Goal: Information Seeking & Learning: Learn about a topic

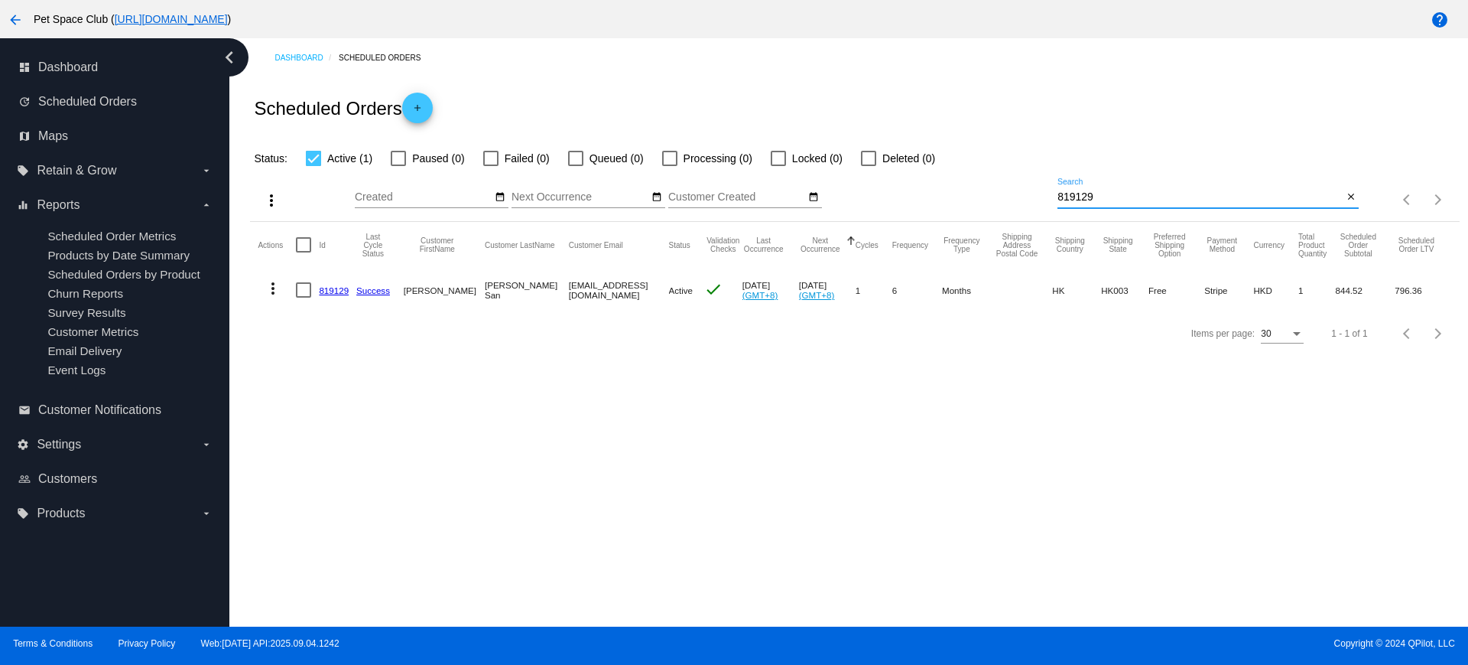
type input "819129"
drag, startPoint x: 1114, startPoint y: 203, endPoint x: 1006, endPoint y: 207, distance: 107.9
click at [1006, 206] on div "more_vert Sep Jan Feb Mar Apr 1" at bounding box center [854, 194] width 1209 height 54
click at [1012, 421] on div "Dashboard Scheduled Orders Scheduled Orders add Status: Active (1) Paused (0) F…" at bounding box center [848, 332] width 1239 height 588
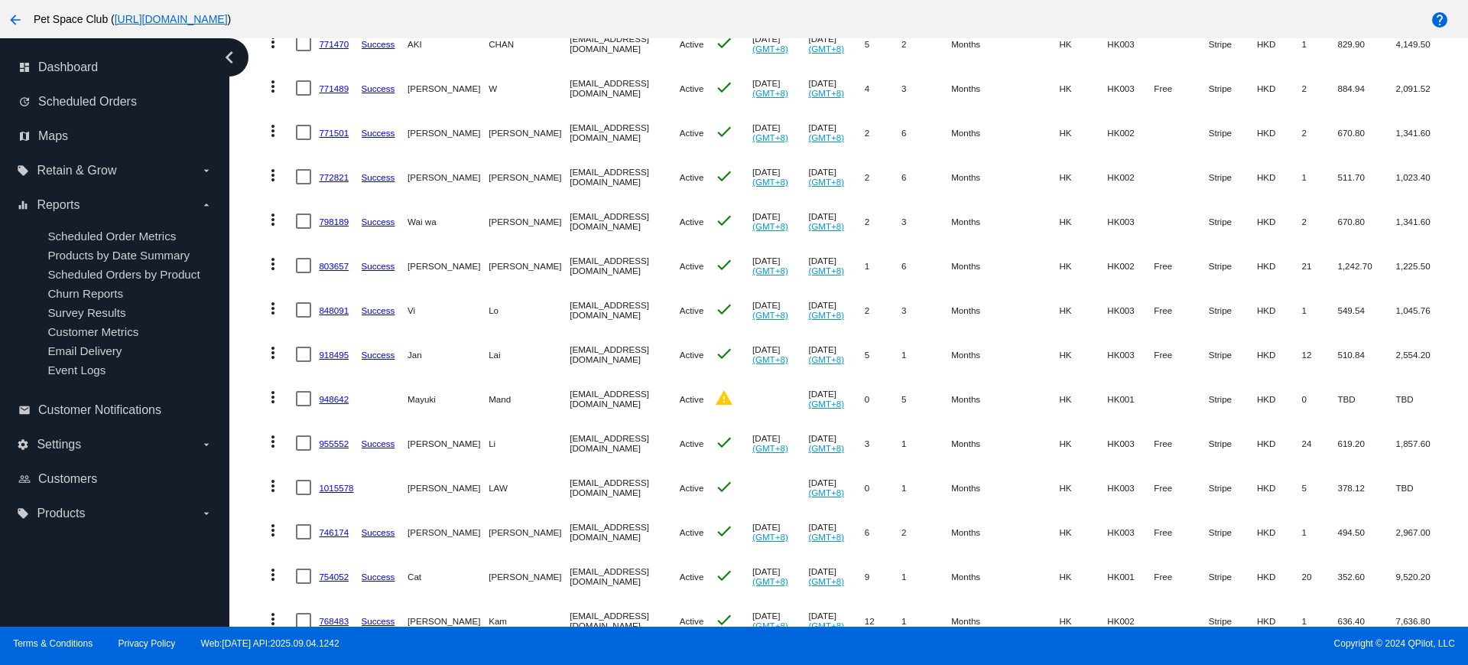
scroll to position [1029, 0]
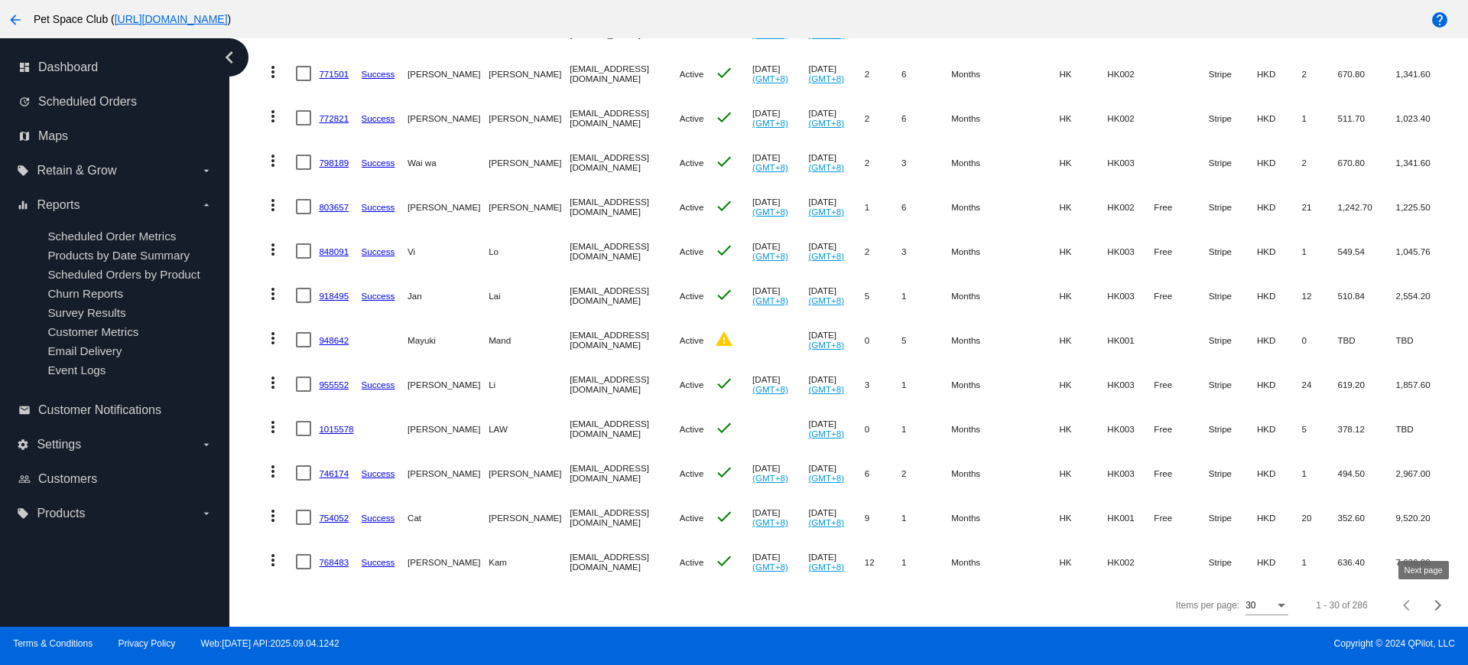
click at [1426, 606] on span "Next page" at bounding box center [1438, 605] width 31 height 8
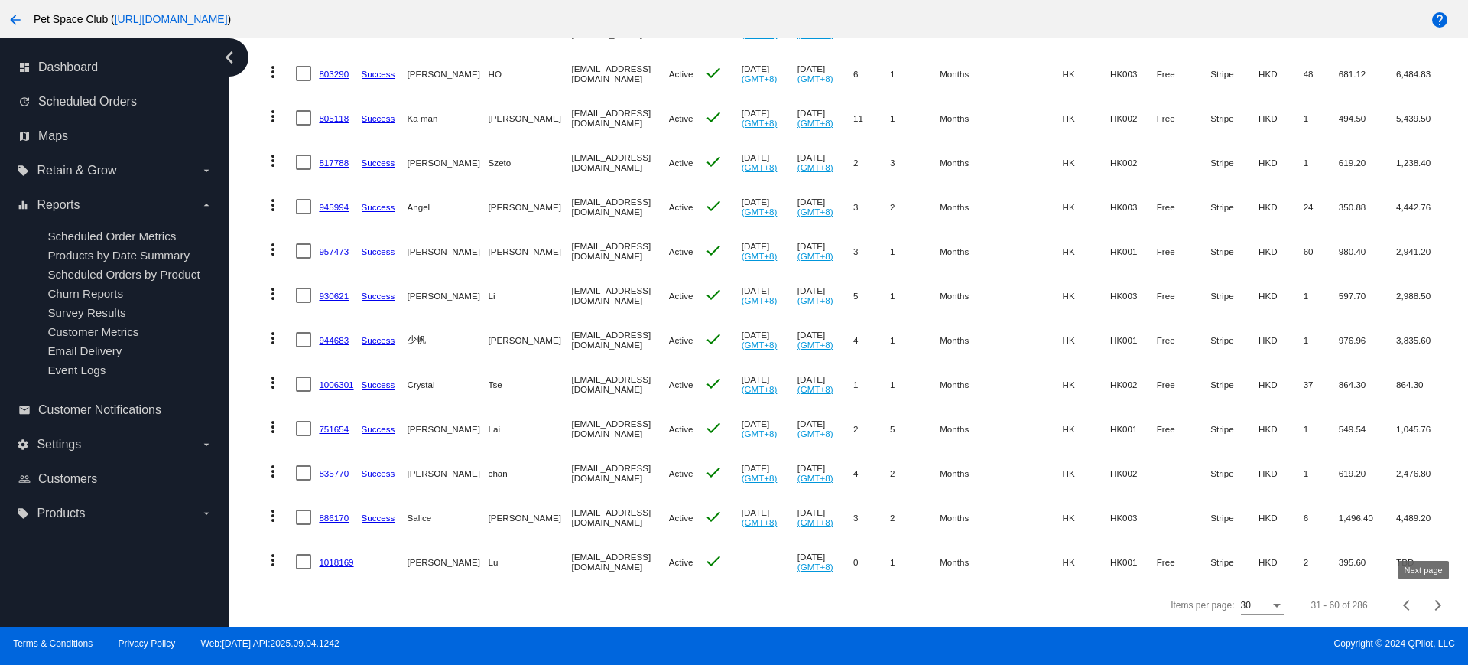
click at [1426, 606] on span "Next page" at bounding box center [1438, 605] width 31 height 8
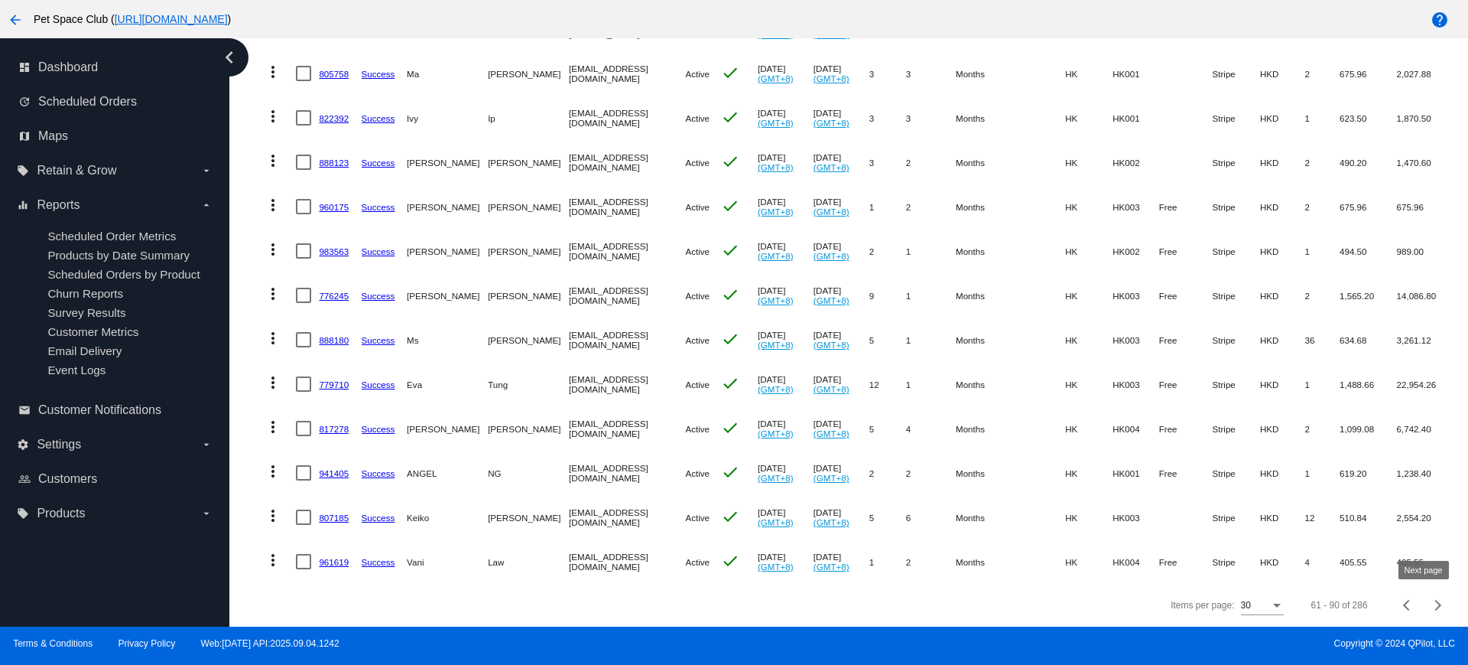
click at [1426, 606] on span "Next page" at bounding box center [1438, 605] width 31 height 8
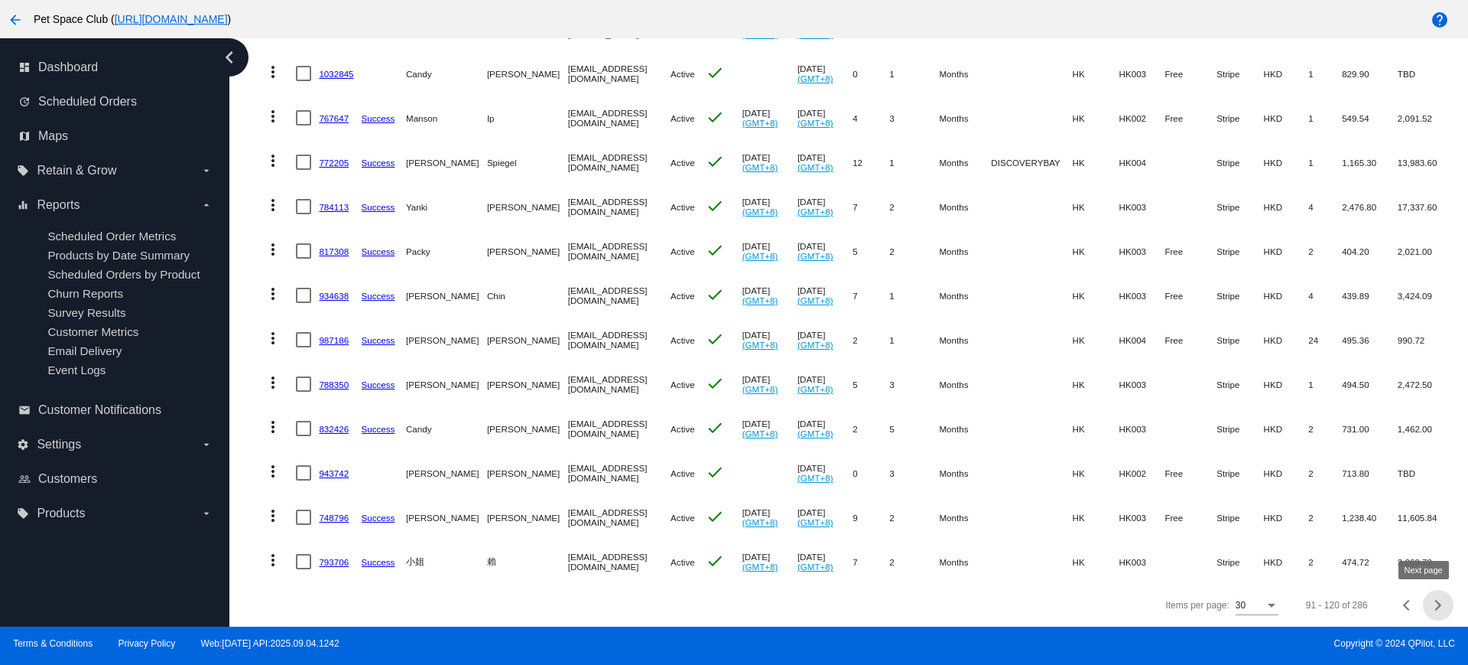
click at [1426, 606] on span "Next page" at bounding box center [1438, 605] width 31 height 8
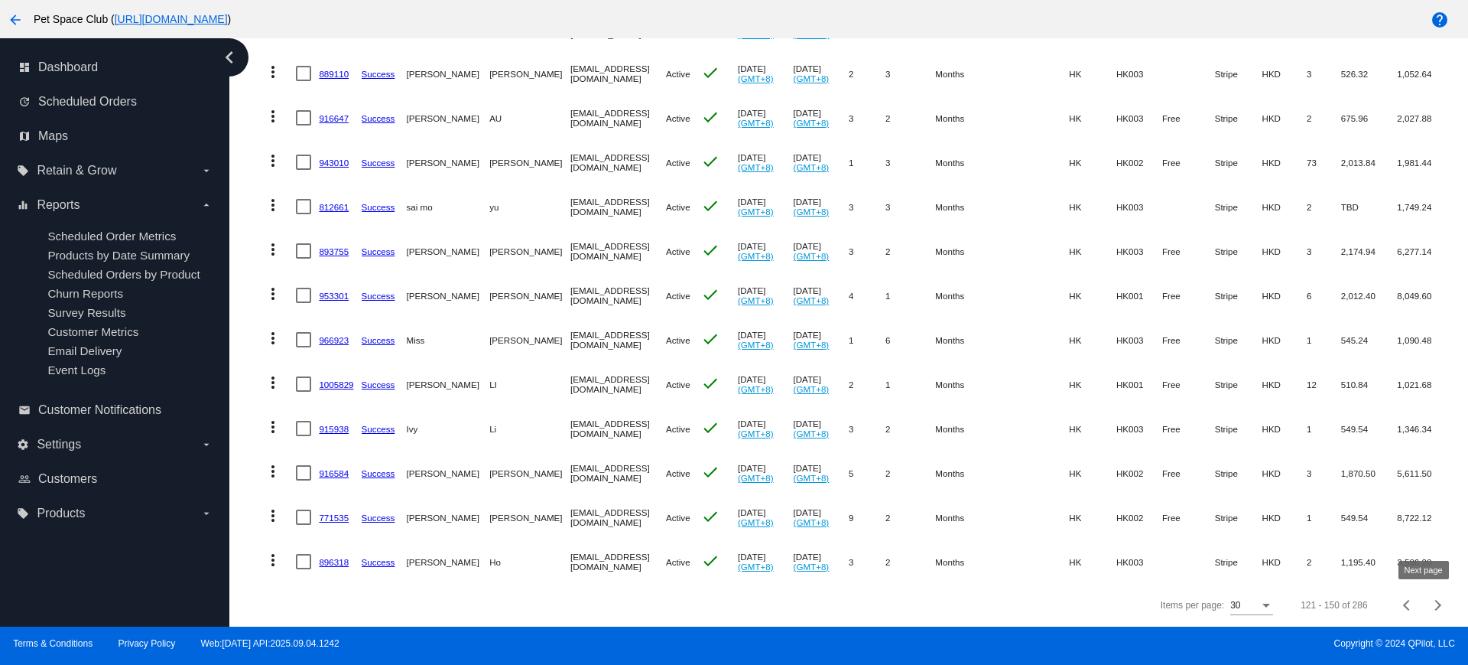
click at [1426, 606] on span "Next page" at bounding box center [1438, 605] width 31 height 8
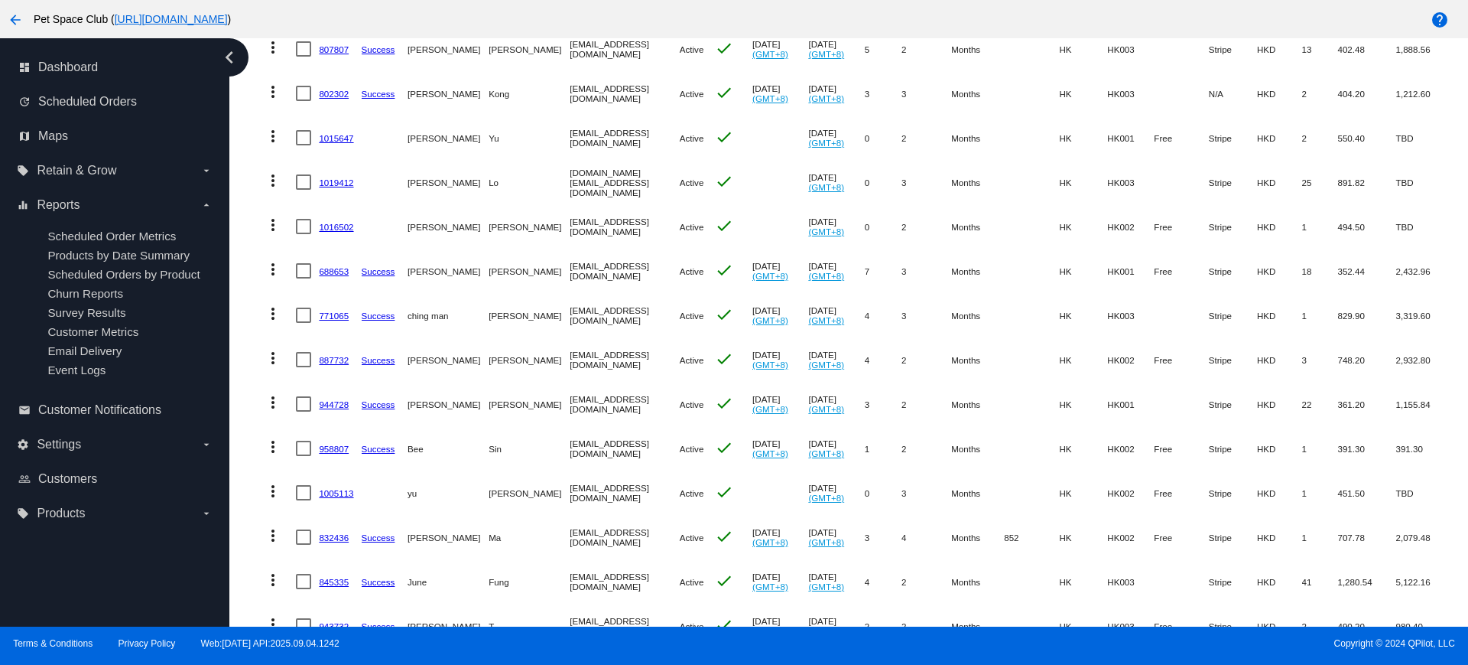
scroll to position [0, 0]
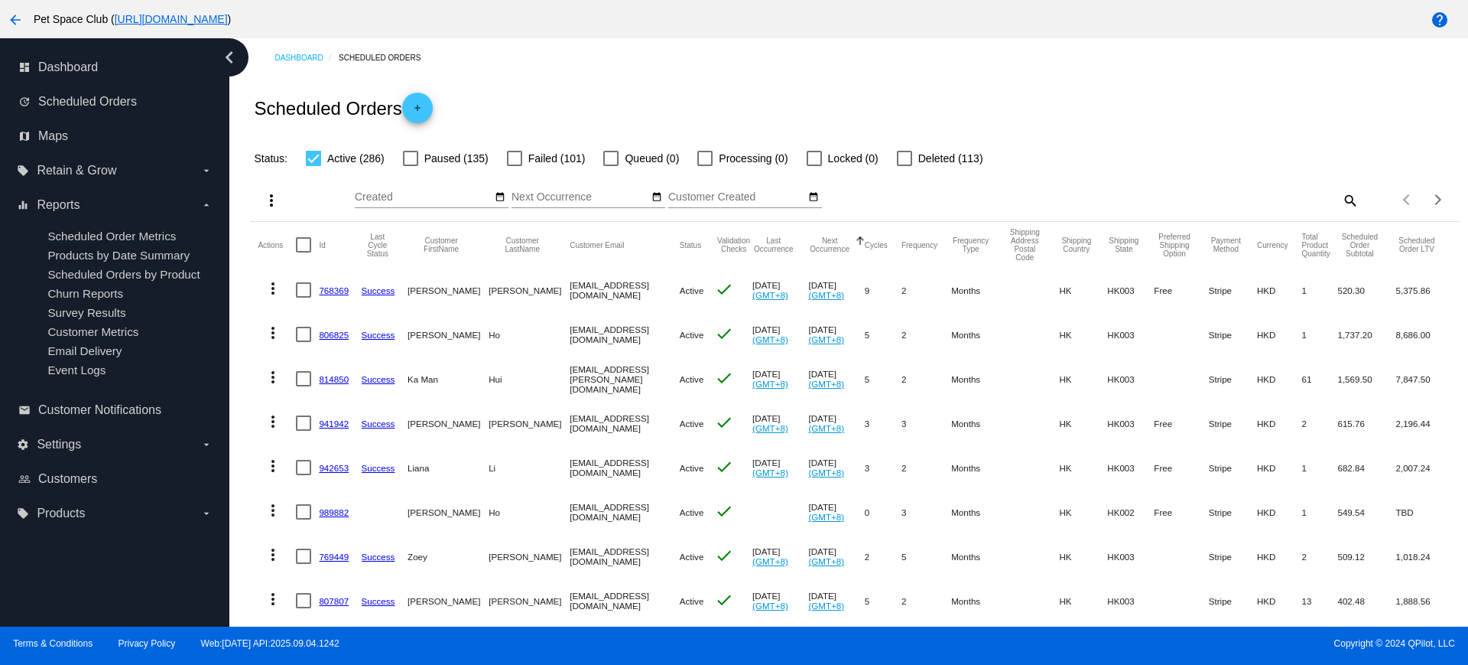
click at [1341, 201] on mat-icon "search" at bounding box center [1350, 200] width 18 height 24
click at [1148, 204] on div "Search" at bounding box center [1208, 193] width 301 height 30
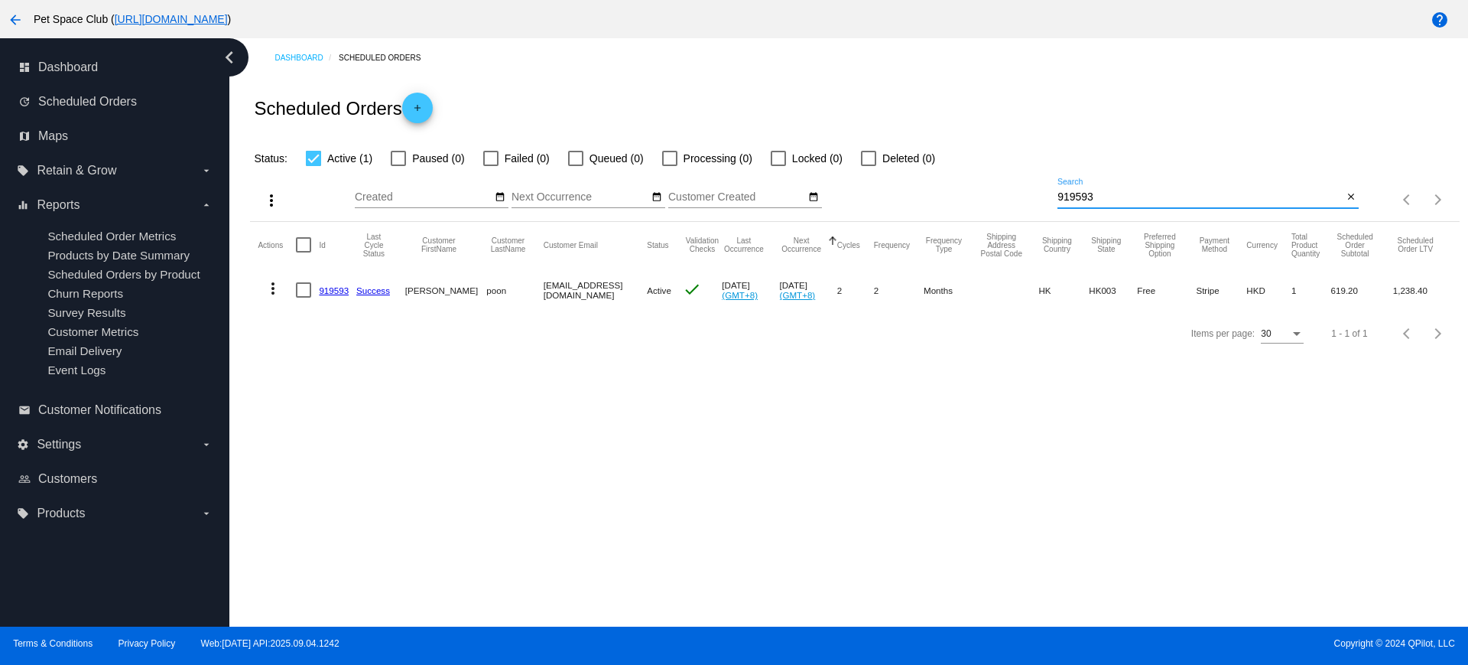
type input "919593"
drag, startPoint x: 1136, startPoint y: 199, endPoint x: 1003, endPoint y: 193, distance: 134.0
click at [1003, 193] on div "more_vert Sep Jan Feb Mar Apr 1" at bounding box center [854, 194] width 1209 height 54
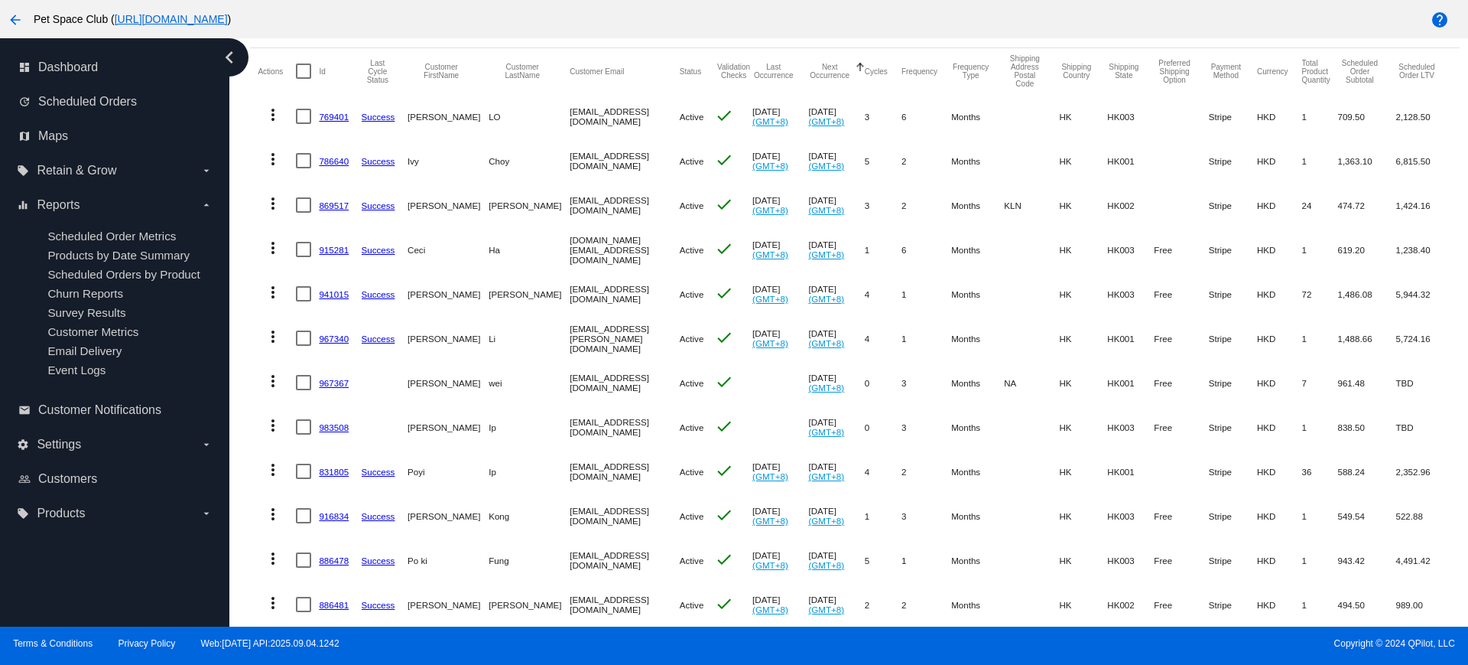
scroll to position [191, 0]
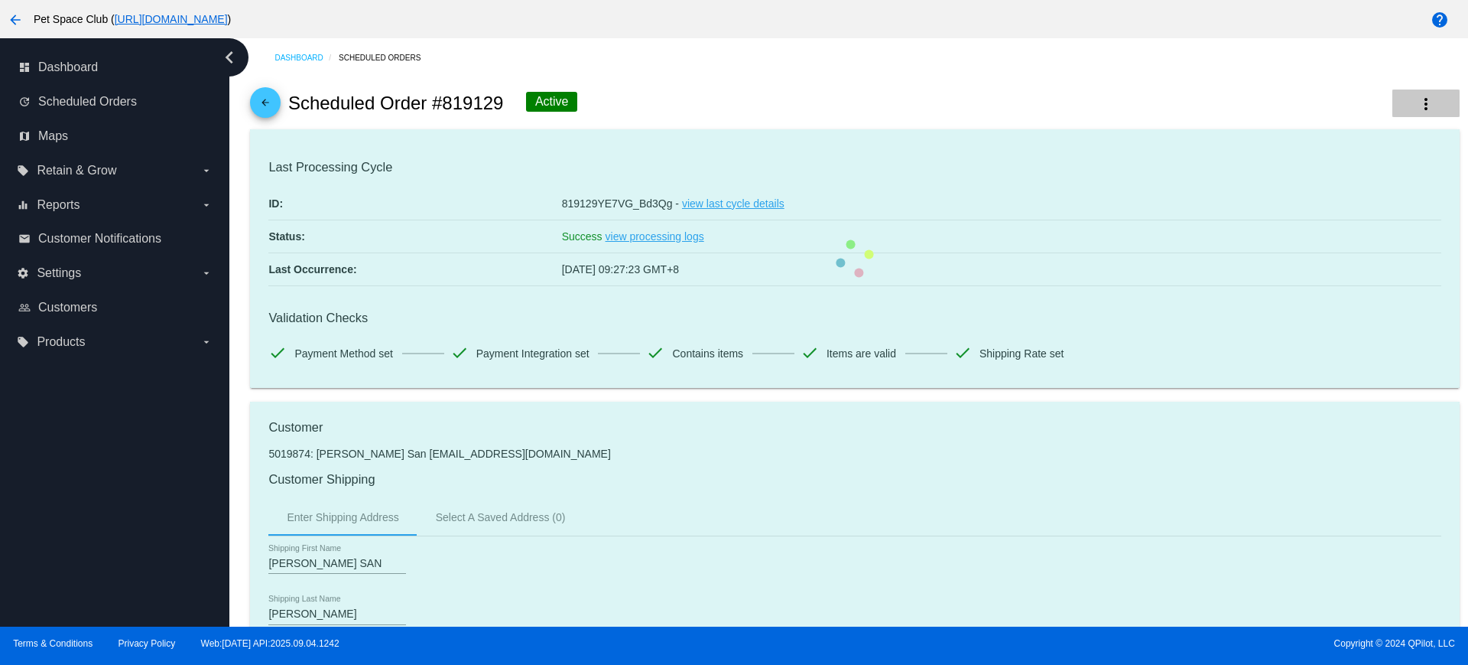
click at [1417, 101] on mat-icon "more_vert" at bounding box center [1426, 104] width 18 height 18
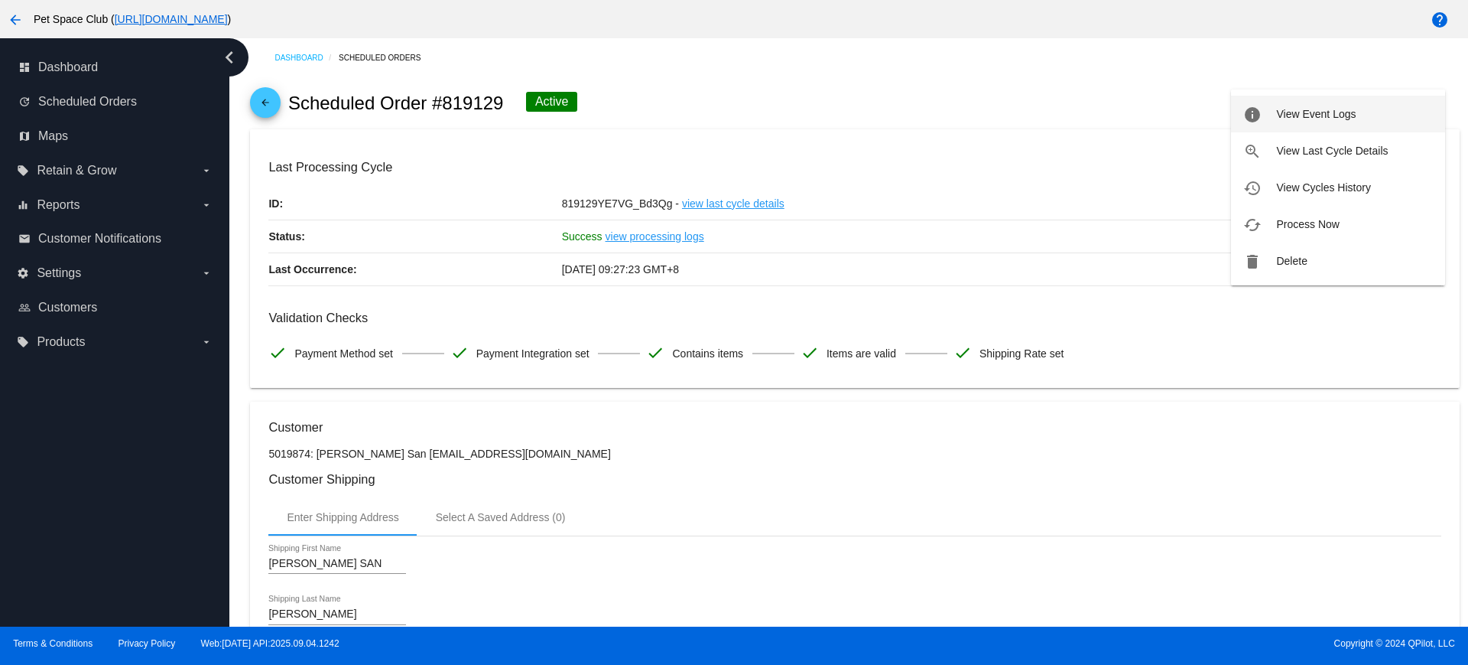
click at [1315, 109] on span "View Event Logs" at bounding box center [1316, 114] width 80 height 12
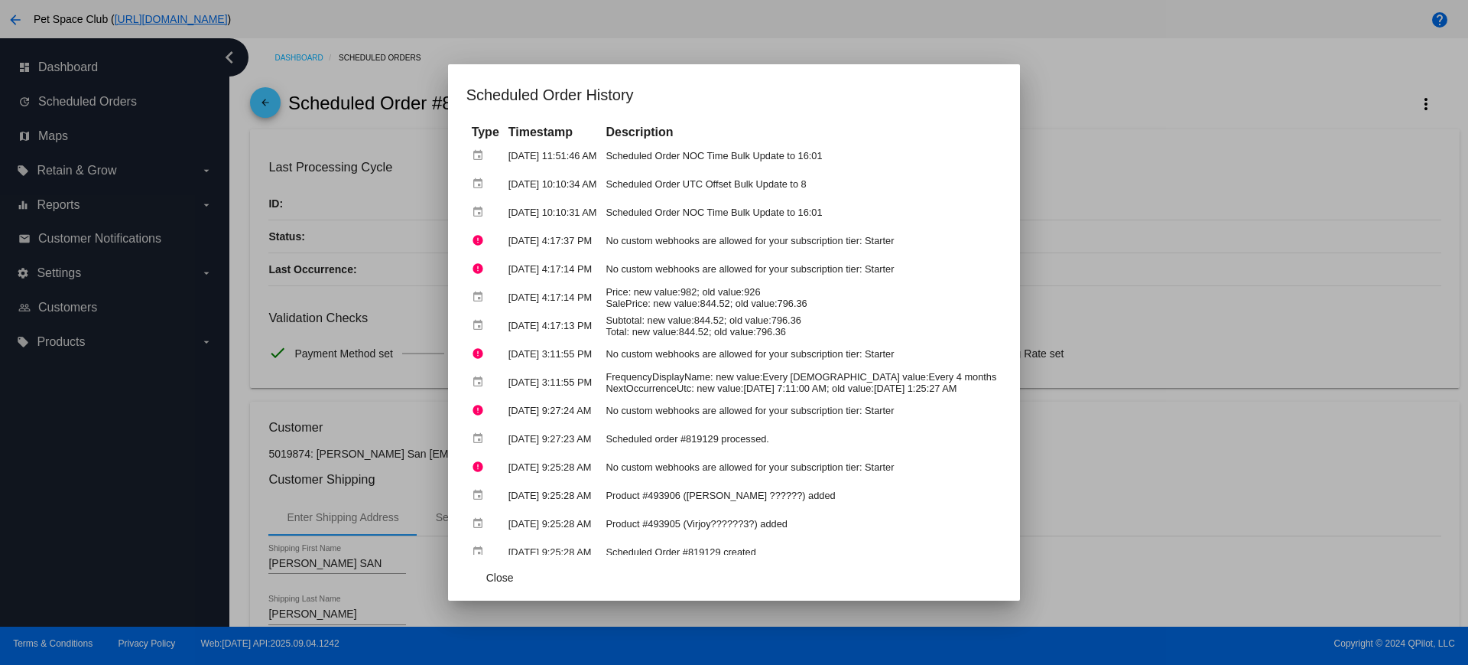
click at [1325, 132] on div at bounding box center [734, 332] width 1468 height 665
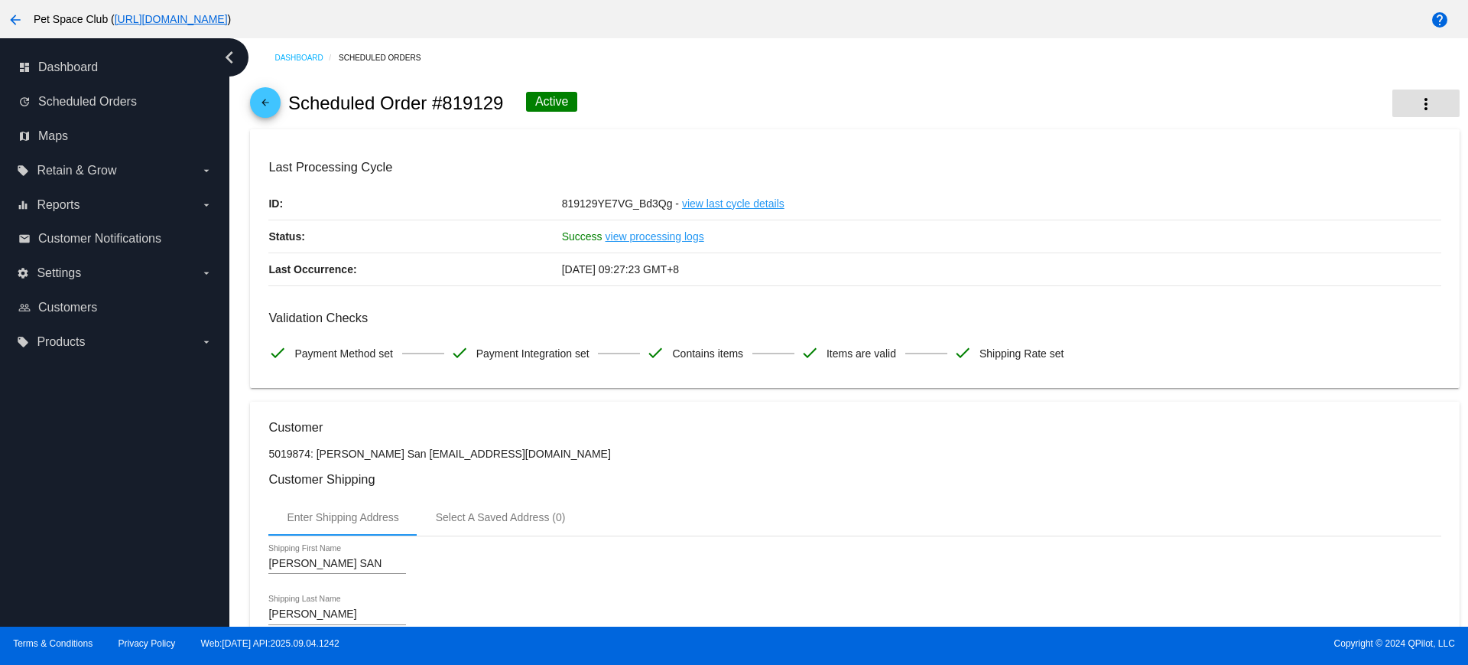
click at [1417, 109] on mat-icon "more_vert" at bounding box center [1426, 104] width 18 height 18
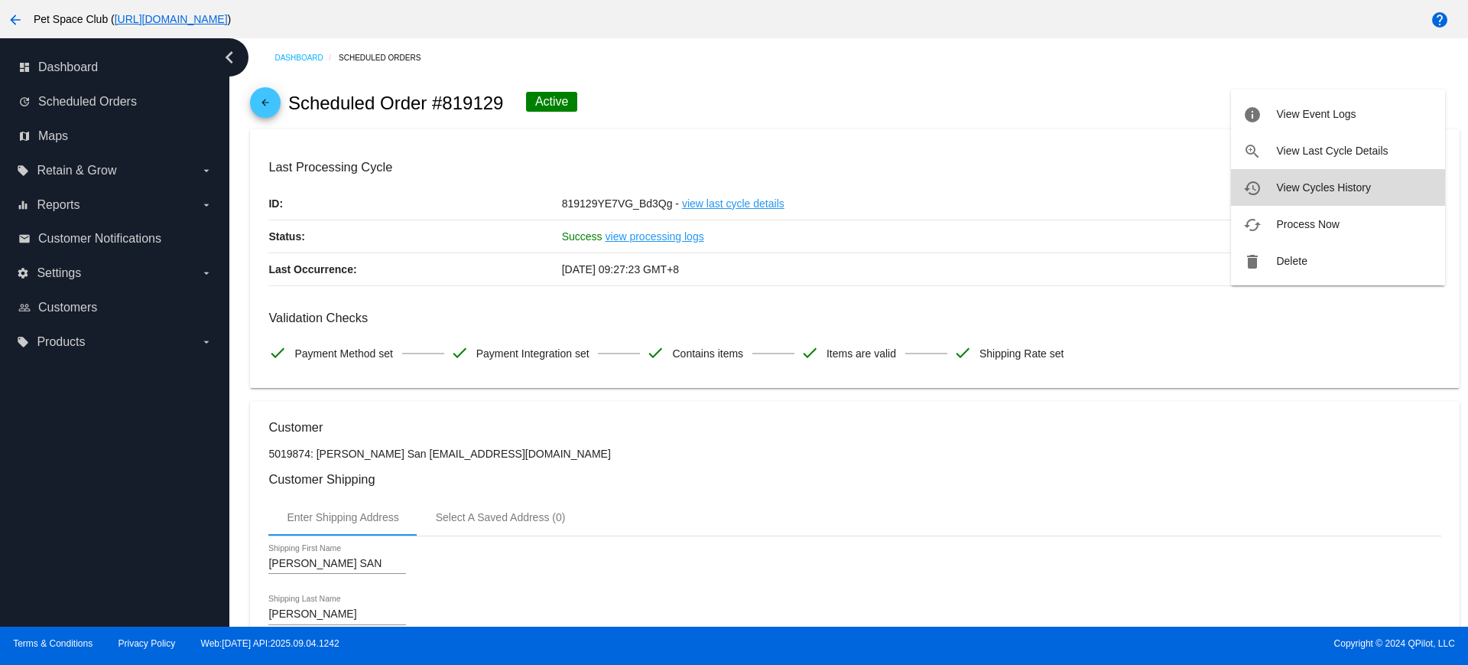
click at [1306, 190] on span "View Cycles History" at bounding box center [1323, 187] width 94 height 12
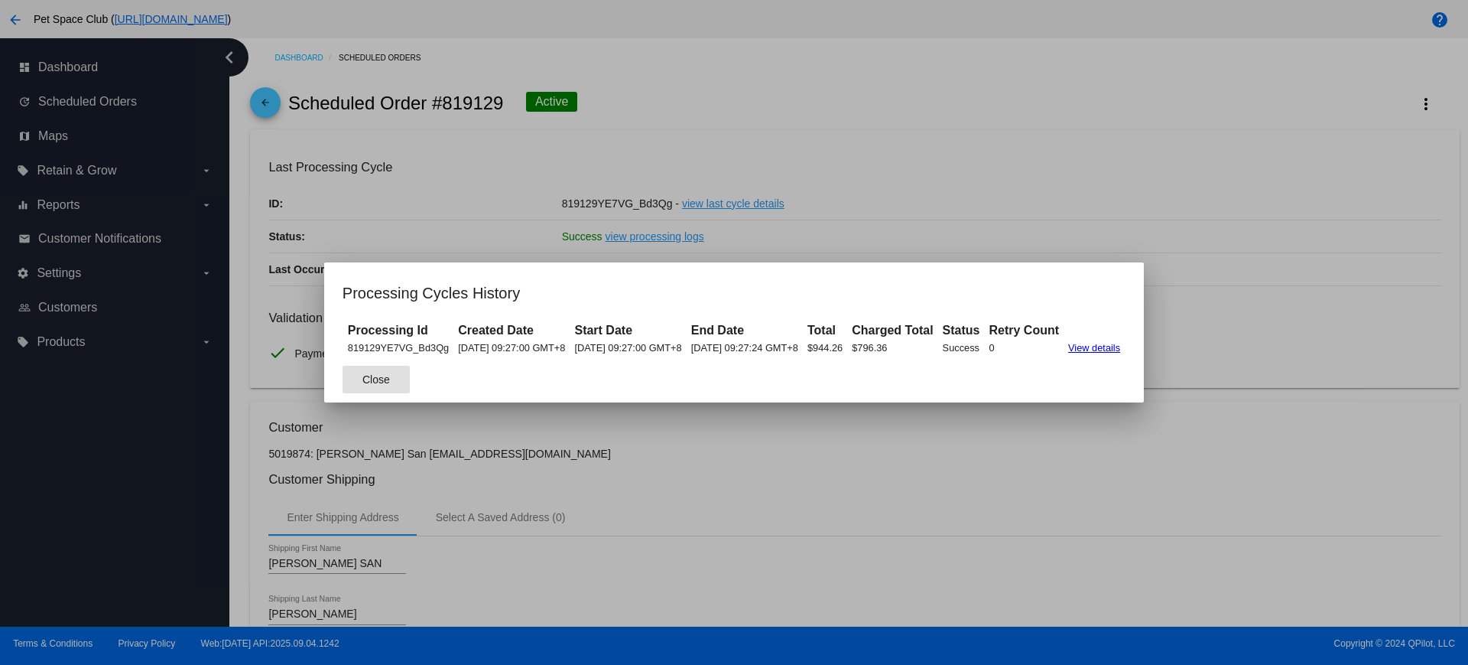
click at [363, 378] on button "Close" at bounding box center [376, 380] width 67 height 28
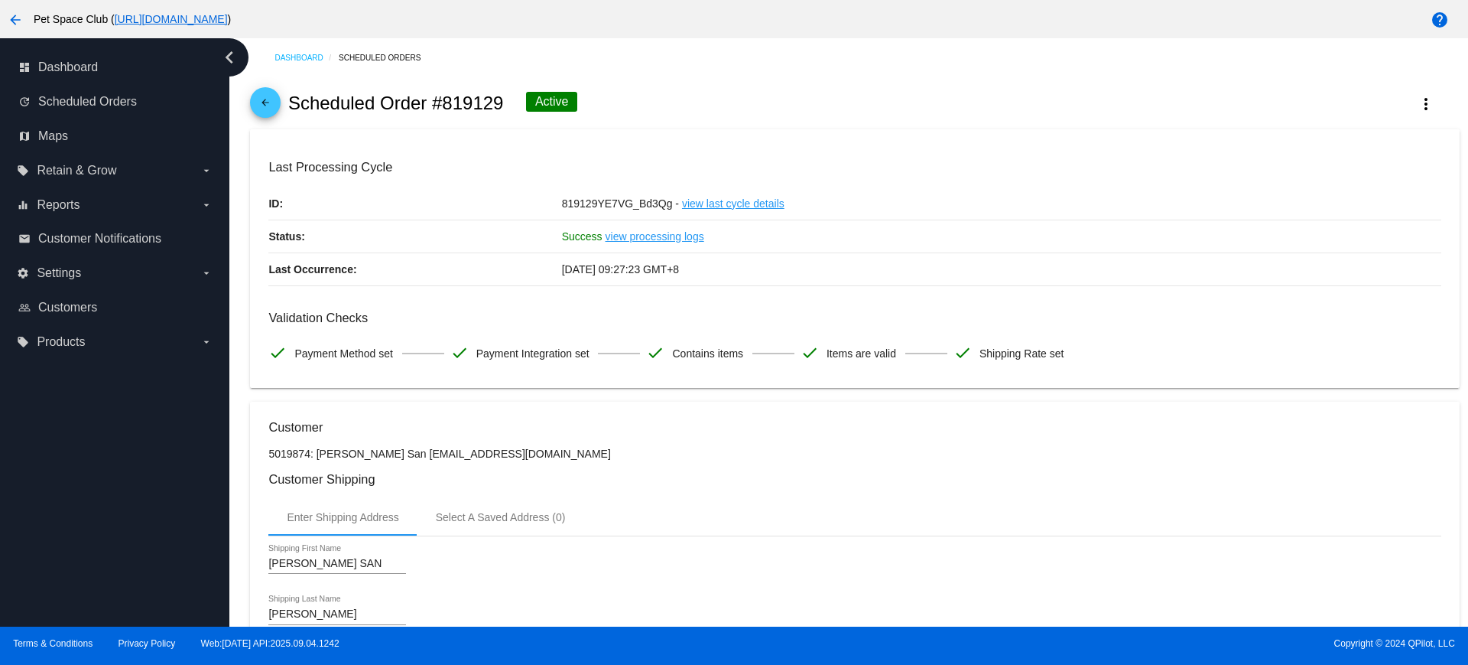
click at [1159, 206] on div "819129YE7VG_Bd3Qg - view last cycle details" at bounding box center [1001, 203] width 879 height 32
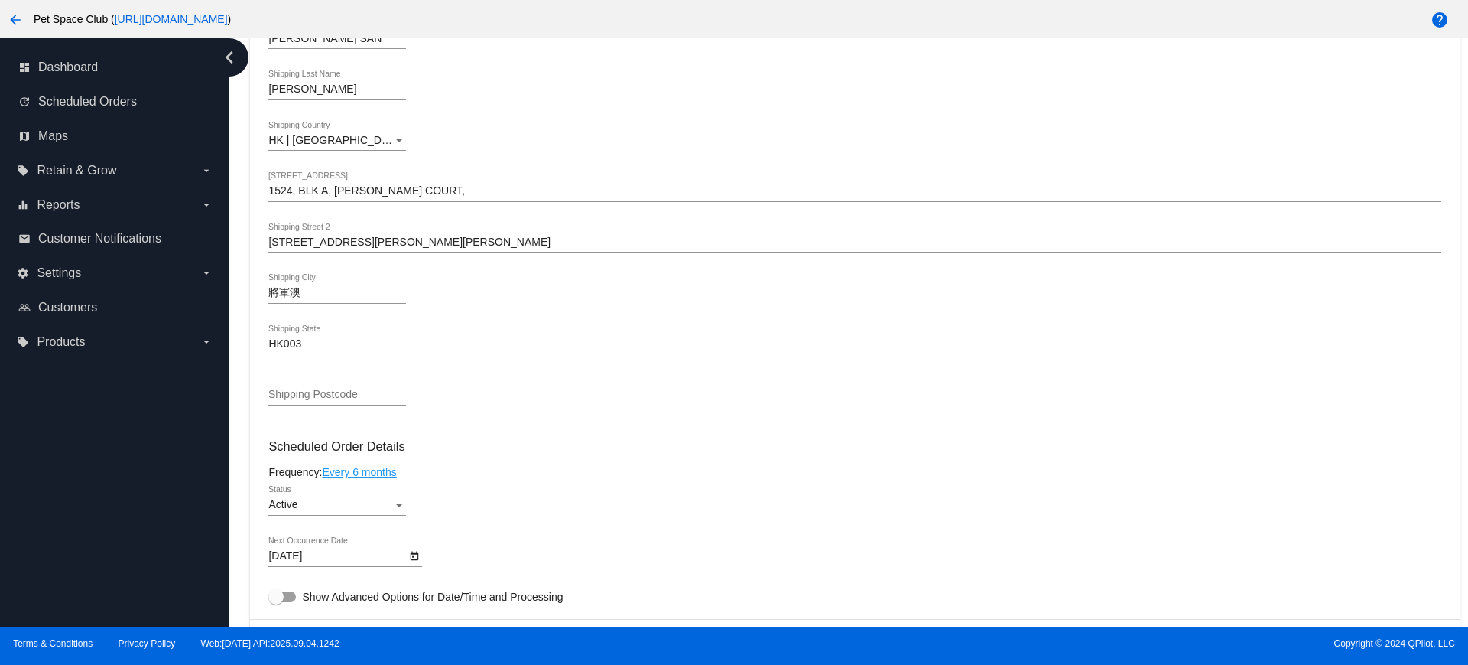
scroll to position [669, 0]
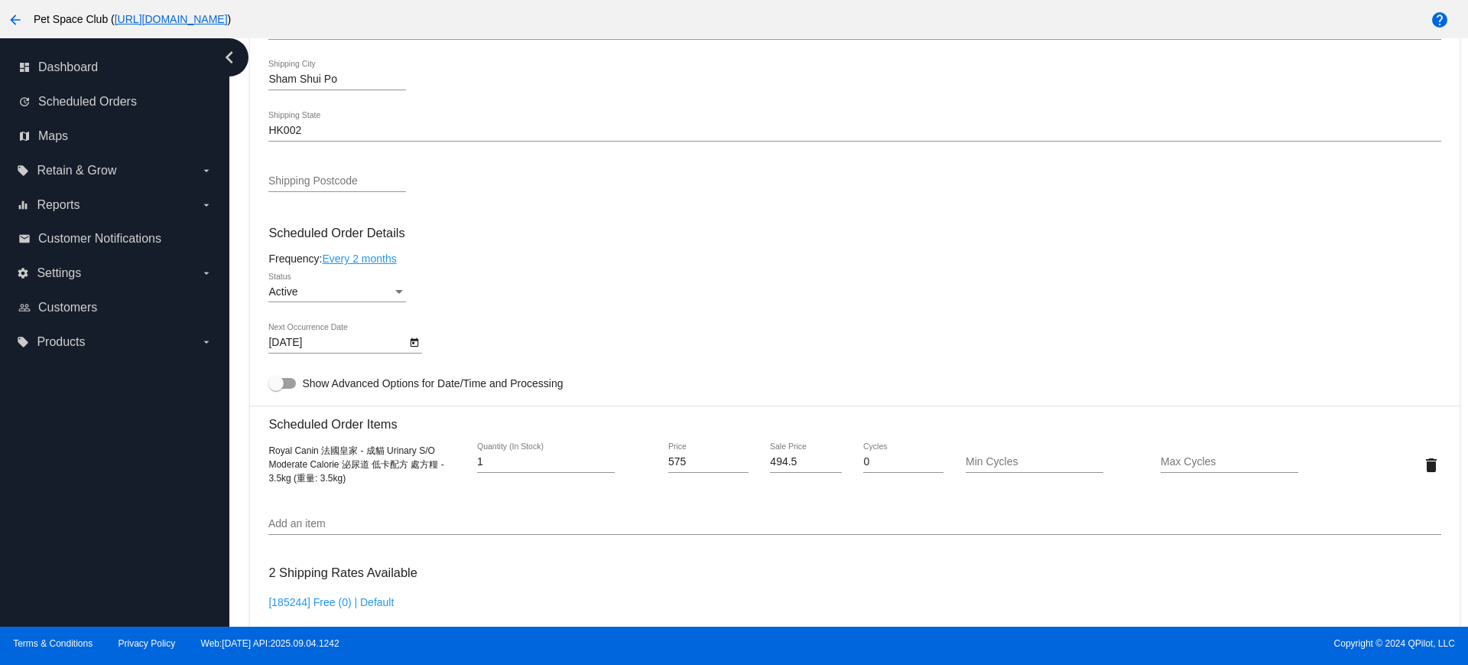
scroll to position [669, 0]
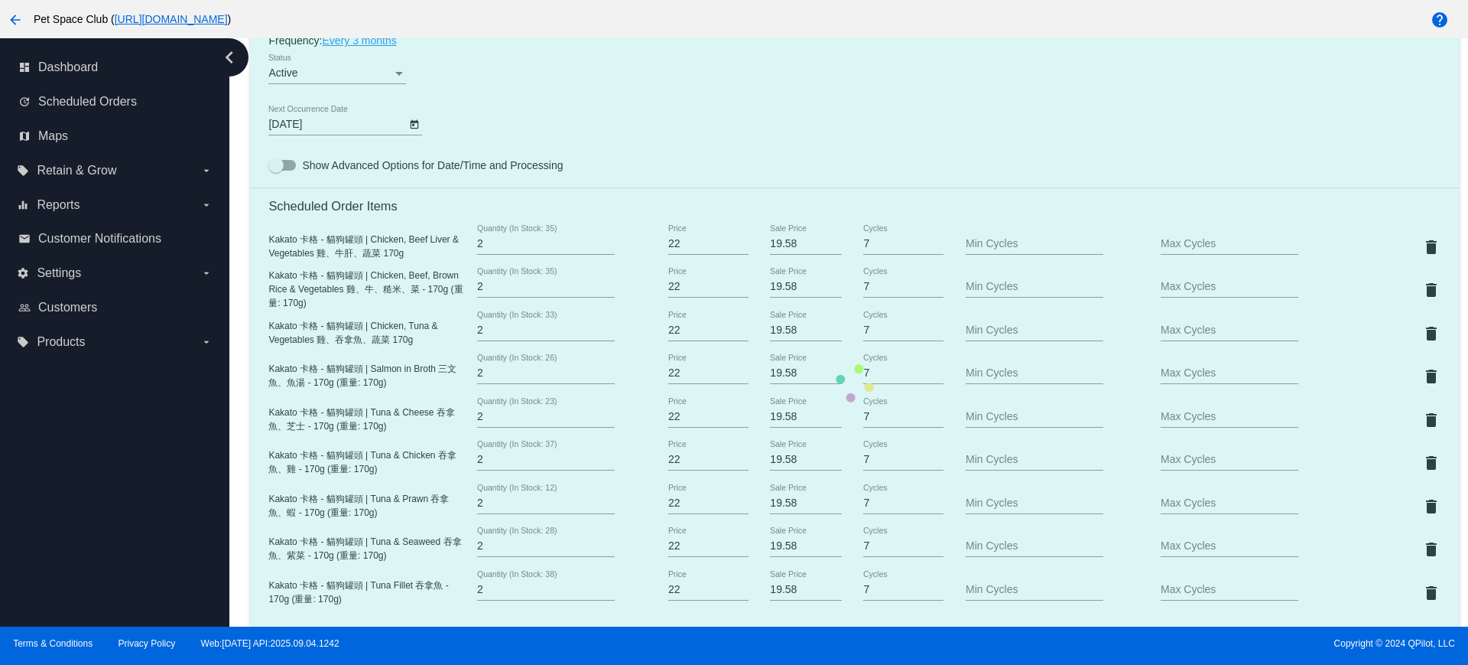
scroll to position [1051, 0]
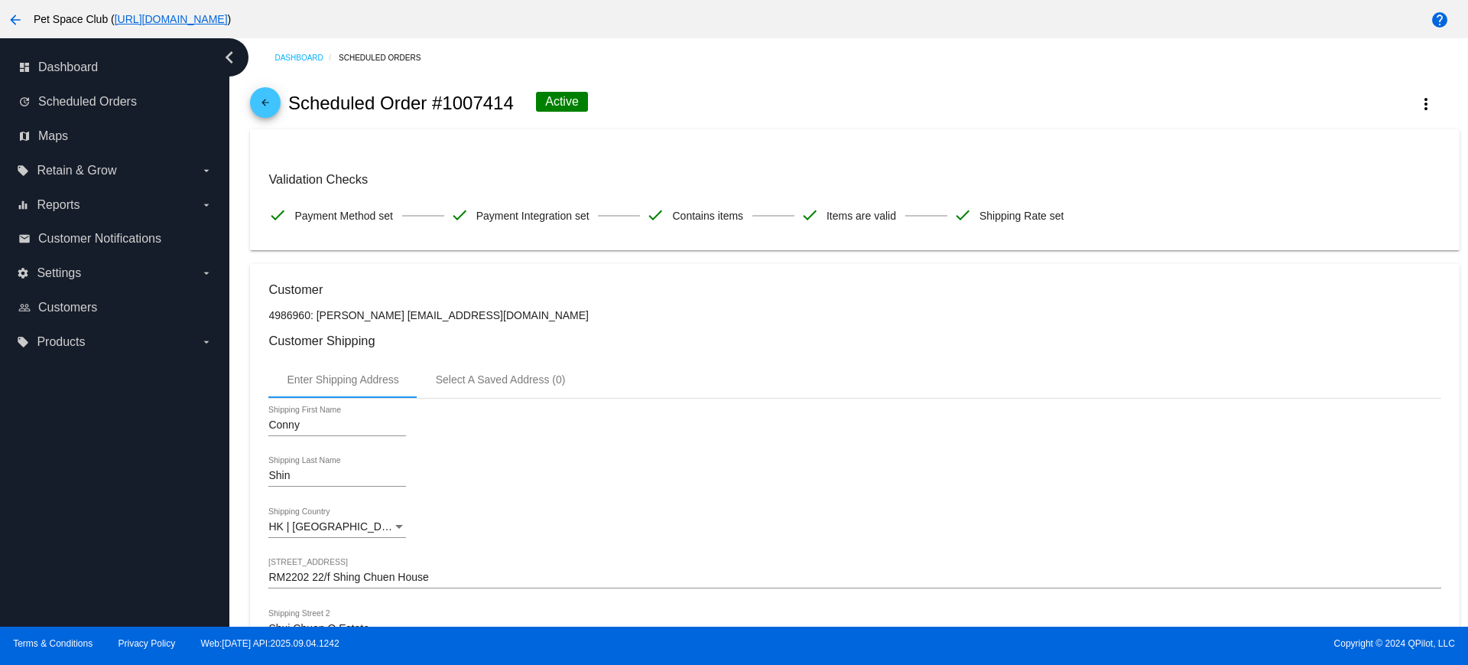
scroll to position [574, 0]
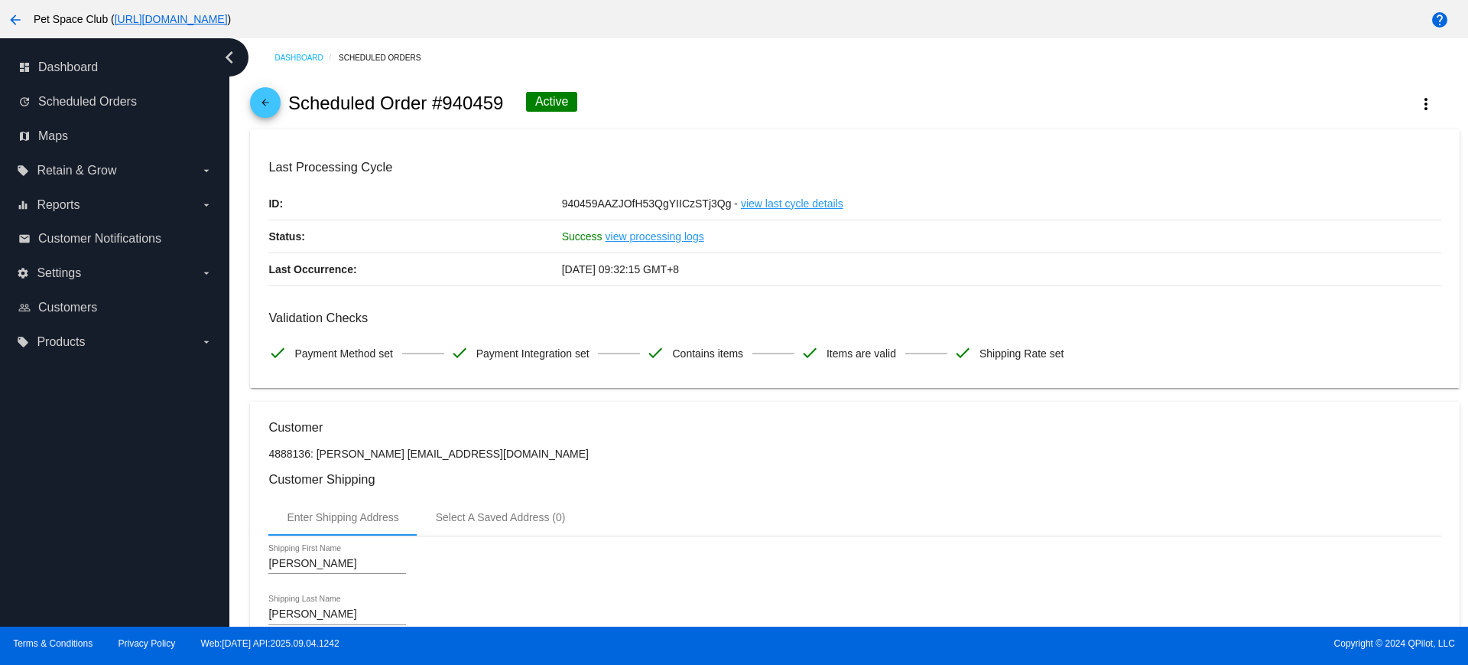
scroll to position [731, 0]
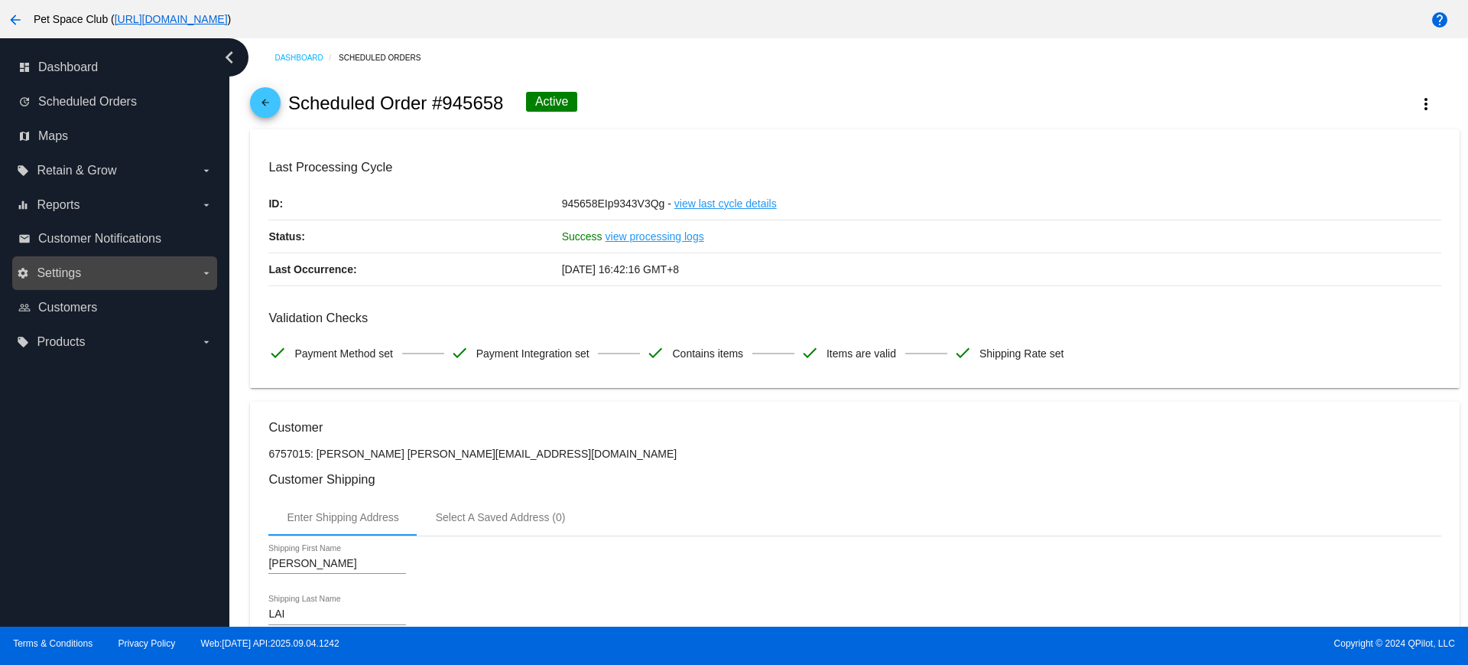
scroll to position [765, 0]
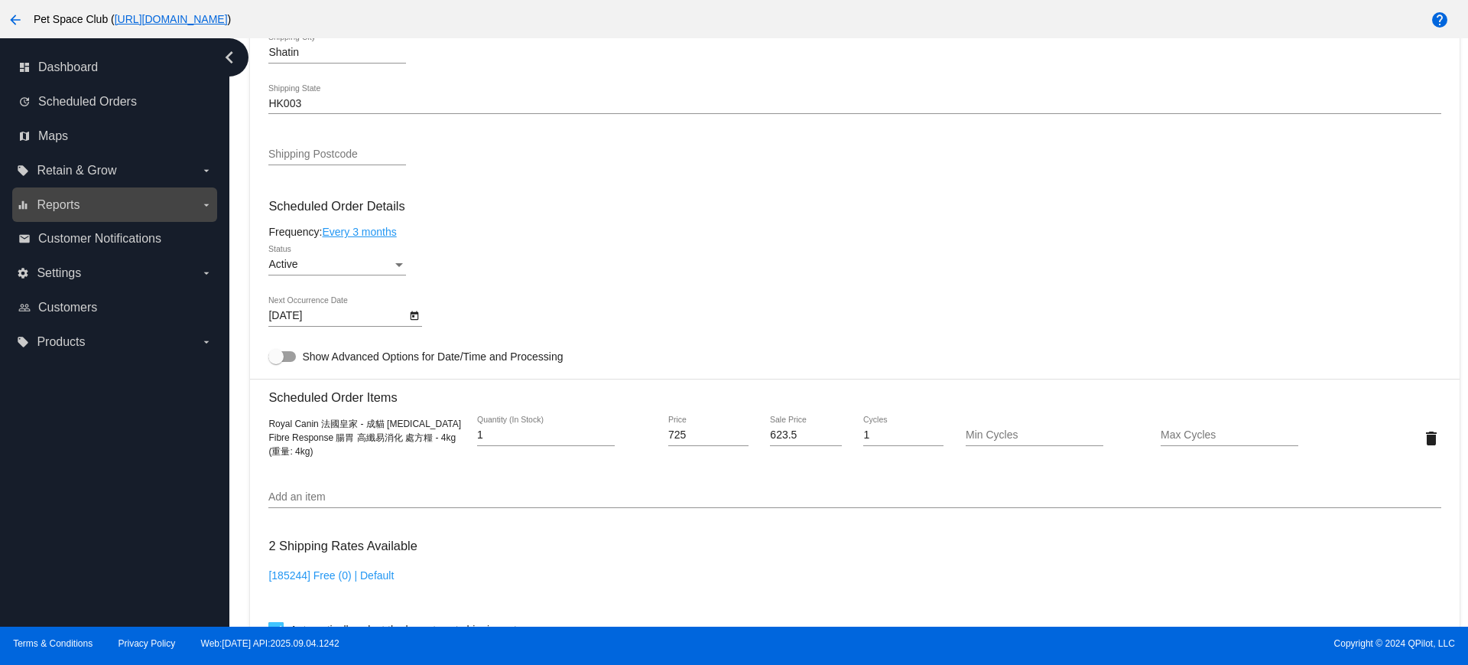
click at [60, 201] on span "Reports" at bounding box center [58, 205] width 43 height 14
click at [0, 0] on input "equalizer Reports arrow_drop_down" at bounding box center [0, 0] width 0 height 0
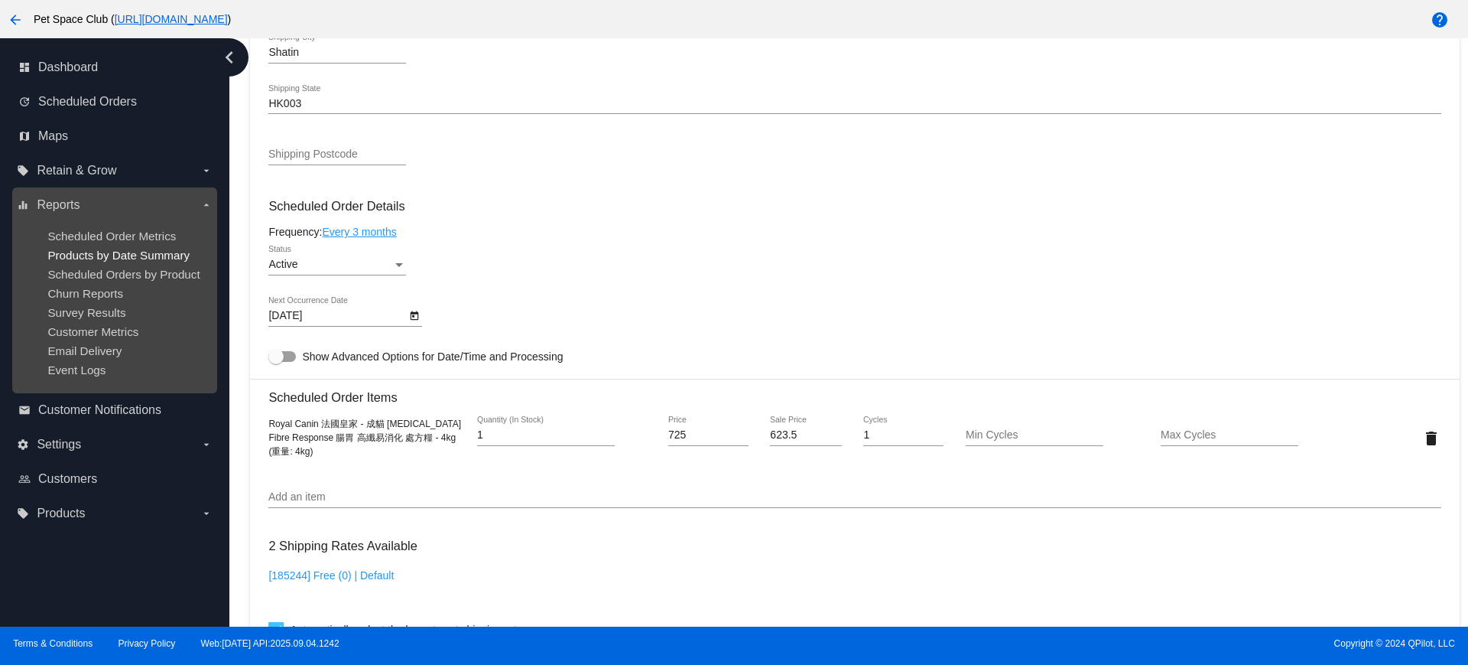
click at [97, 255] on span "Products by Date Summary" at bounding box center [118, 255] width 142 height 13
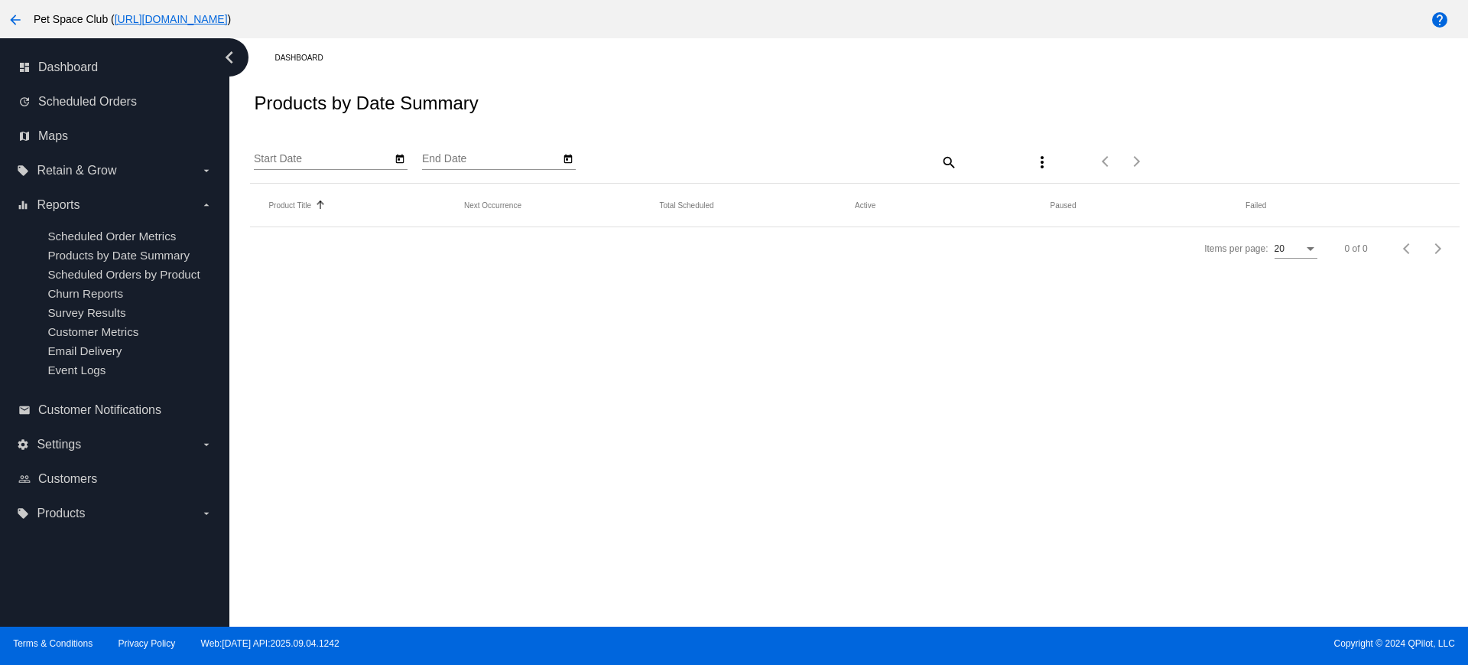
type input "9/25/2025"
type input "10/25/2025"
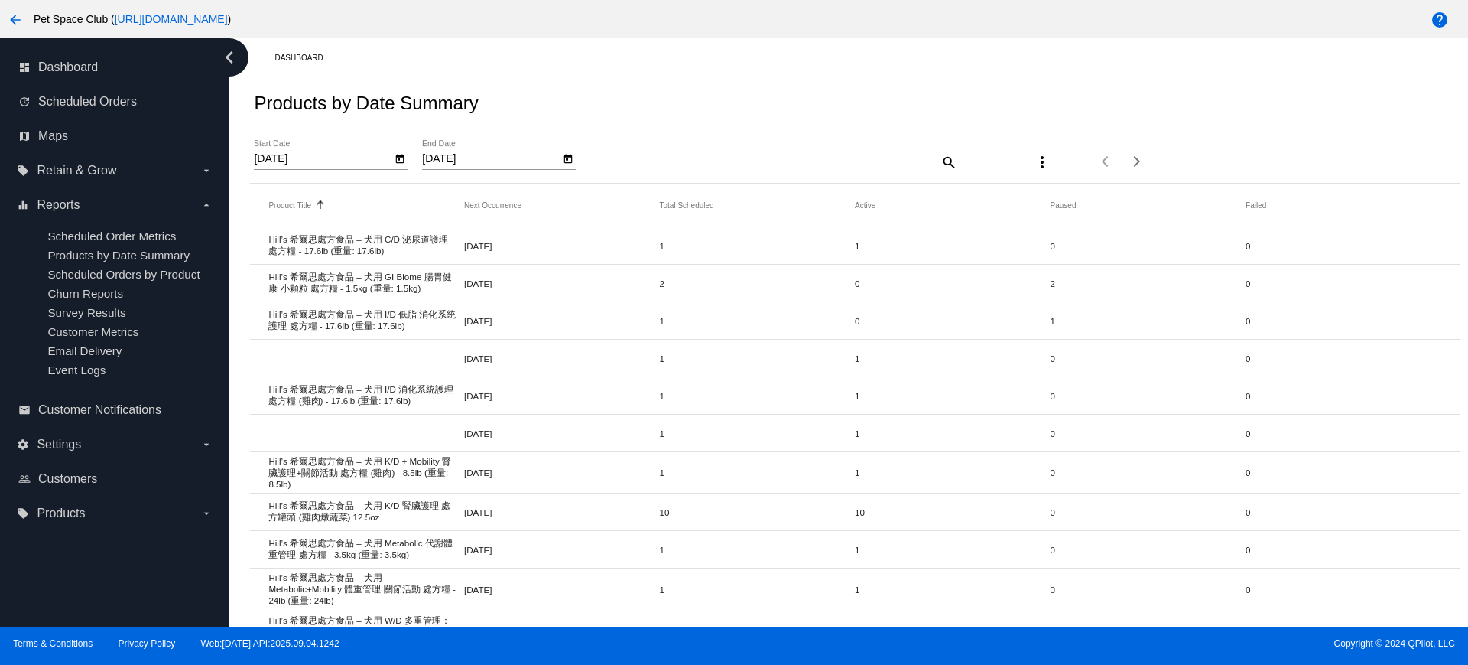
click at [171, 272] on span "Scheduled Orders by Product" at bounding box center [123, 274] width 152 height 13
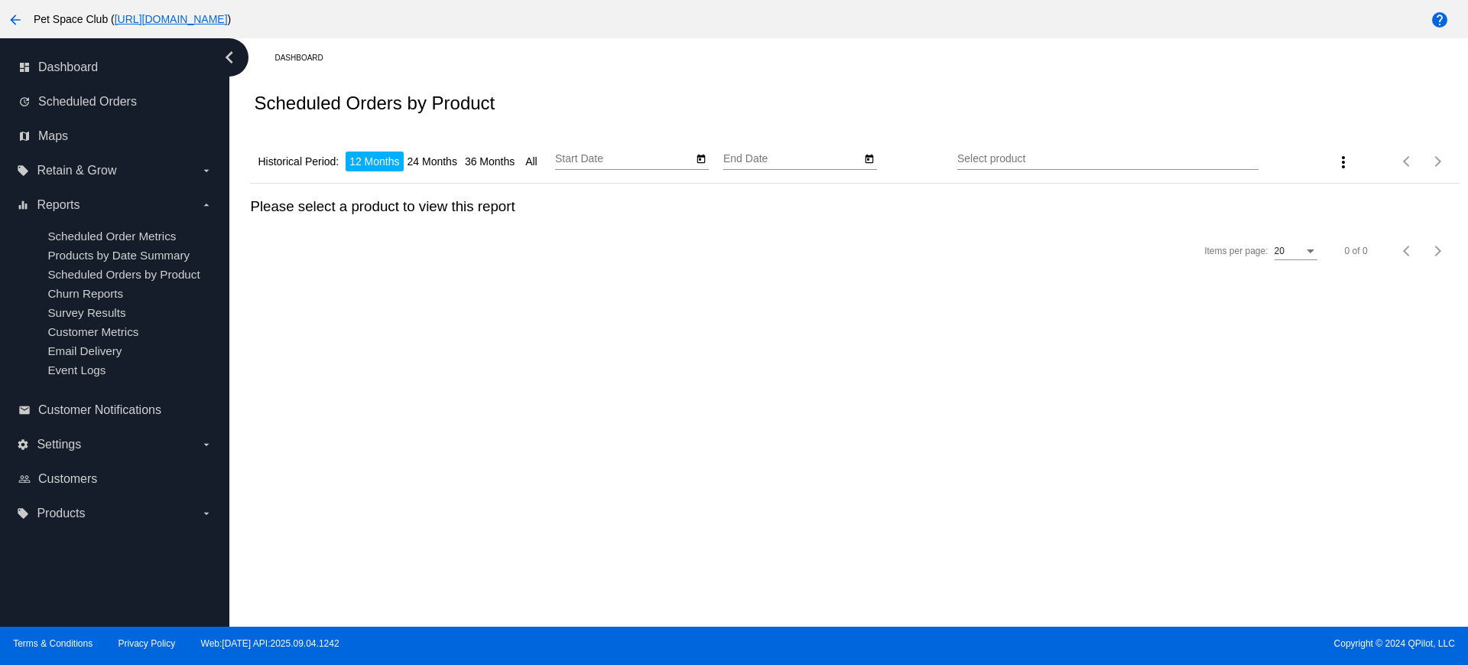
type input "9/25/2024"
type input "9/25/2025"
click at [704, 159] on icon "Open calendar" at bounding box center [701, 159] width 11 height 18
click at [617, 204] on span "SEP 2024" at bounding box center [594, 202] width 45 height 12
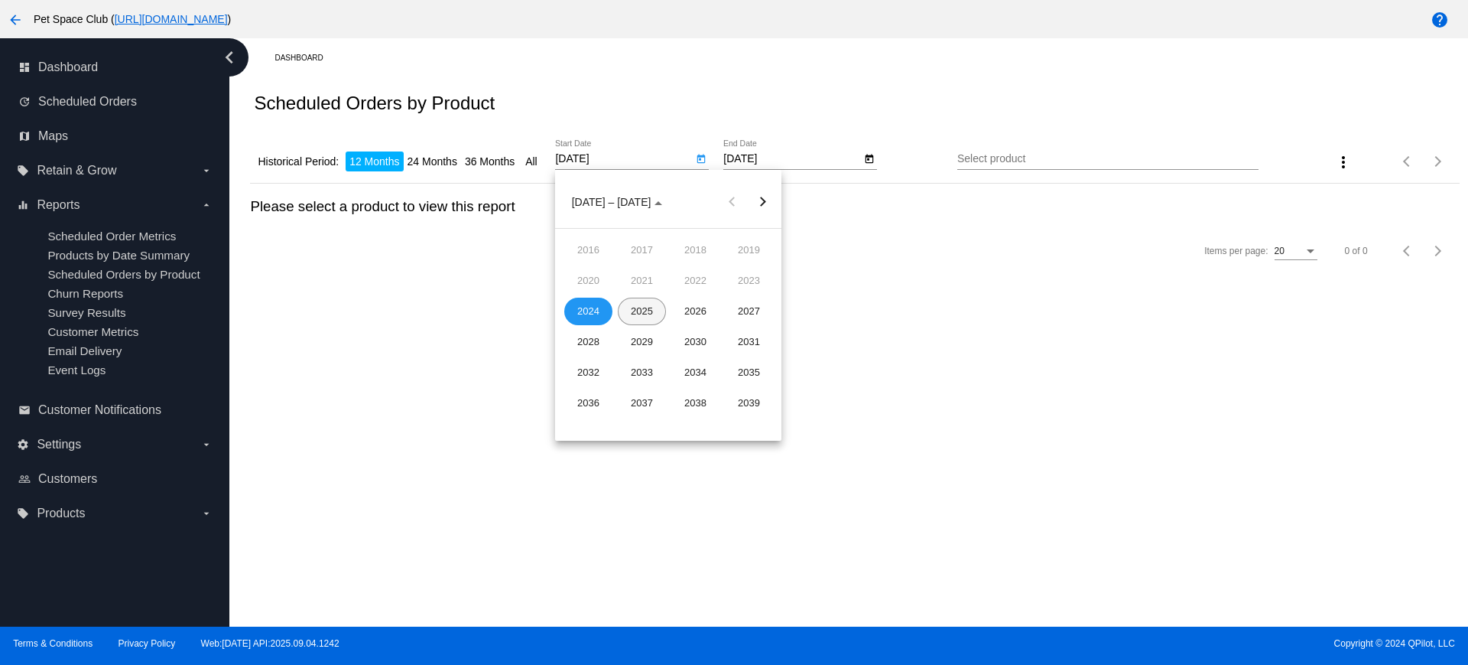
click at [645, 313] on div "2025" at bounding box center [642, 311] width 48 height 28
click at [639, 346] on div "OCT" at bounding box center [642, 342] width 48 height 28
click at [617, 203] on span "OCT 2025" at bounding box center [594, 202] width 45 height 12
click at [641, 317] on div "2025" at bounding box center [642, 311] width 48 height 28
click at [685, 340] on div "NOV" at bounding box center [695, 342] width 48 height 28
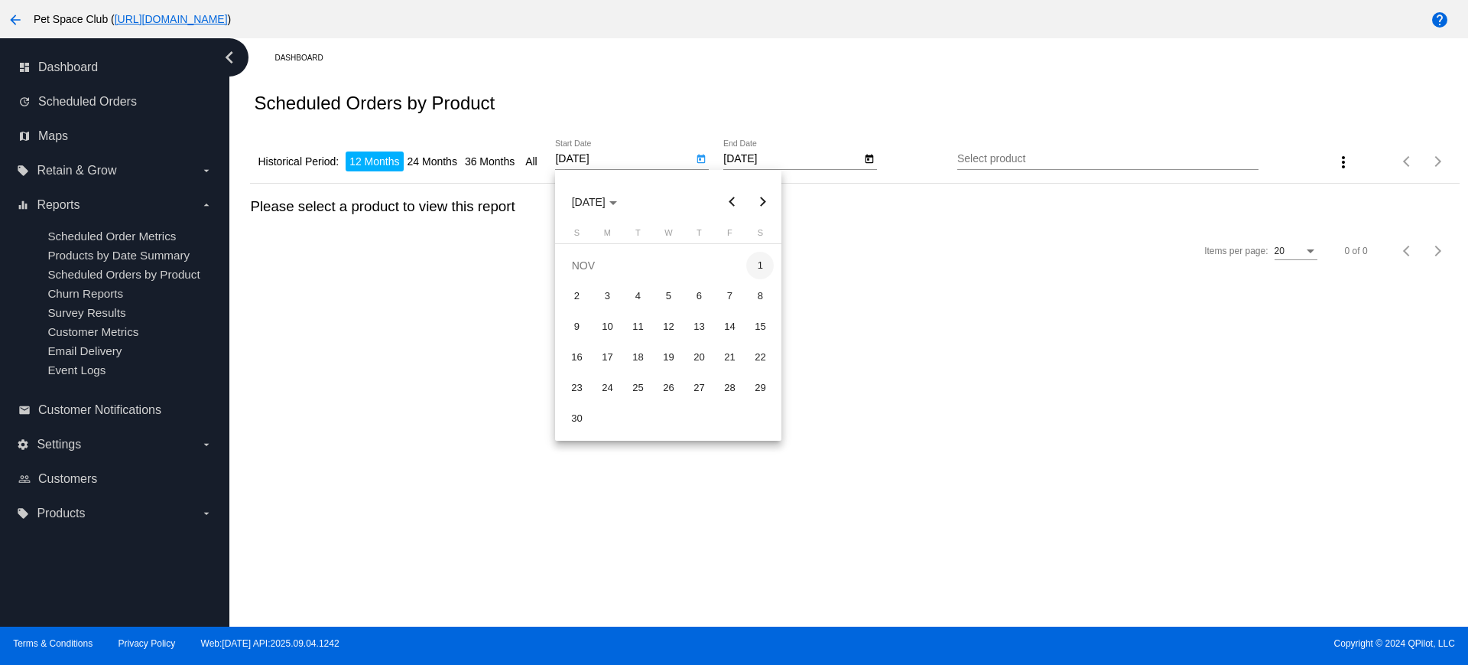
click at [757, 262] on div "1" at bounding box center [760, 266] width 28 height 28
type input "11/1/2025"
click at [870, 158] on icon "Open calendar" at bounding box center [869, 159] width 11 height 18
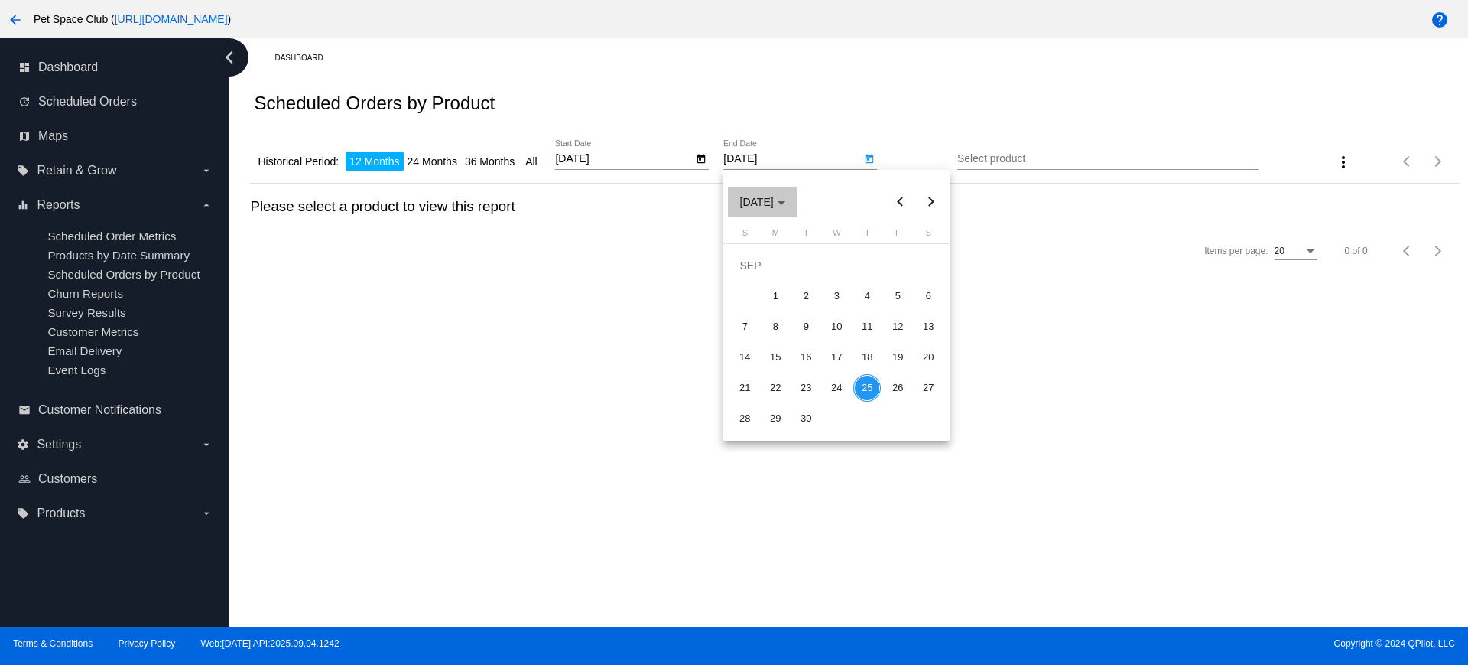
click at [796, 209] on button "SEP 2025" at bounding box center [763, 202] width 70 height 31
click at [816, 306] on div "2025" at bounding box center [810, 311] width 48 height 28
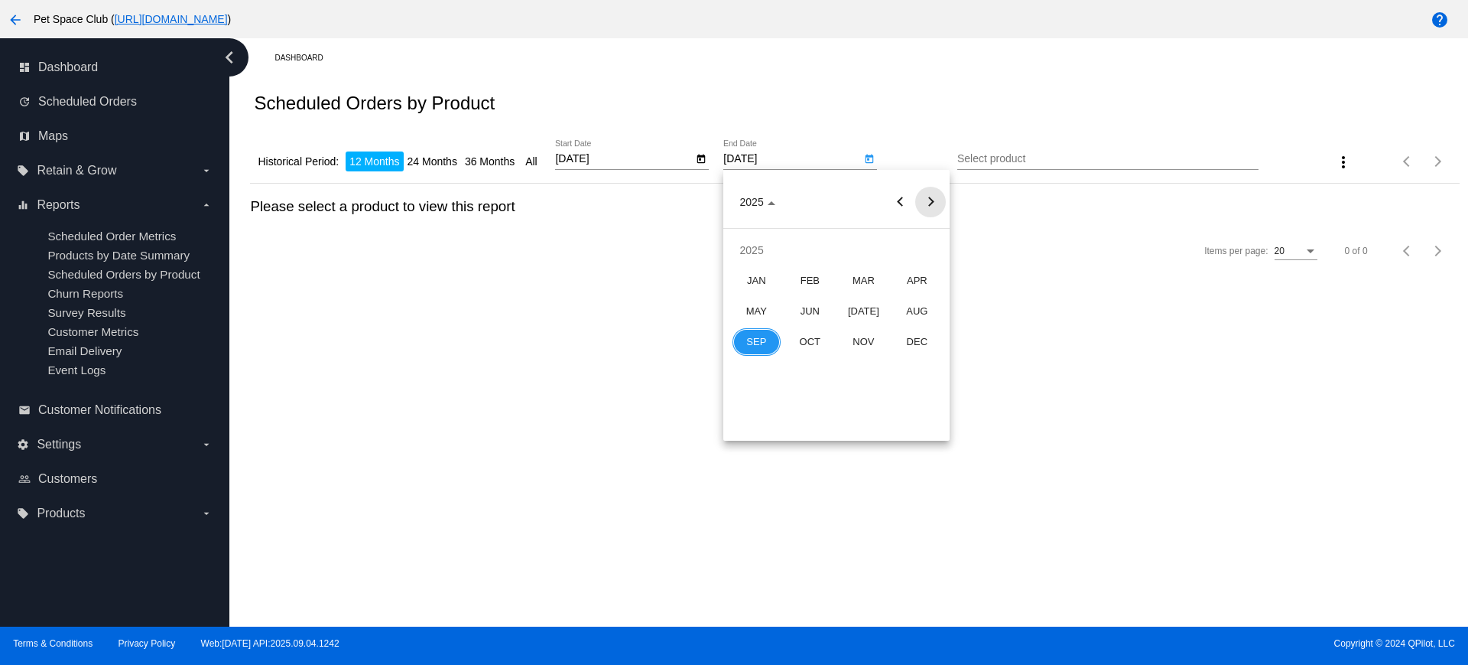
click at [936, 203] on button "Next year" at bounding box center [930, 202] width 31 height 31
click at [869, 346] on div "NOV" at bounding box center [864, 342] width 48 height 28
click at [778, 419] on div "30" at bounding box center [776, 419] width 28 height 28
type input "11/30/2026"
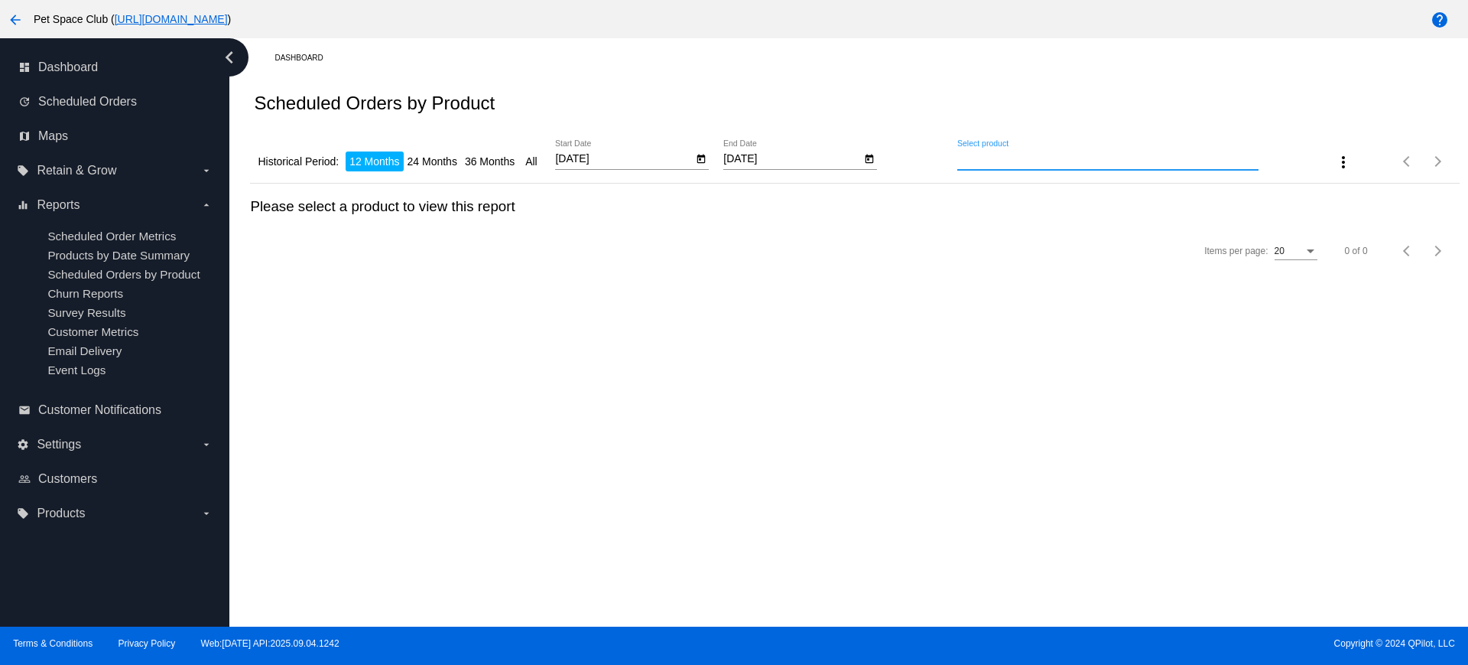
click at [1002, 157] on input "Select product" at bounding box center [1107, 159] width 301 height 12
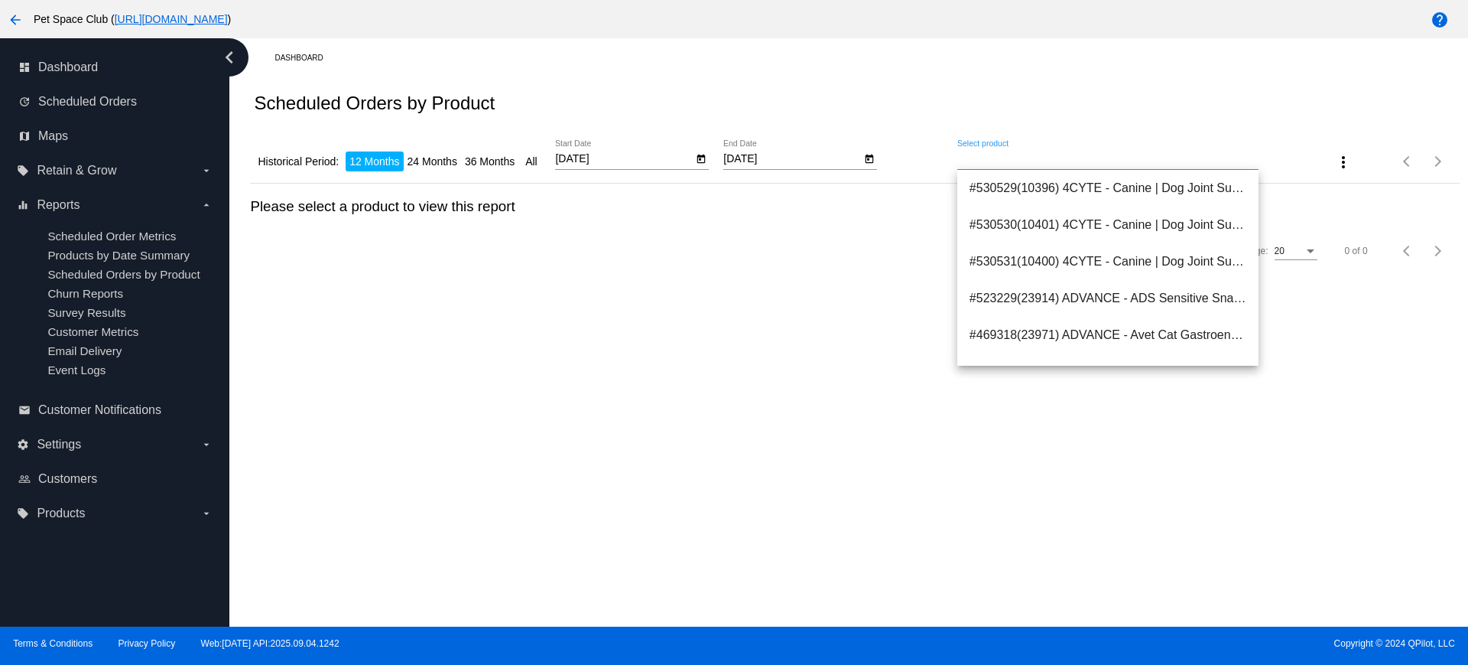
click at [1046, 153] on input "Select product" at bounding box center [1107, 159] width 301 height 12
paste input "Hill’s 希爾思處方食品 – 貓用 C/D 泌尿道减壓配方 處方糧 - 8.5lb (重量: 8.5lb)"
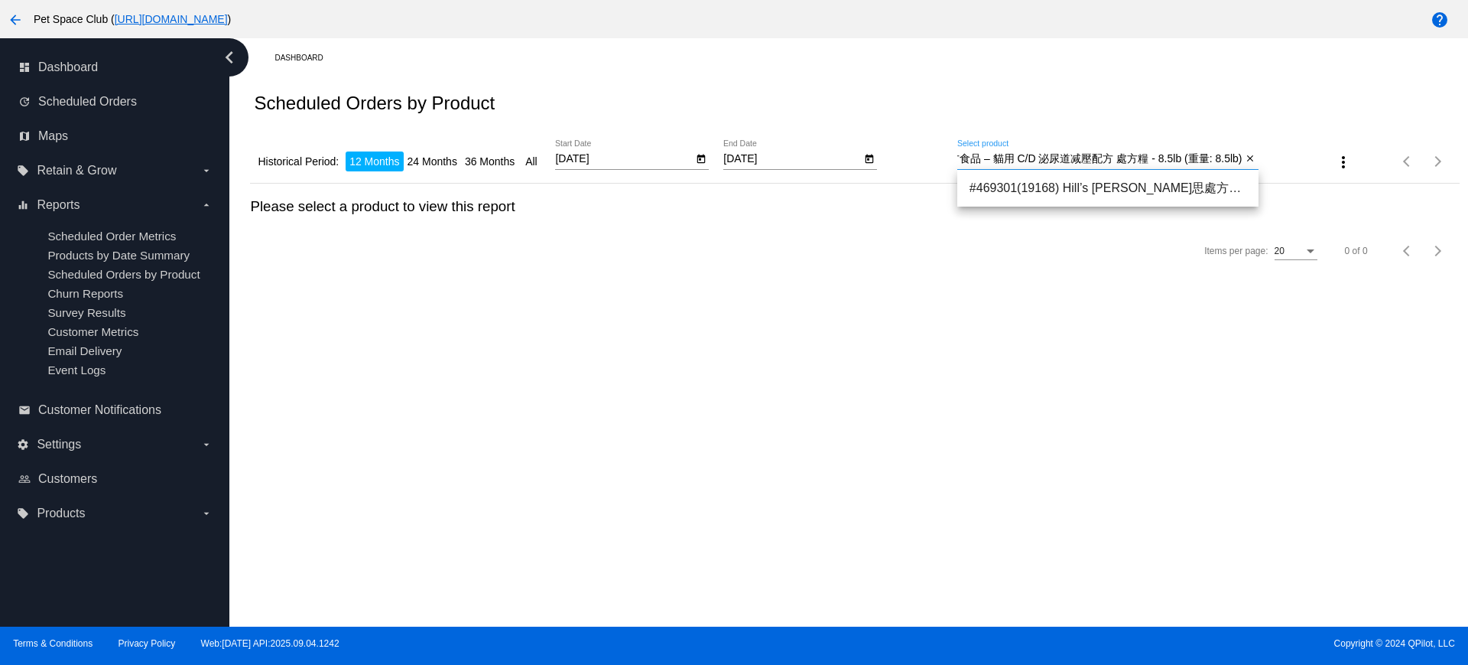
type input "Hill’s 希爾思處方食品 – 貓用 C/D 泌尿道减壓配方 處方糧 - 8.5lb (重量: 8.5lb)"
click at [870, 157] on icon "Open calendar" at bounding box center [870, 158] width 8 height 9
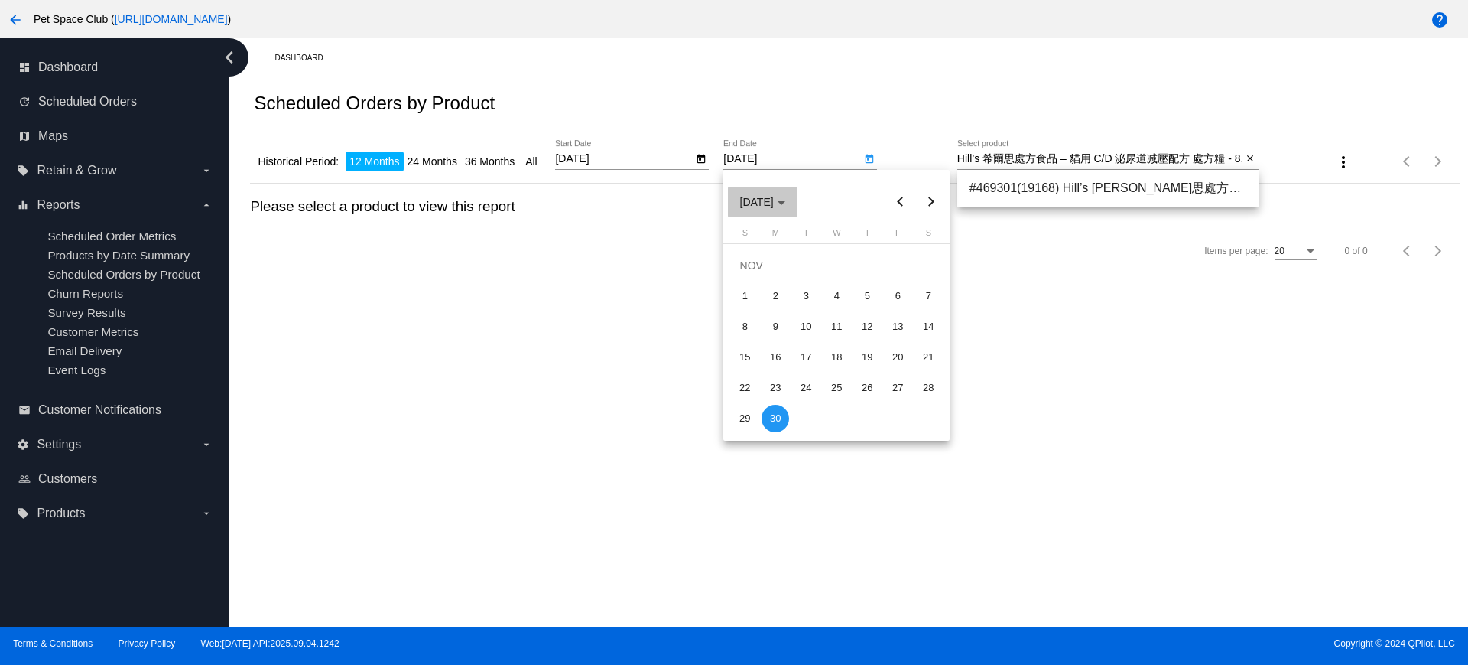
click at [798, 200] on button "NOV 2026" at bounding box center [763, 202] width 70 height 31
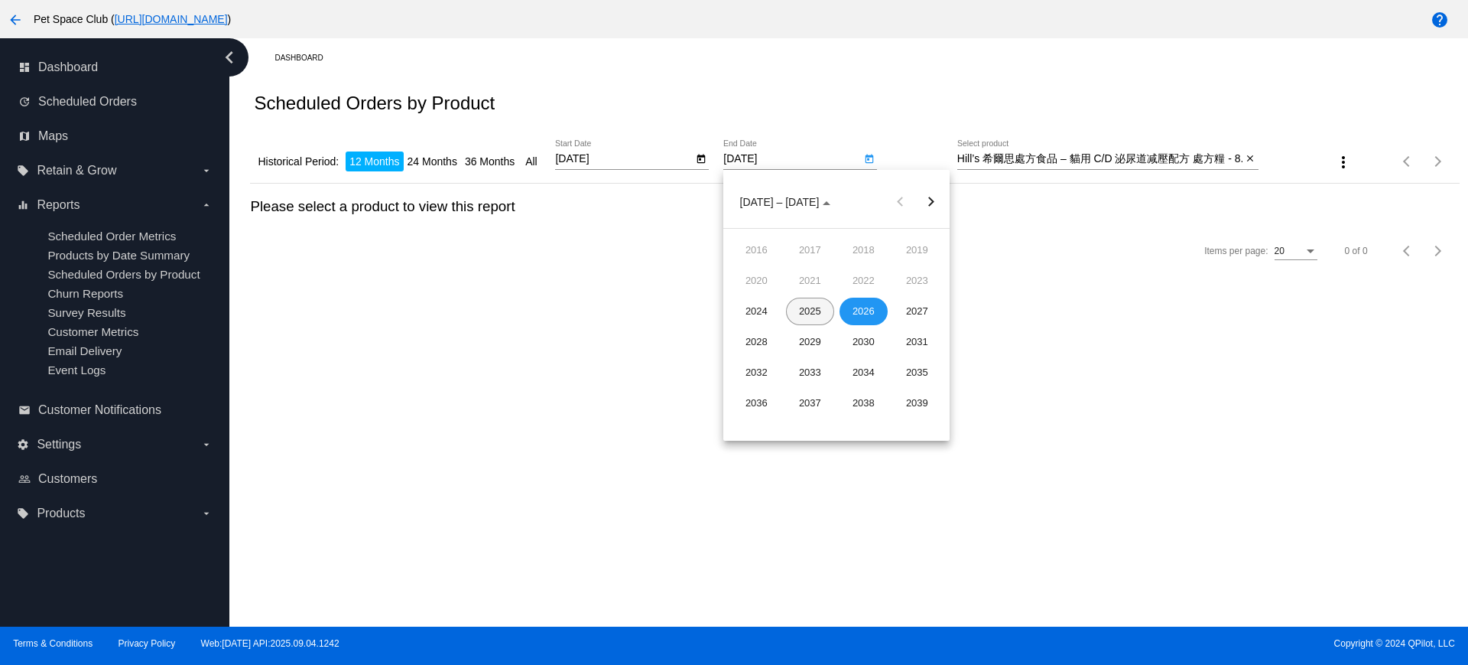
click at [811, 314] on div "2025" at bounding box center [810, 311] width 48 height 28
click at [876, 339] on div "NOV" at bounding box center [864, 342] width 48 height 28
click at [746, 420] on div "30" at bounding box center [745, 419] width 28 height 28
type input "11/30/2025"
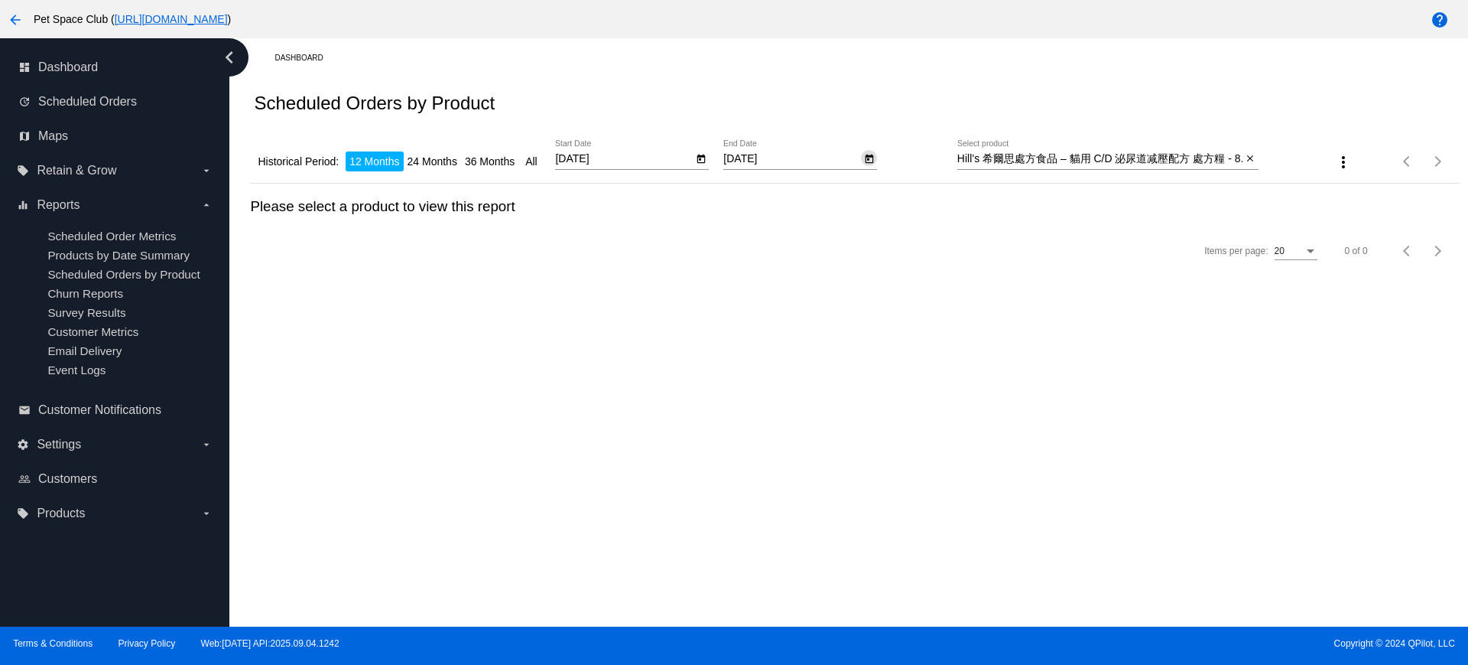
click at [1305, 126] on div "Scheduled Orders by Product" at bounding box center [854, 103] width 1209 height 52
click at [859, 343] on div "Dashboard Scheduled Orders by Product Historical Period: 12 Months 24 Months 36…" at bounding box center [848, 332] width 1239 height 588
click at [1278, 103] on div "Scheduled Orders by Product" at bounding box center [854, 103] width 1209 height 52
click at [1255, 157] on mat-icon "close" at bounding box center [1250, 159] width 11 height 12
click at [1116, 166] on div "Select product" at bounding box center [1107, 155] width 301 height 30
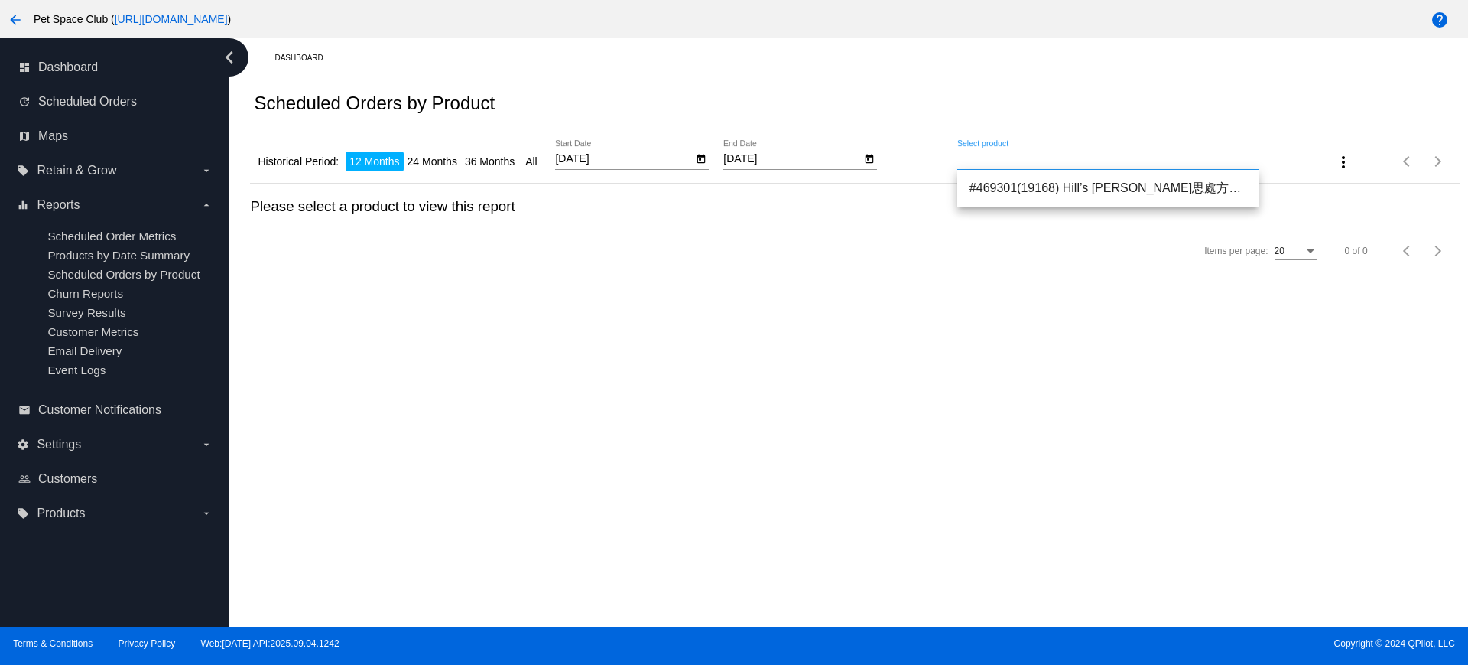
paste input "Hill’s 希爾思處方食品 – 貓用 C/D 泌尿道减壓配方 處方糧 - 8.5lb (重量: 8.5lb)"
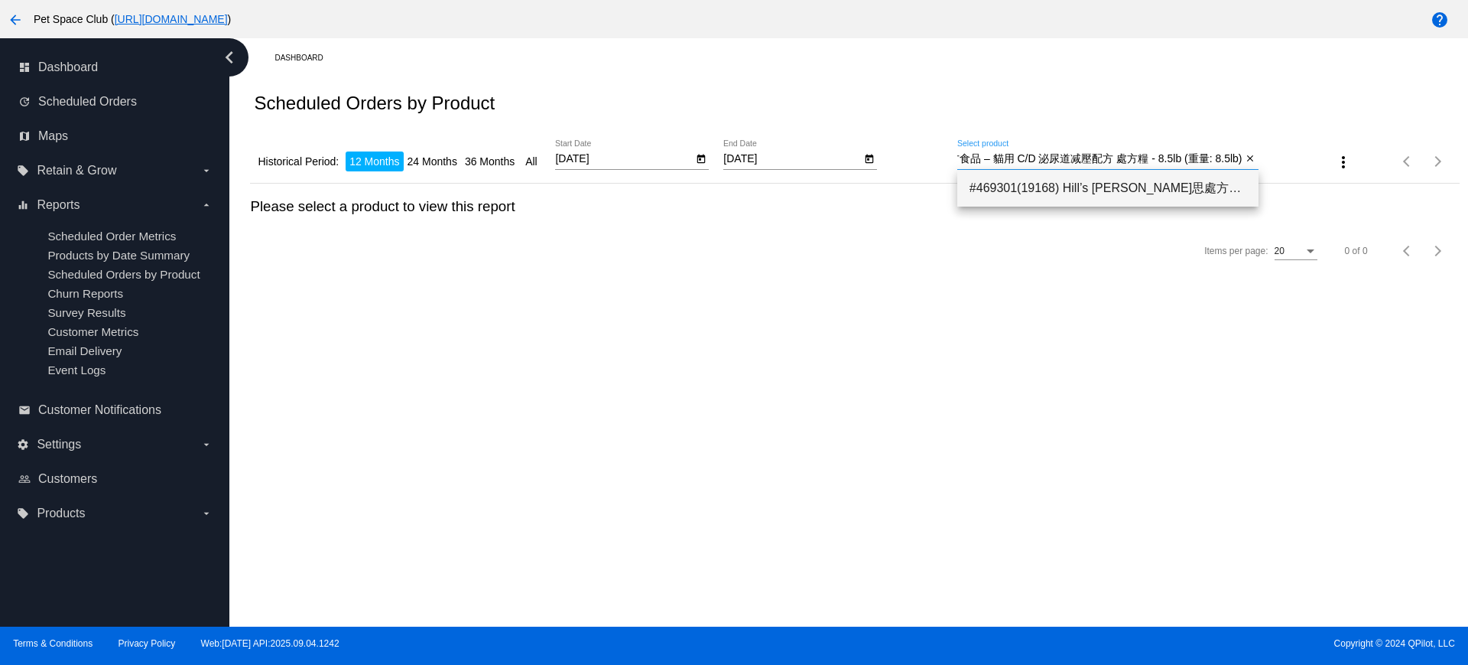
type input "Hill’s 希爾思處方食品 – 貓用 C/D 泌尿道减壓配方 處方糧 - 8.5lb (重量: 8.5lb)"
click at [1097, 191] on span "#469301(19168) Hill’s 希爾思處方食品 – 貓用 C/D 泌尿道减壓配方 處方糧 - 8.5lb (重量: 8.5lb) 619.20" at bounding box center [1108, 188] width 277 height 37
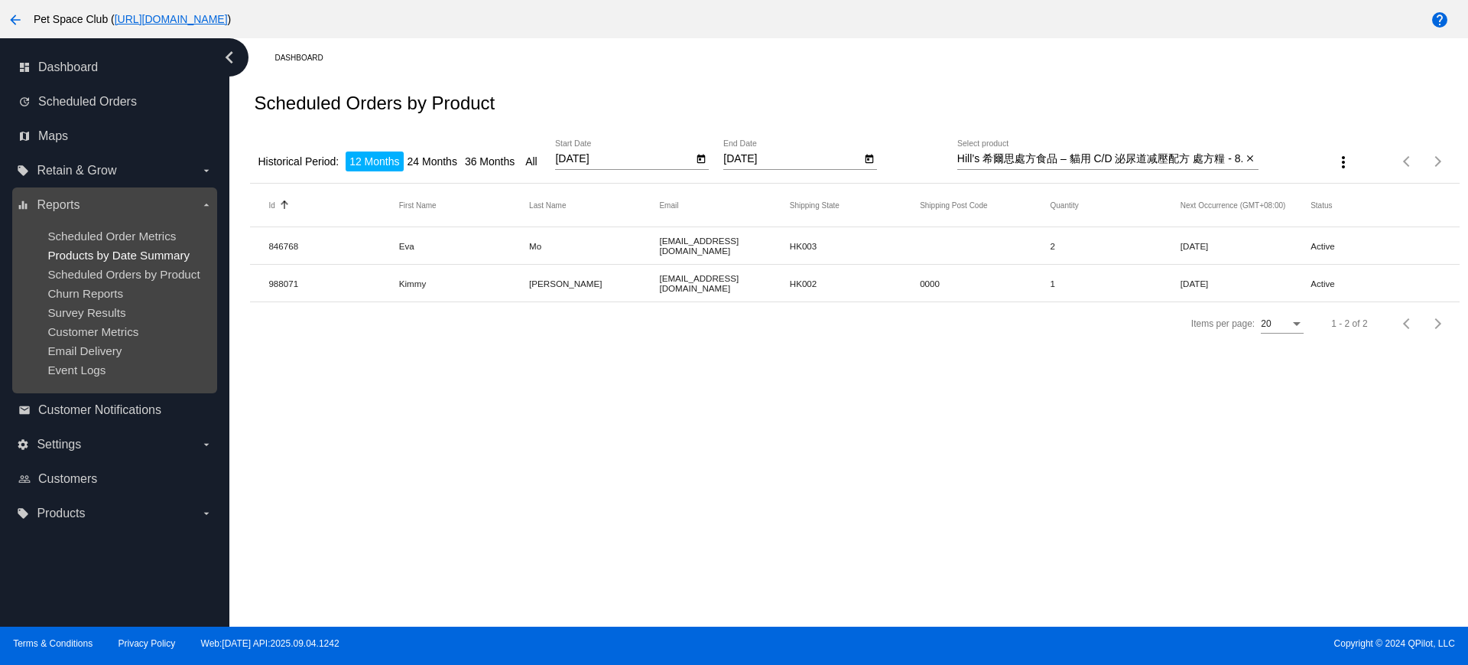
click at [106, 257] on span "Products by Date Summary" at bounding box center [118, 255] width 142 height 13
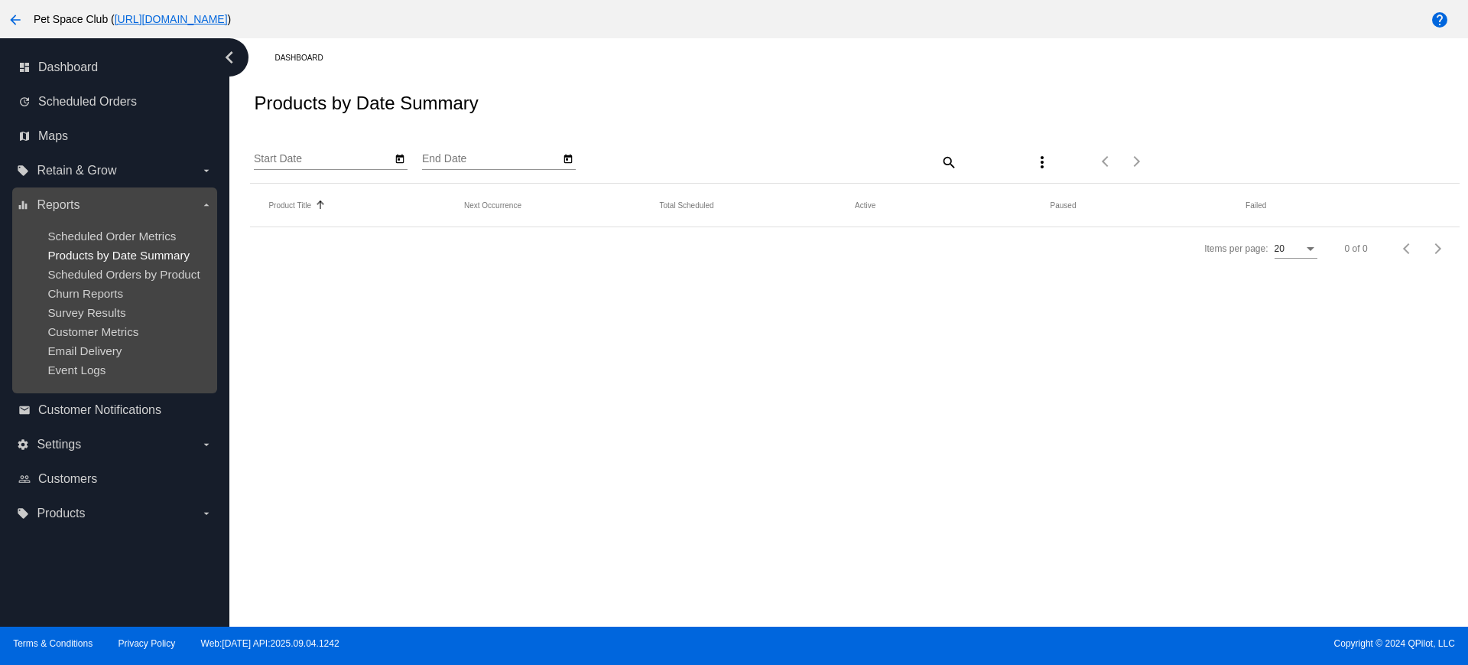
type input "9/25/2025"
type input "10/25/2025"
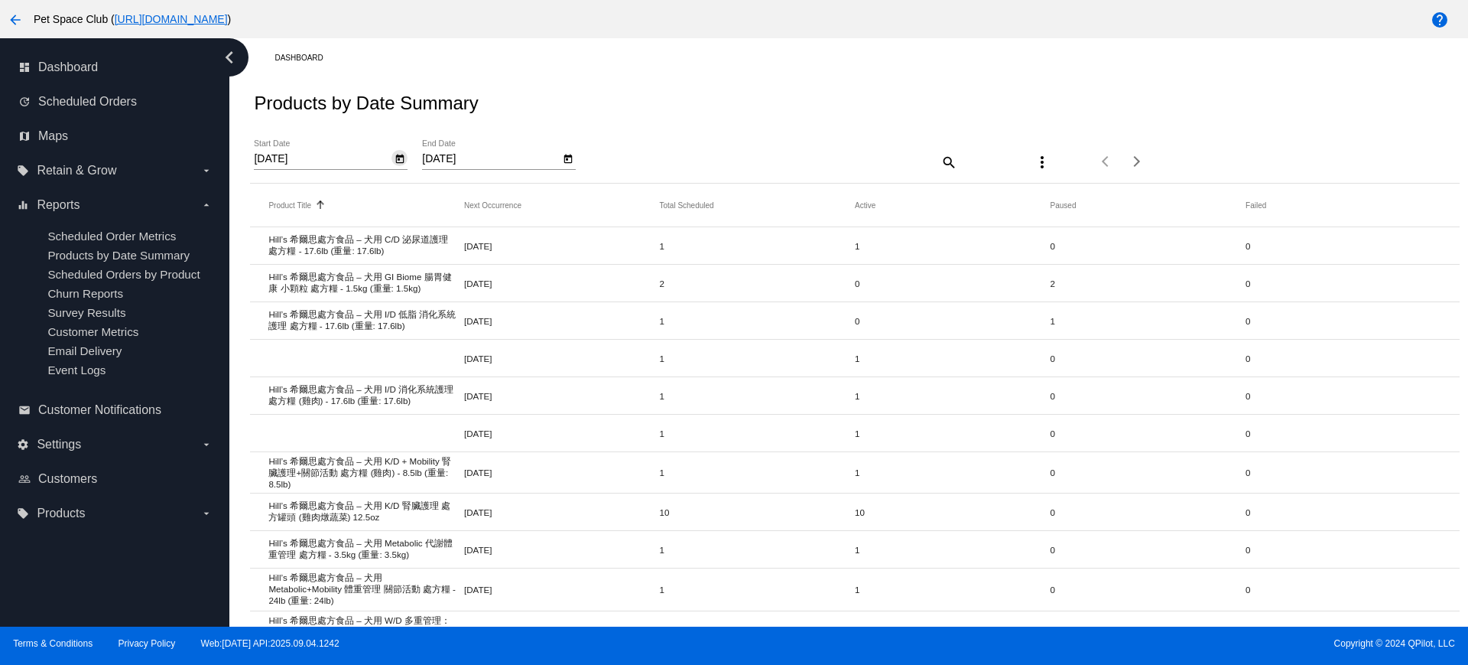
click at [401, 159] on icon "Open calendar" at bounding box center [400, 159] width 11 height 18
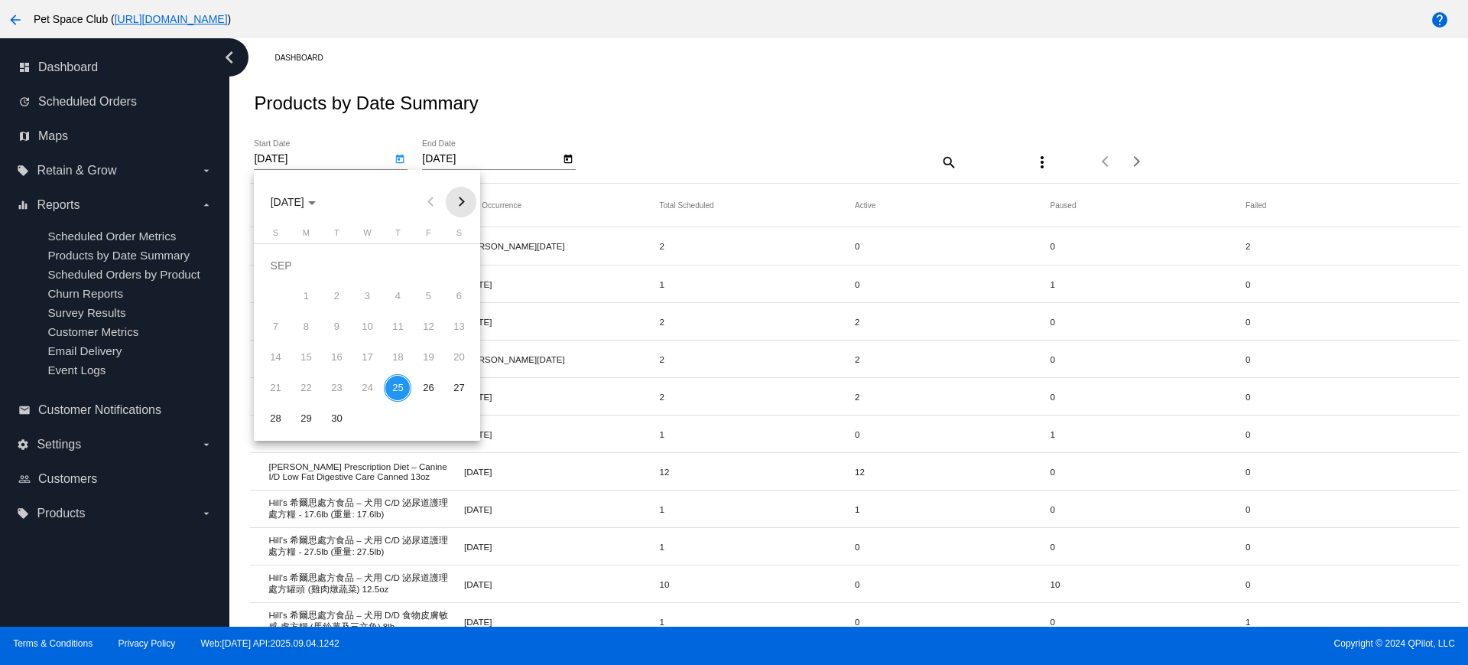
click at [466, 206] on button "Next month" at bounding box center [461, 202] width 31 height 31
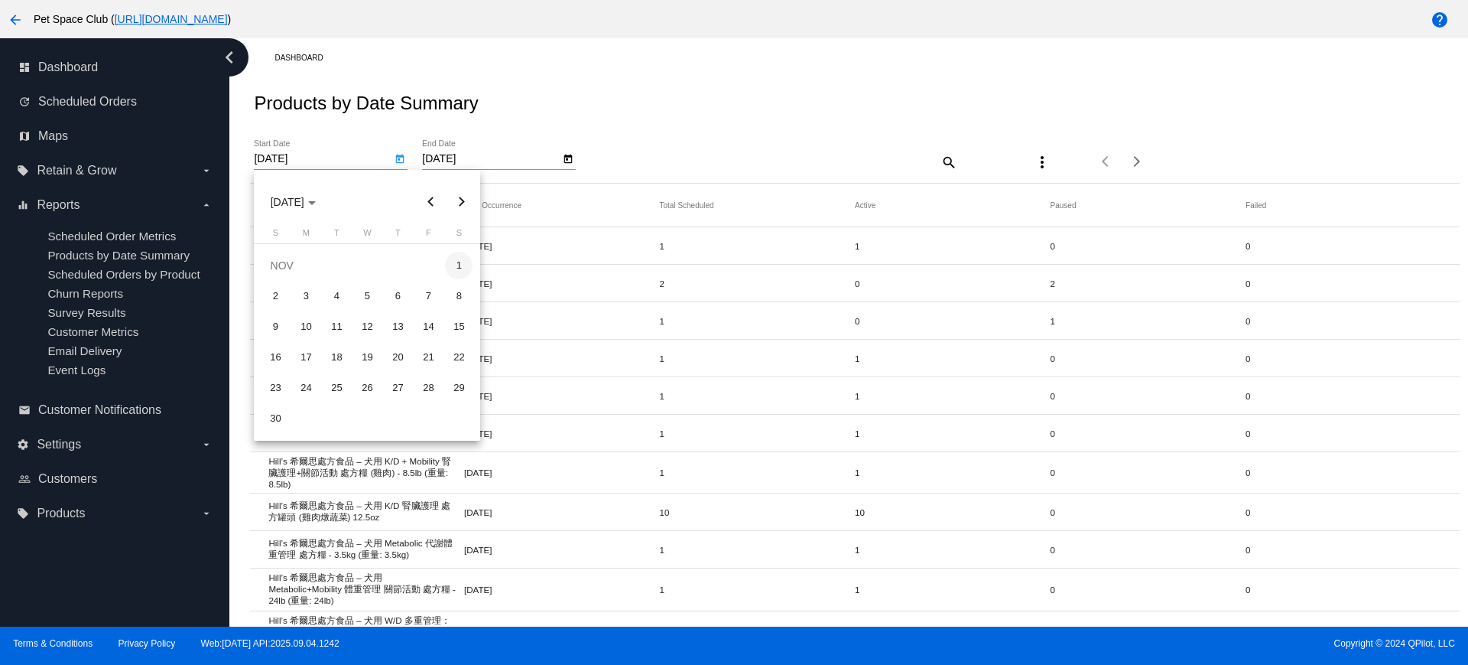
click at [463, 264] on div "1" at bounding box center [459, 266] width 28 height 28
type input "11/1/2025"
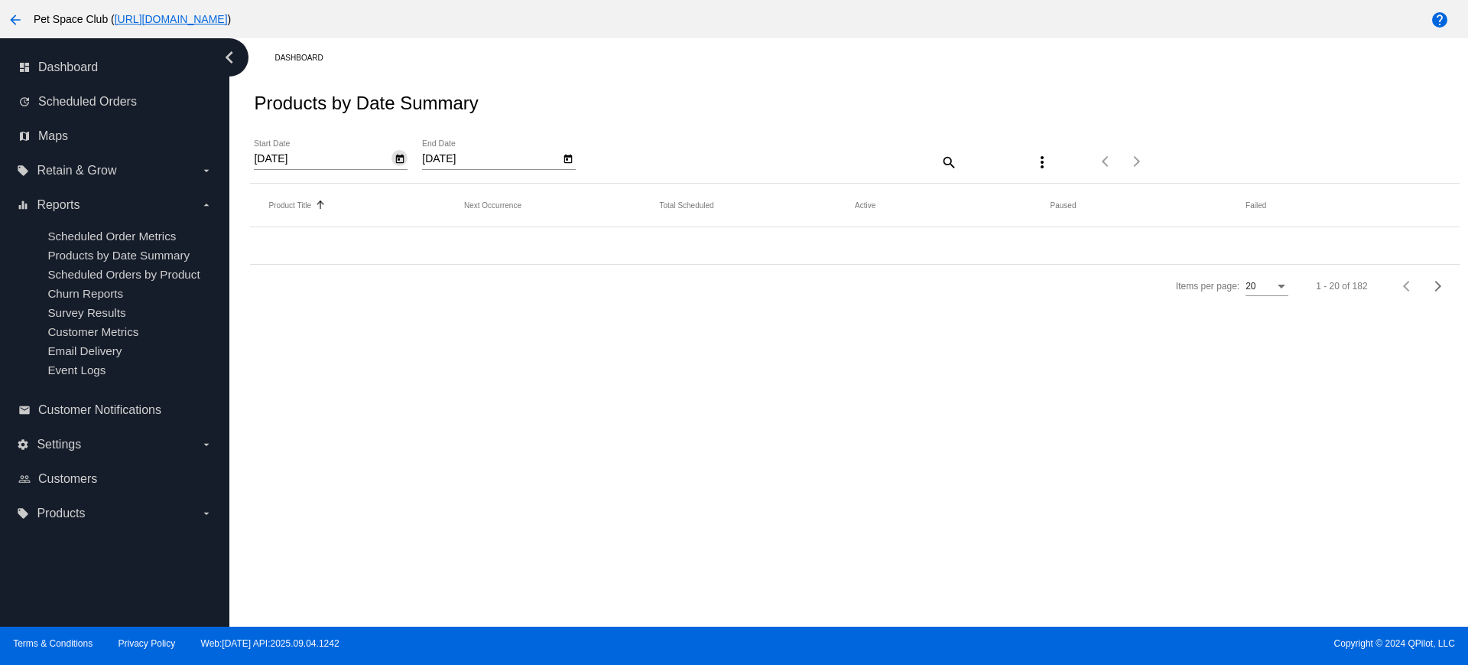
click at [566, 161] on icon "Open calendar" at bounding box center [568, 159] width 11 height 18
click at [630, 206] on button "Next month" at bounding box center [629, 202] width 31 height 31
click at [450, 416] on div "30" at bounding box center [444, 419] width 28 height 28
type input "11/30/2025"
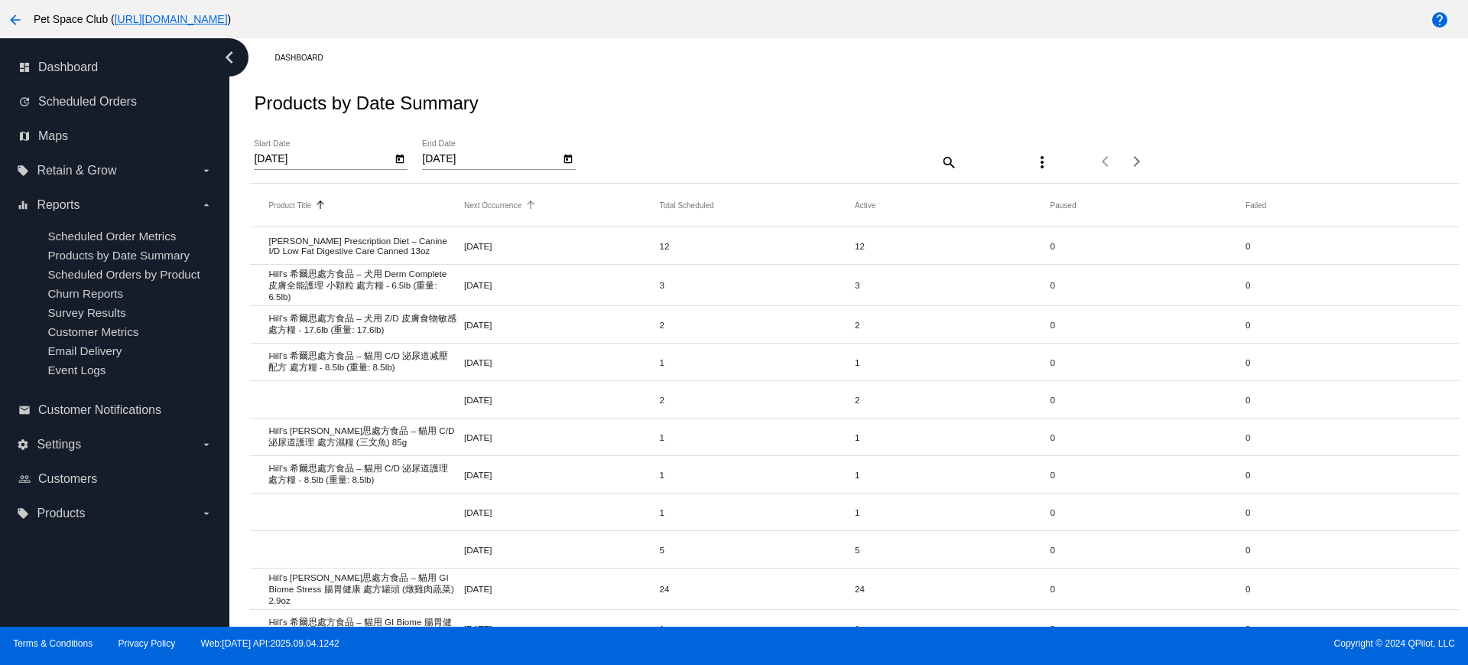
click at [487, 203] on button "Next Occurrence" at bounding box center [492, 204] width 57 height 9
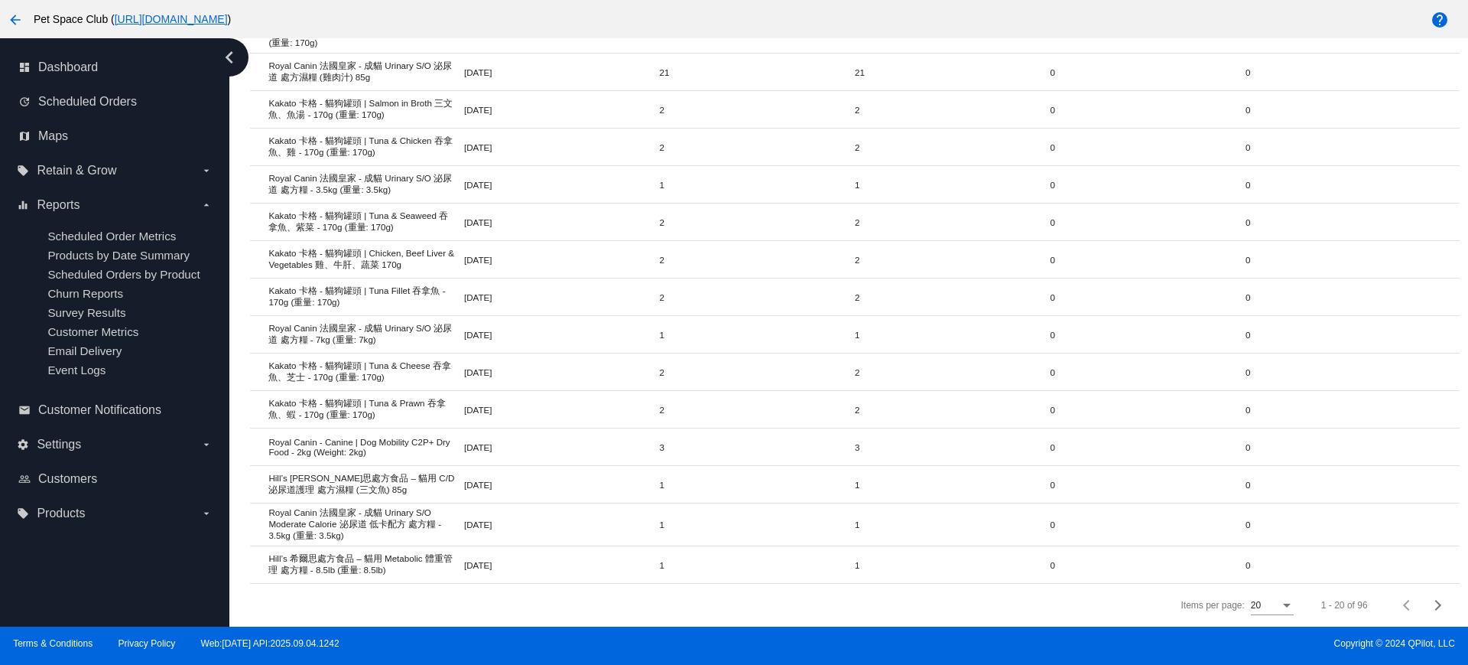
scroll to position [444, 0]
click at [1280, 606] on div "Items per page:" at bounding box center [1287, 605] width 14 height 11
click at [1270, 590] on span "100" at bounding box center [1258, 597] width 43 height 28
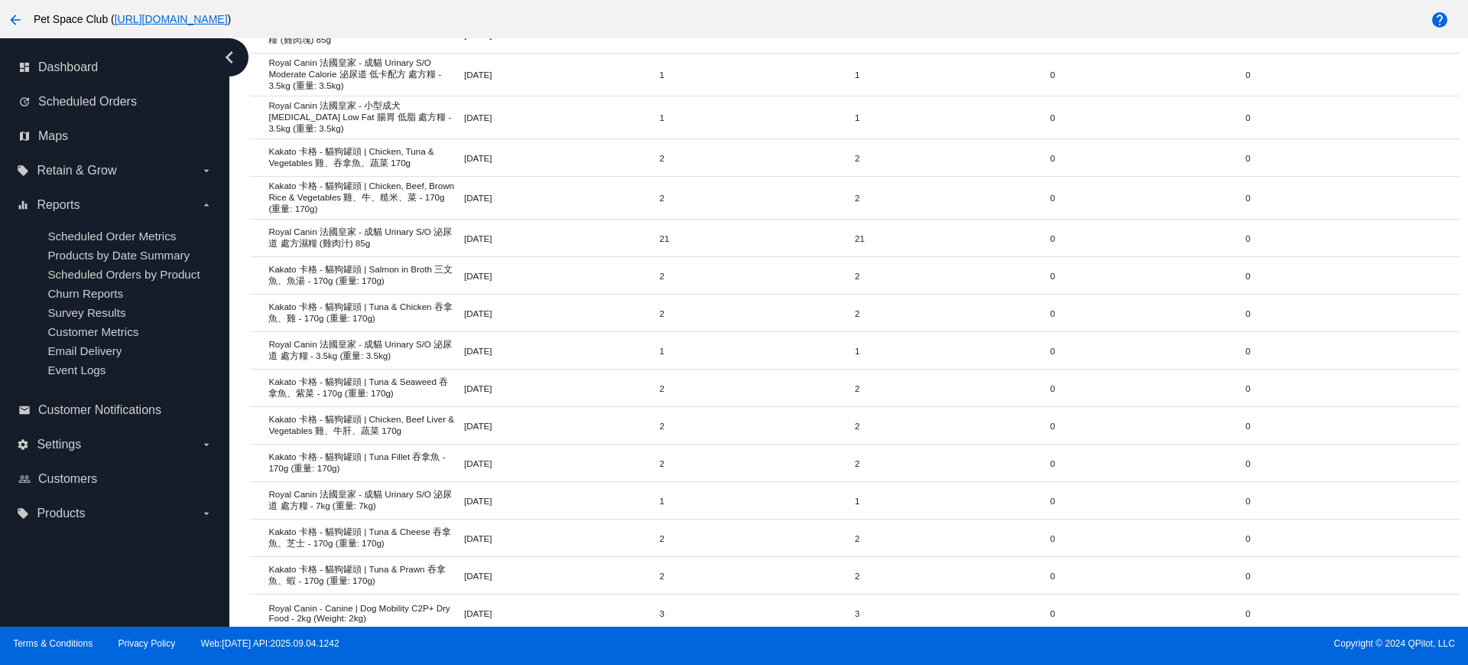
scroll to position [0, 0]
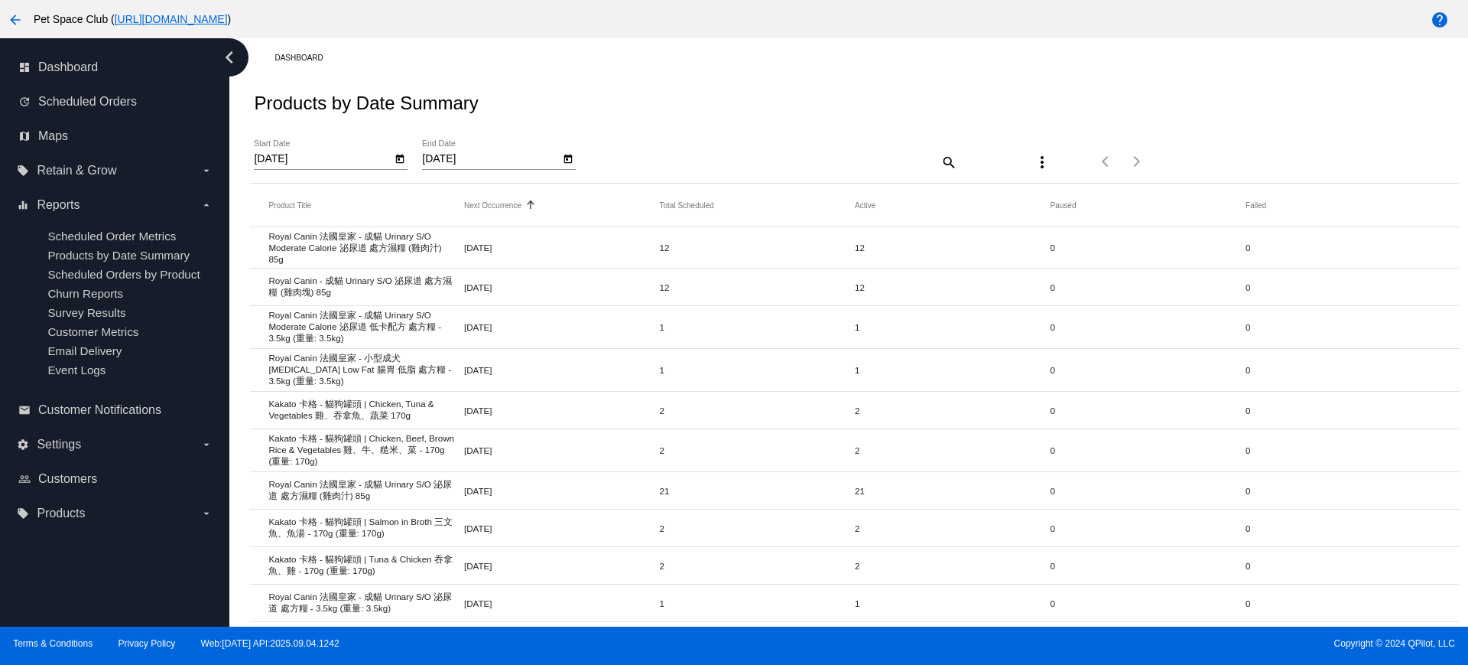
drag, startPoint x: 267, startPoint y: 205, endPoint x: 632, endPoint y: 206, distance: 364.8
click at [609, 200] on mat-header-row "Product Title Next Occurrence Sorted by NextOccurrenceUtc ascending Total Sched…" at bounding box center [854, 206] width 1209 height 44
drag, startPoint x: 880, startPoint y: 210, endPoint x: 264, endPoint y: 217, distance: 616.4
click at [264, 217] on mat-header-row "Product Title Next Occurrence Sorted by NextOccurrenceUtc ascending Total Sched…" at bounding box center [854, 206] width 1209 height 44
copy mat-header-row "Product Title Next Occurrence Sorted by NextOccurrenceUtc ascending Total Sched…"
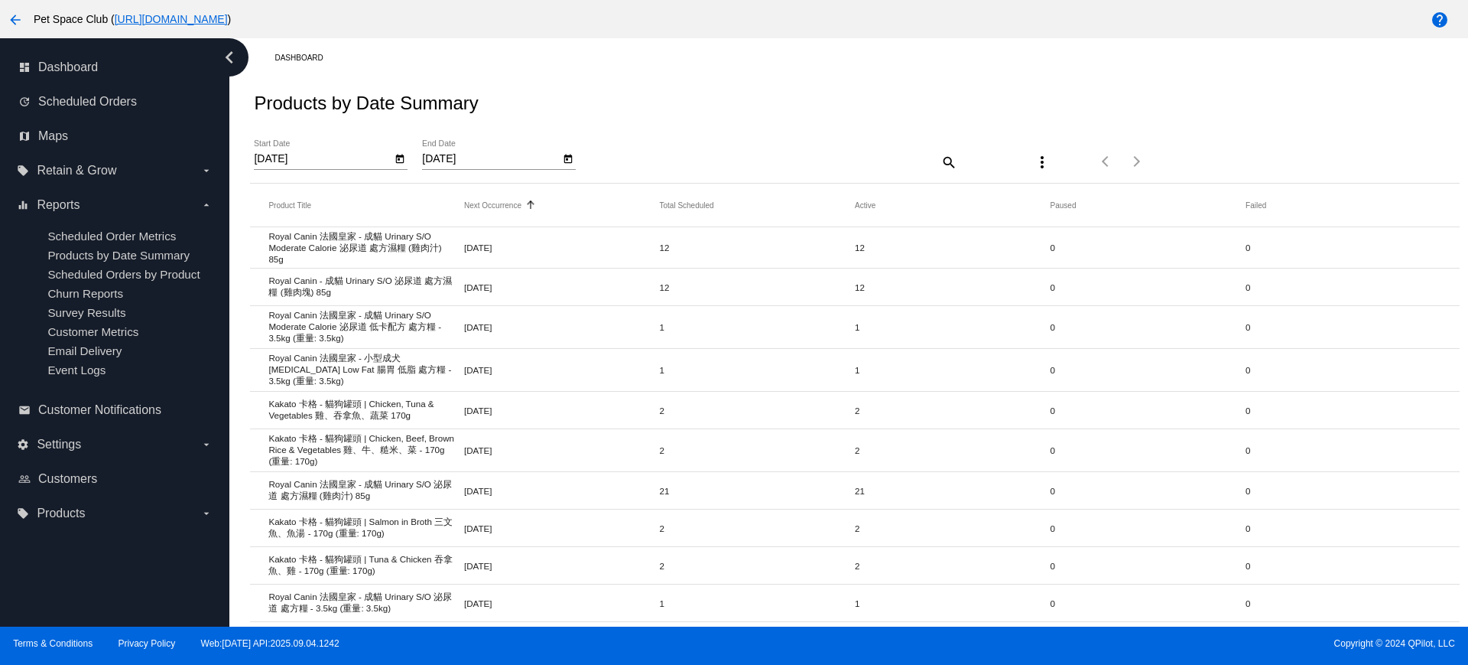
click at [323, 213] on mat-header-row "Product Title Next Occurrence Sorted by NextOccurrenceUtc ascending Total Sched…" at bounding box center [854, 206] width 1209 height 44
drag, startPoint x: 305, startPoint y: 208, endPoint x: 273, endPoint y: 209, distance: 32.1
click at [273, 209] on div "Product Title" at bounding box center [366, 204] width 196 height 9
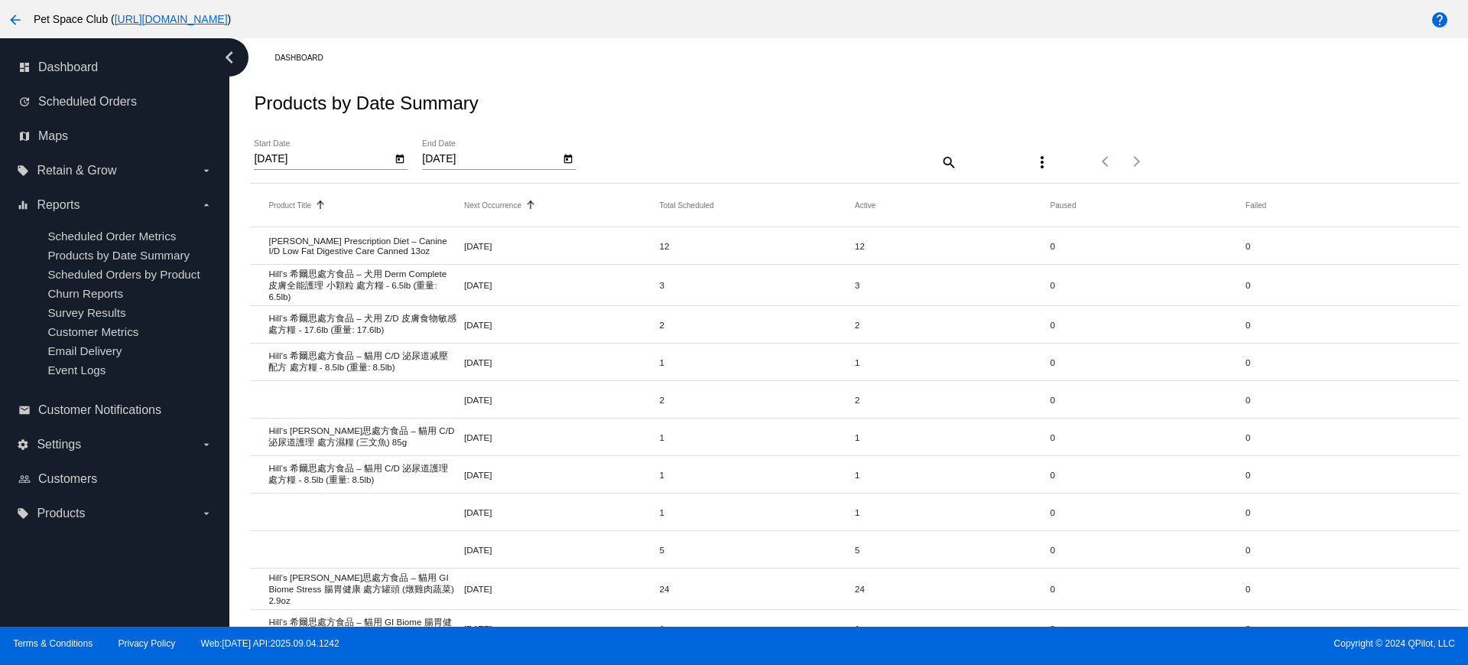
drag, startPoint x: 523, startPoint y: 210, endPoint x: 458, endPoint y: 212, distance: 65.0
click at [458, 212] on mat-header-row "Product Title Sorted by Title ascending Next Occurrence Total Scheduled Active …" at bounding box center [854, 206] width 1209 height 44
click at [842, 210] on mat-header-row "Product Title Sorted by Title ascending Next Occurrence Total Scheduled Active …" at bounding box center [854, 206] width 1209 height 44
drag, startPoint x: 646, startPoint y: 210, endPoint x: 710, endPoint y: 211, distance: 63.5
click at [710, 211] on mat-header-row "Product Title Sorted by Title ascending Next Occurrence Total Scheduled Active …" at bounding box center [854, 206] width 1209 height 44
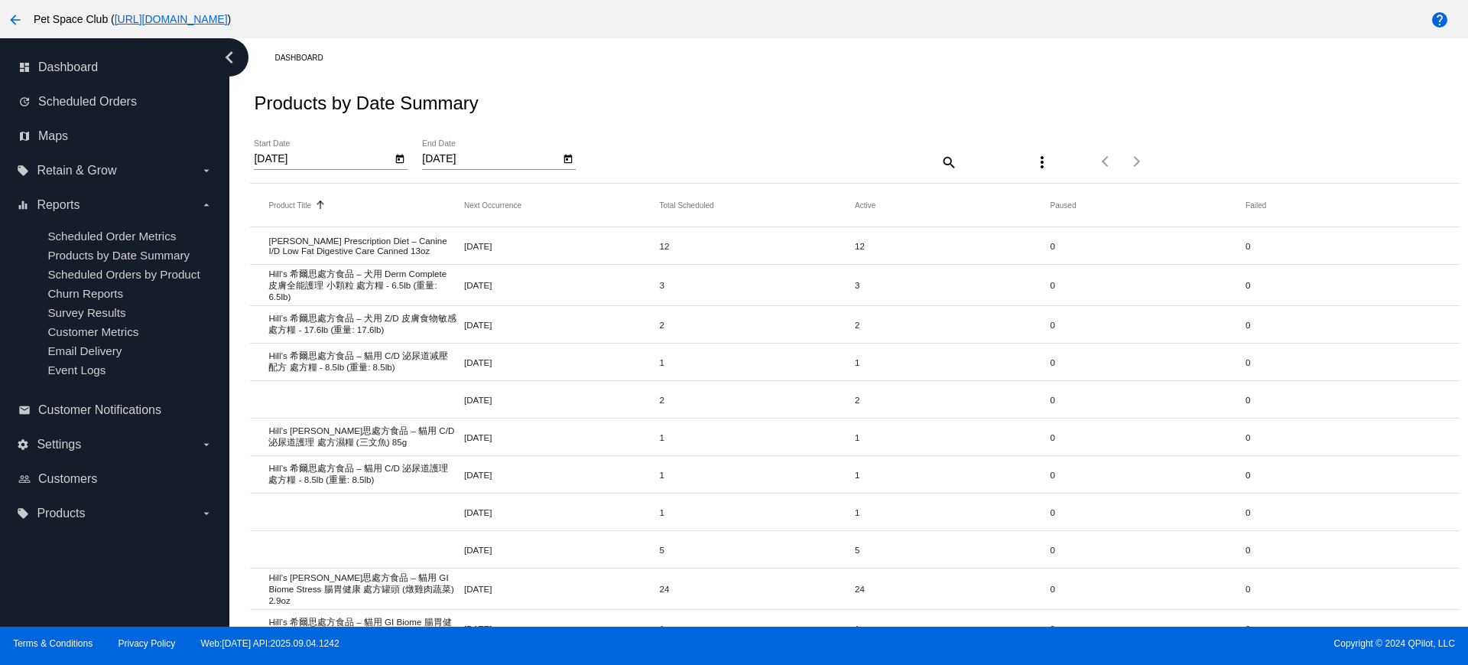
copy mat-header-row "Total Scheduled"
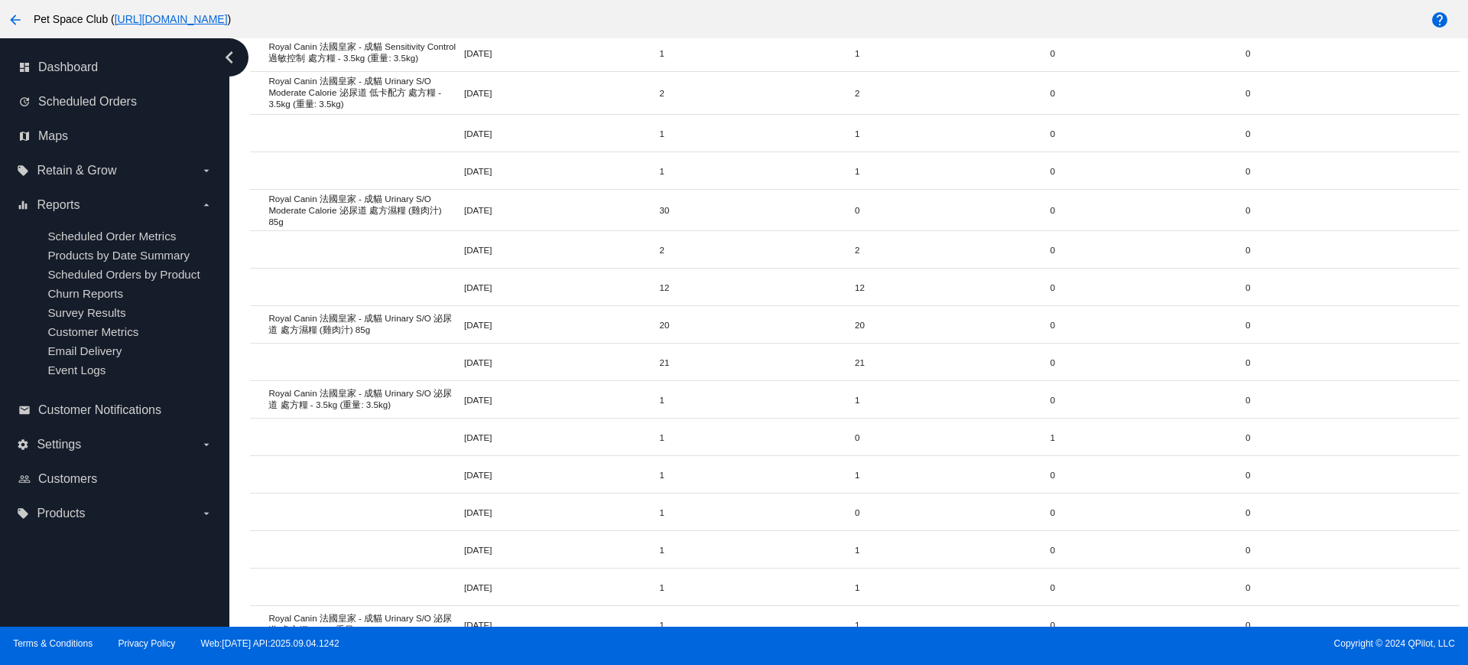
scroll to position [3316, 0]
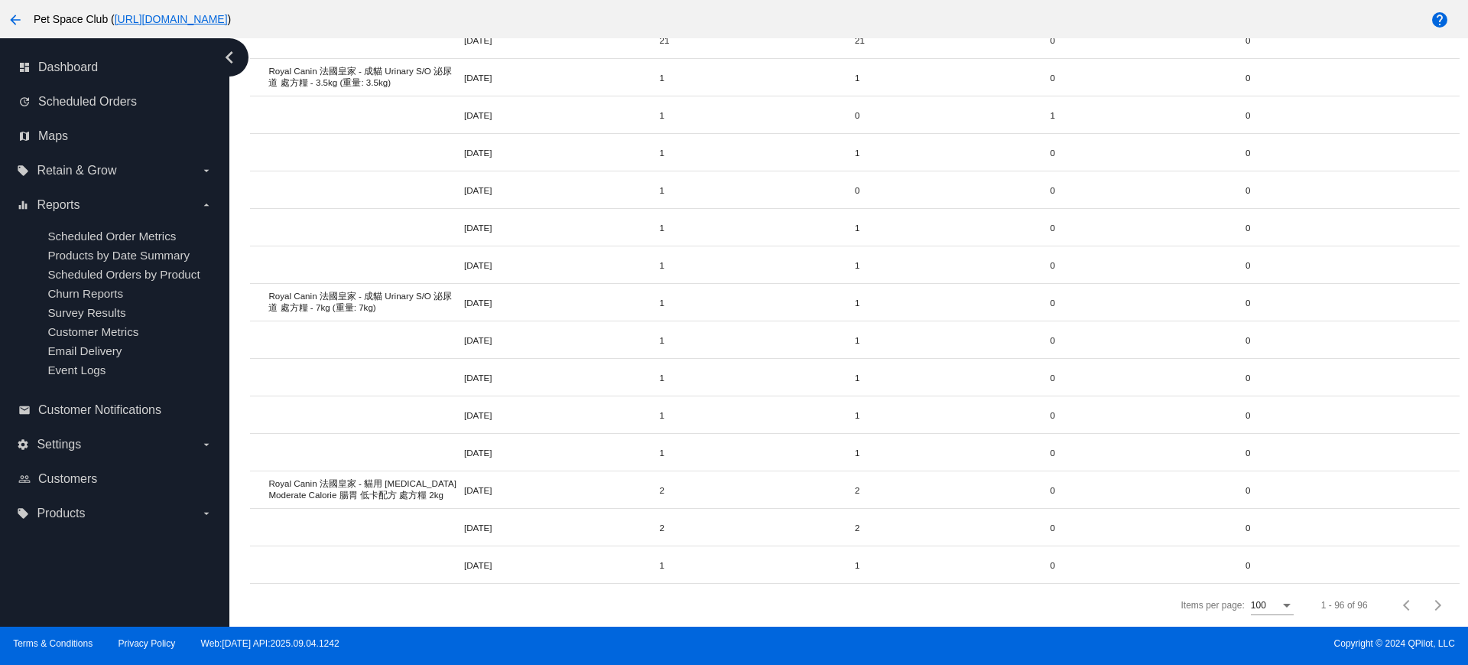
click at [295, 373] on mat-cell at bounding box center [366, 377] width 196 height 8
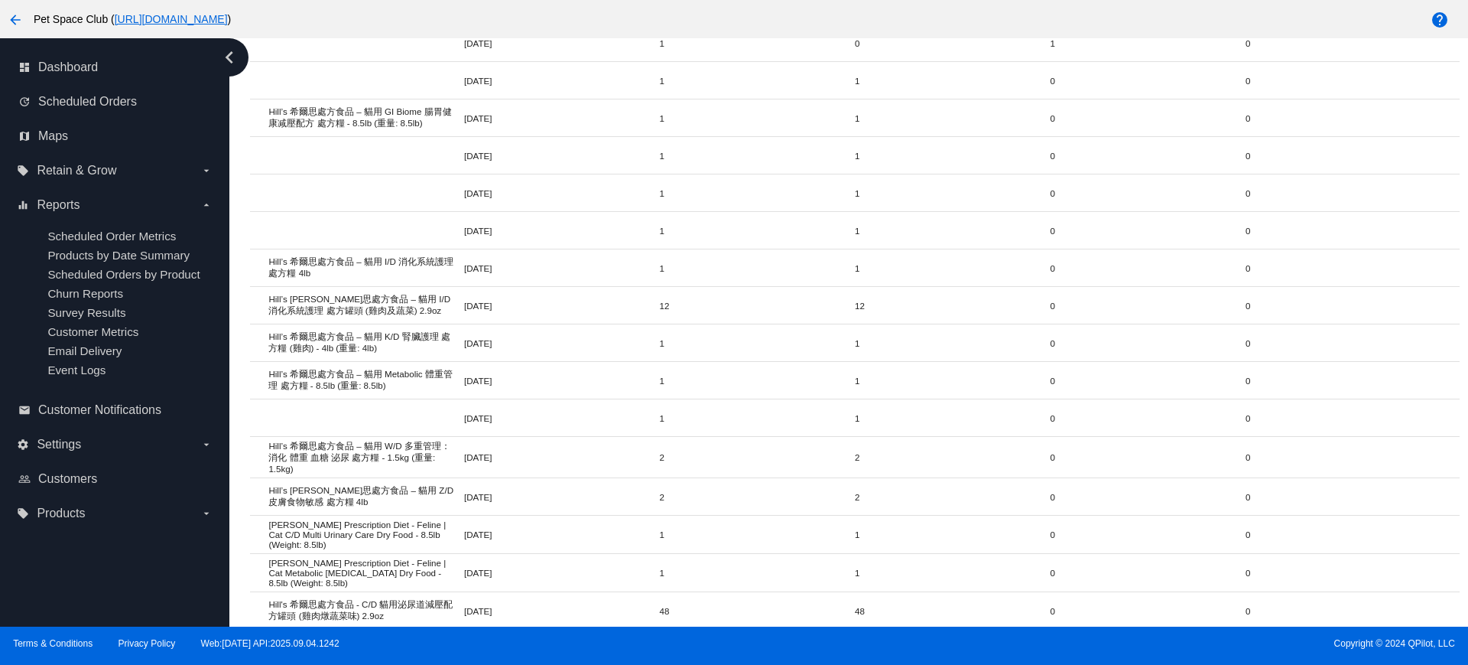
scroll to position [0, 0]
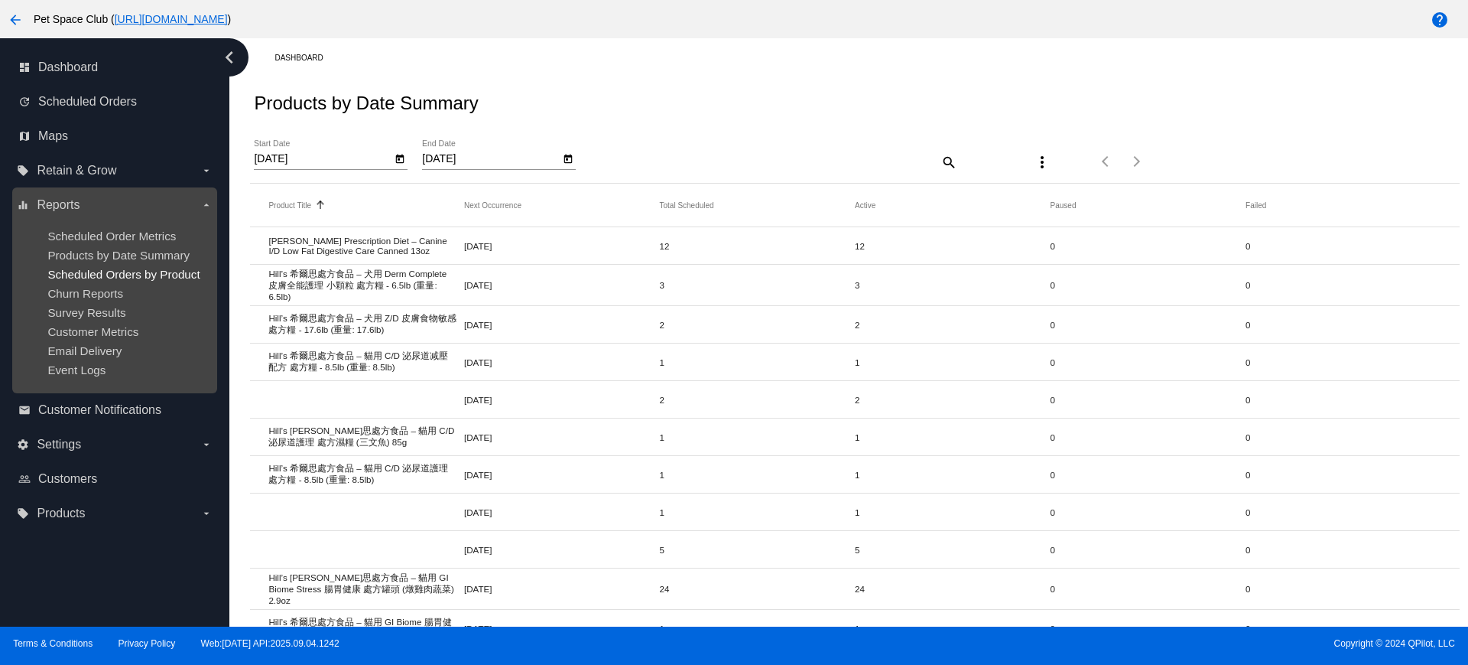
click at [112, 275] on span "Scheduled Orders by Product" at bounding box center [123, 274] width 152 height 13
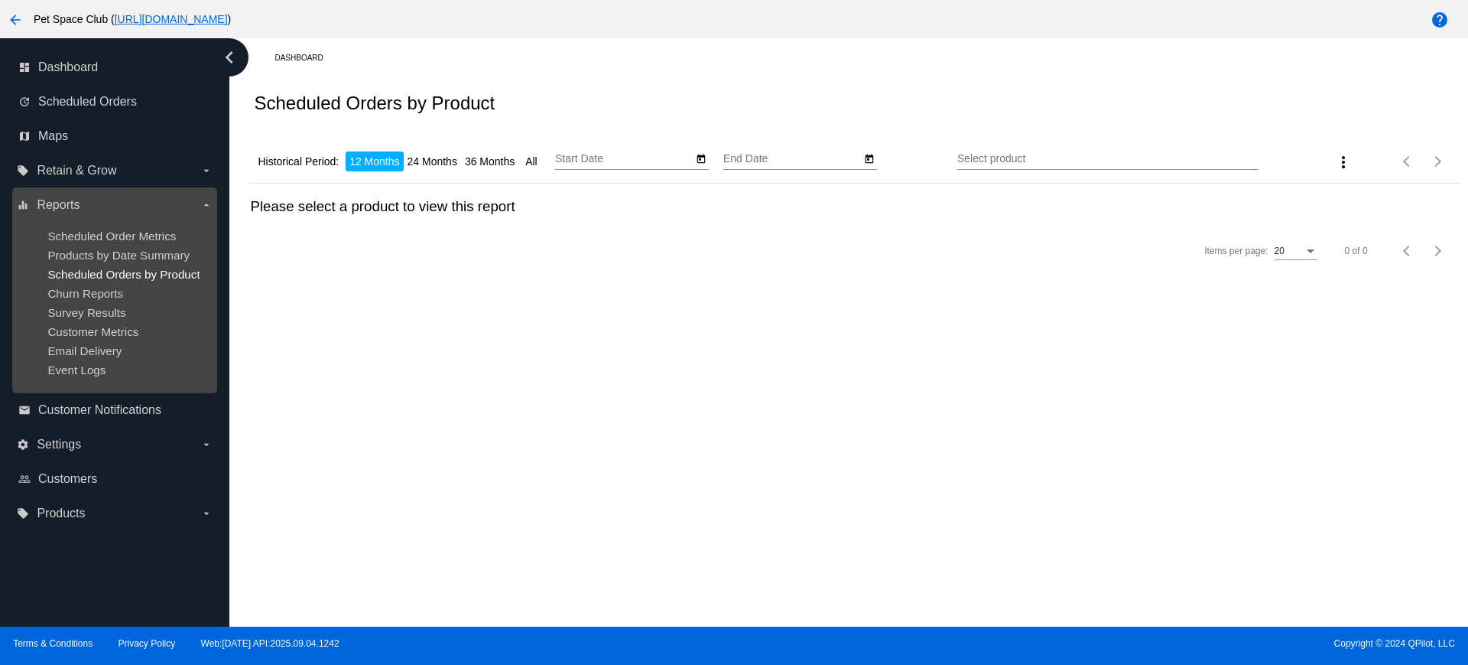
type input "9/25/2024"
type input "9/25/2025"
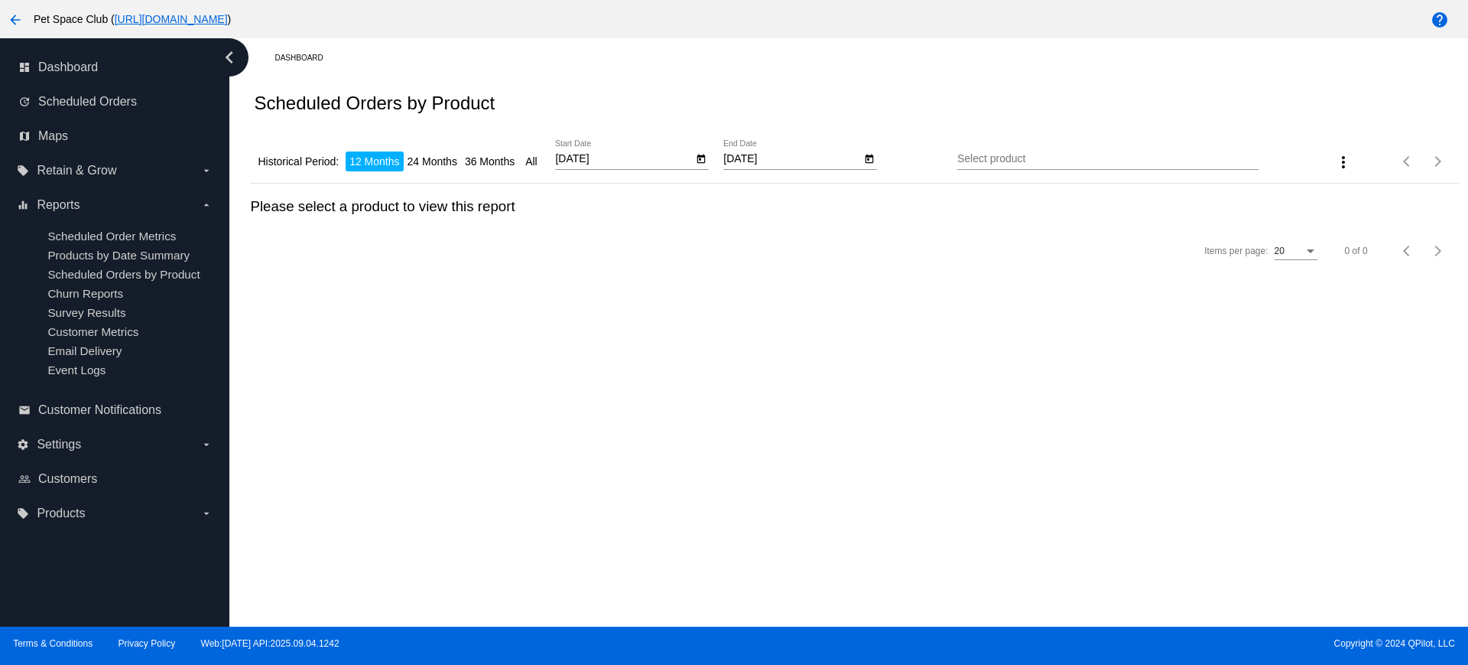
click at [983, 158] on input "Select product" at bounding box center [1107, 159] width 301 height 12
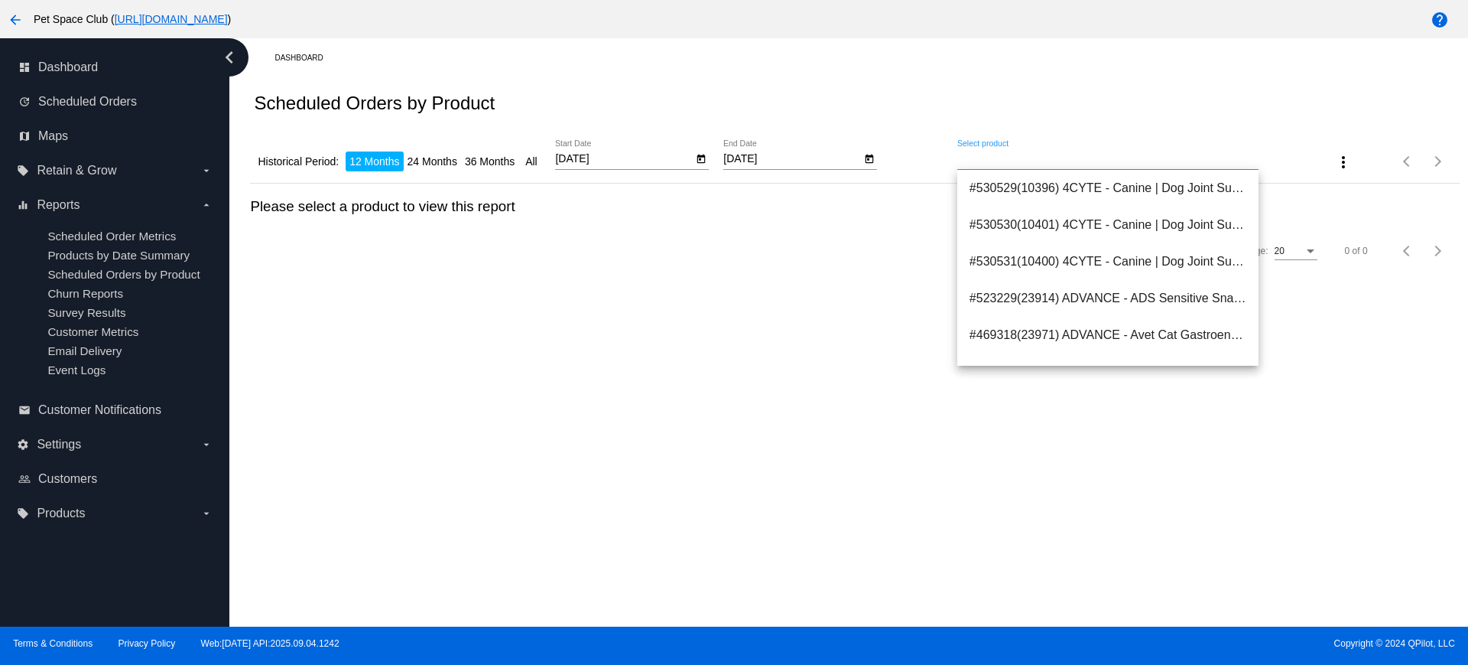
click at [1100, 142] on div "Select product" at bounding box center [1107, 155] width 301 height 30
paste input "Hill’s 希爾思處方食品 – 貓用 C/D 泌尿道减壓配方 處方糧 - 8.5lb (重量: 8.5lb)"
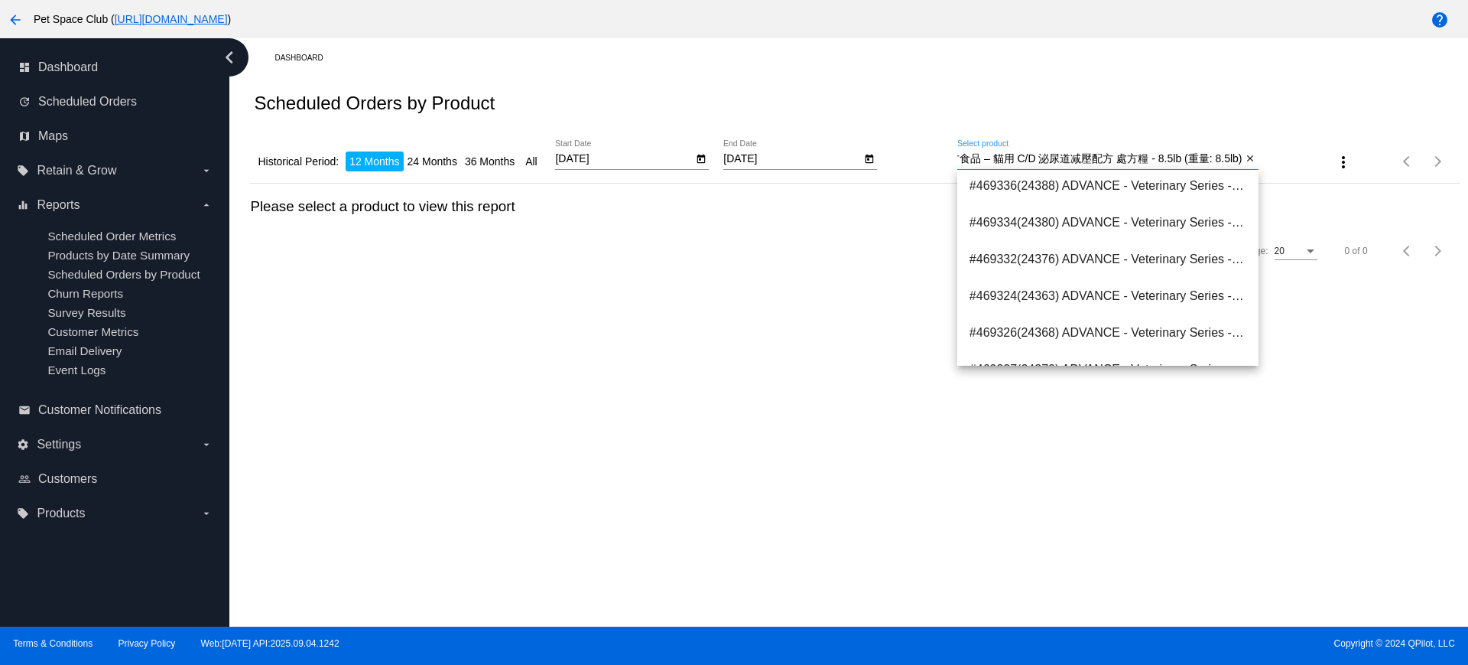
scroll to position [1147, 0]
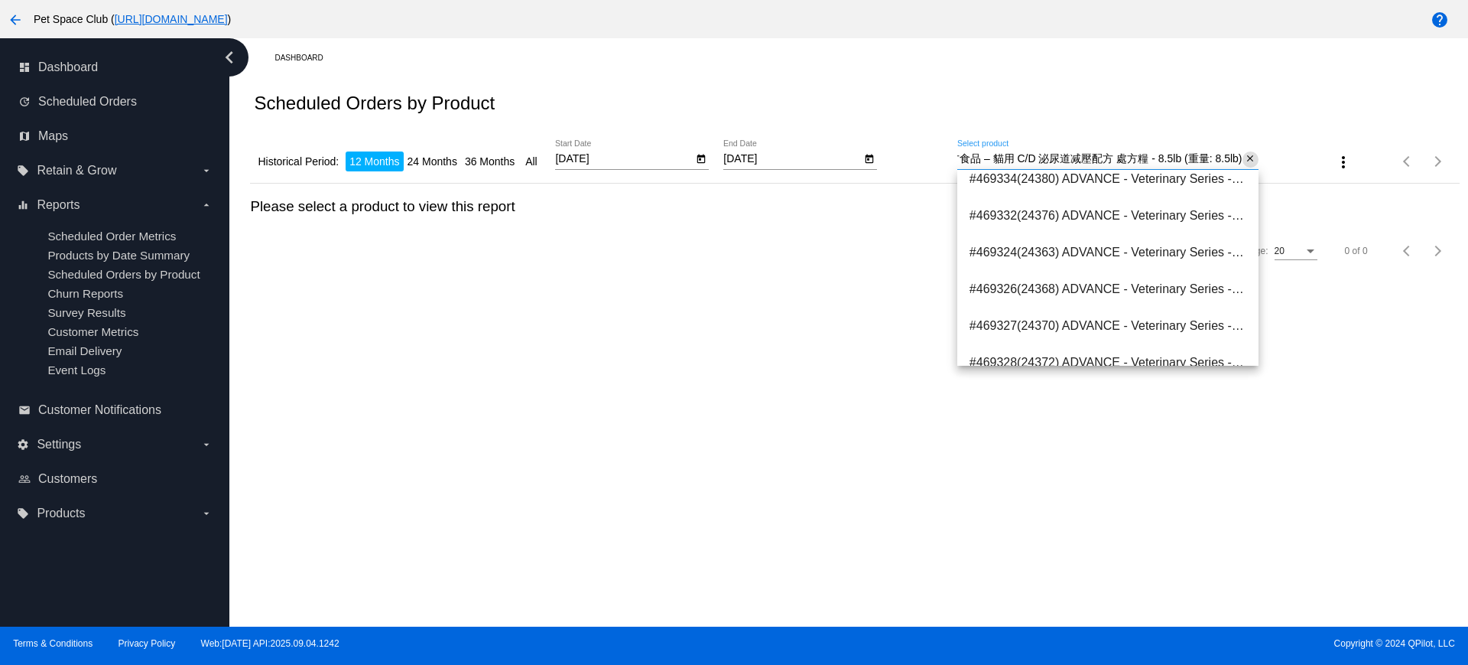
type input "Hill’s 希爾思處方食品 – 貓用 C/D 泌尿道减壓配方 處方糧 - 8.5lb (重量: 8.5lb)"
click at [1251, 156] on mat-icon "close" at bounding box center [1250, 159] width 11 height 12
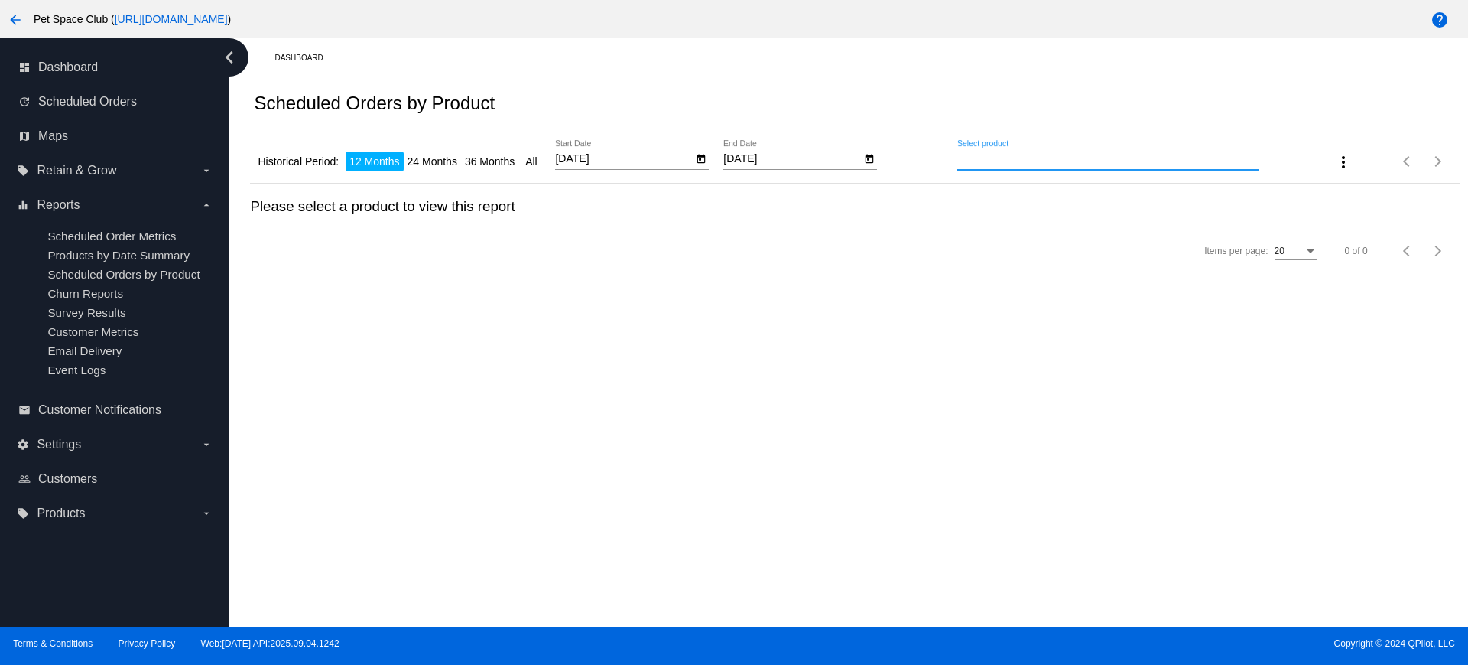
click at [1110, 158] on input "Select product" at bounding box center [1107, 159] width 301 height 12
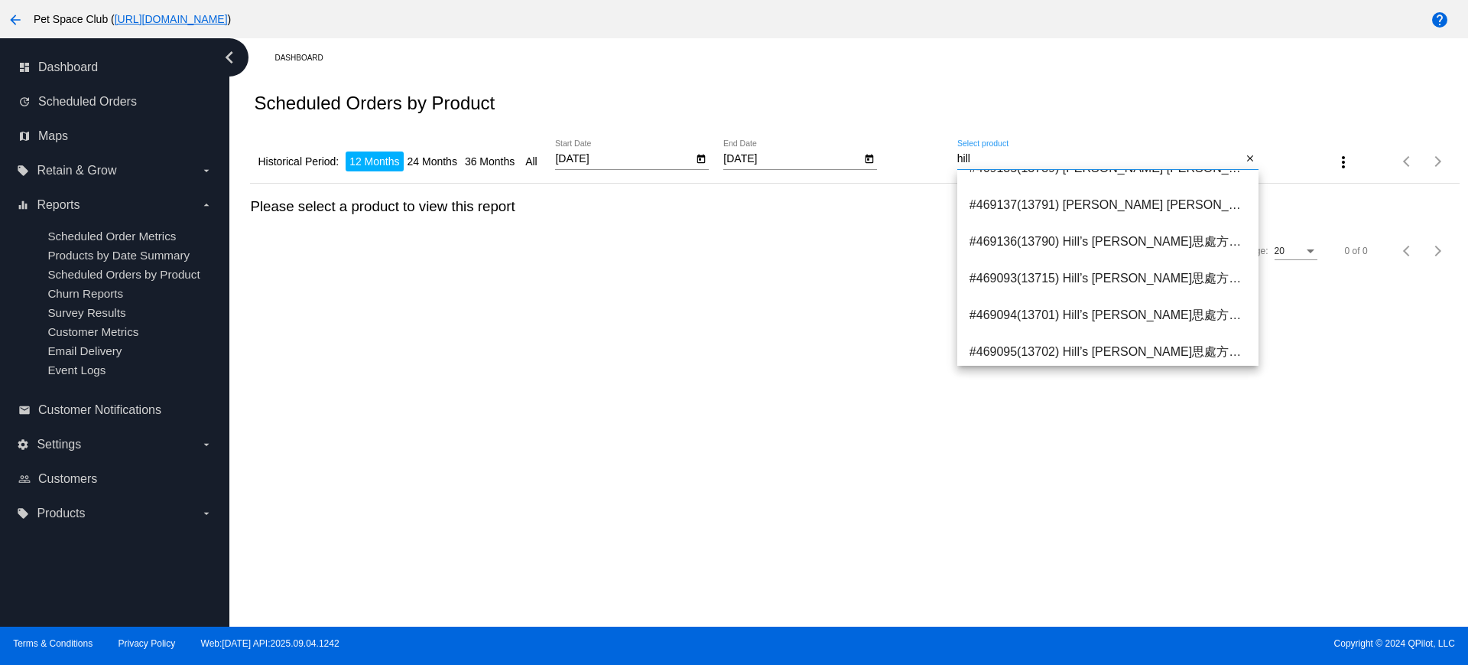
scroll to position [1243, 0]
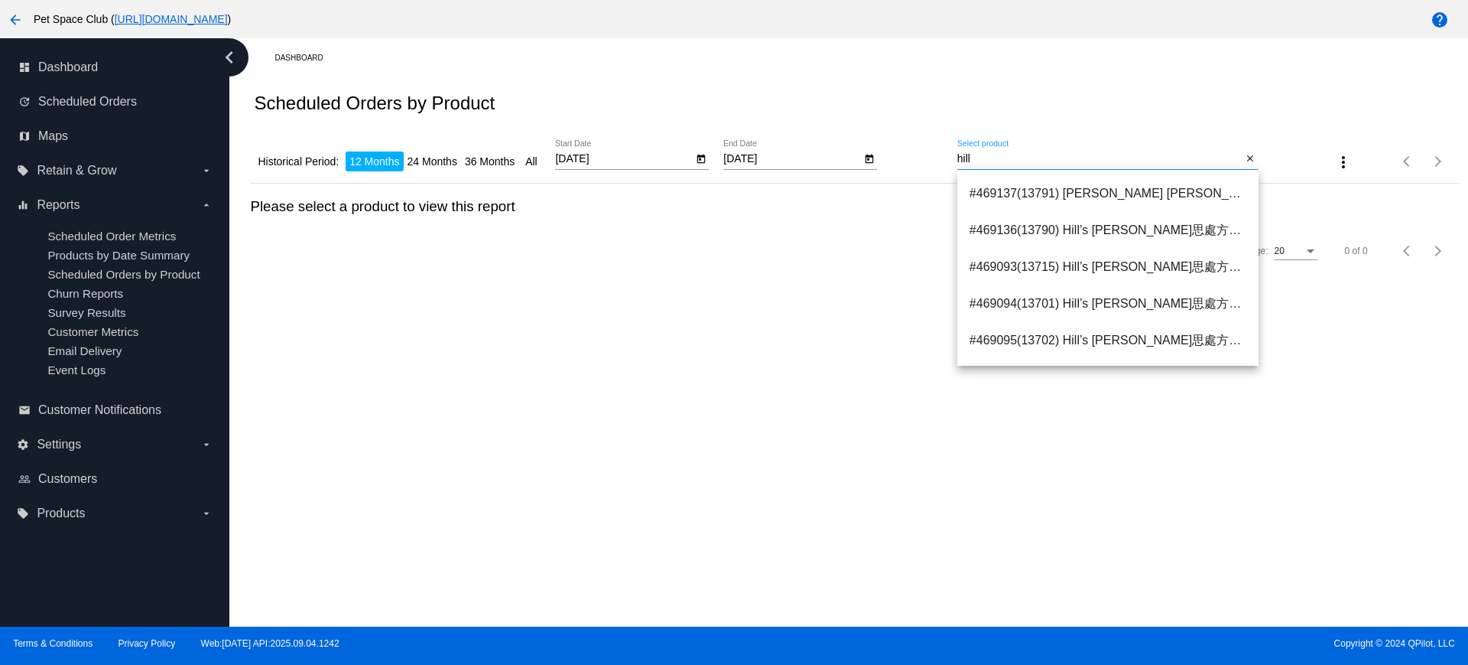
drag, startPoint x: 1035, startPoint y: 161, endPoint x: 934, endPoint y: 162, distance: 100.2
click at [939, 161] on div "Historical Period: 12 Months 24 Months 36 Months All 9/25/2024 Start Date 9/25/…" at bounding box center [854, 156] width 1209 height 54
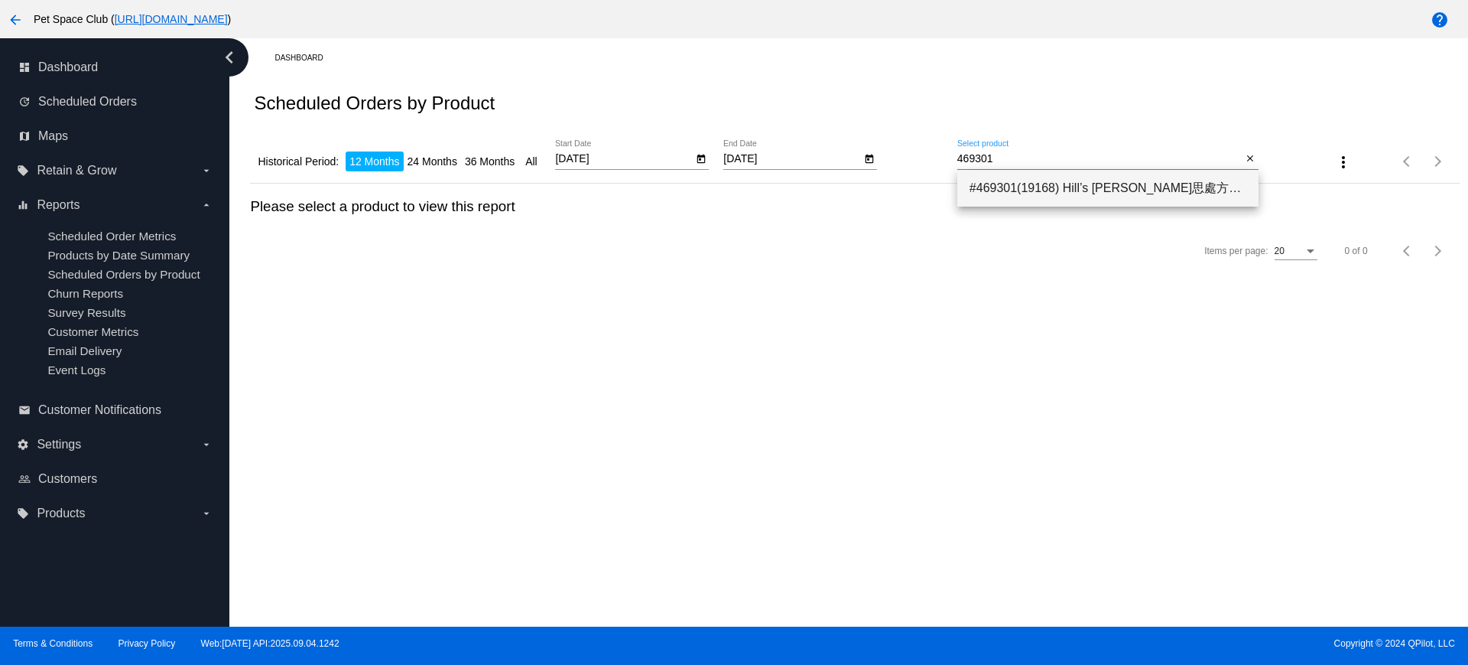
click at [996, 183] on span "#469301(19168) Hill’s 希爾思處方食品 – 貓用 C/D 泌尿道减壓配方 處方糧 - 8.5lb (重量: 8.5lb) 619.20" at bounding box center [1108, 188] width 277 height 37
type input "Hill’s 希爾思處方食品 – 貓用 C/D 泌尿道减壓配方 處方糧 - 8.5lb (重量: 8.5lb)"
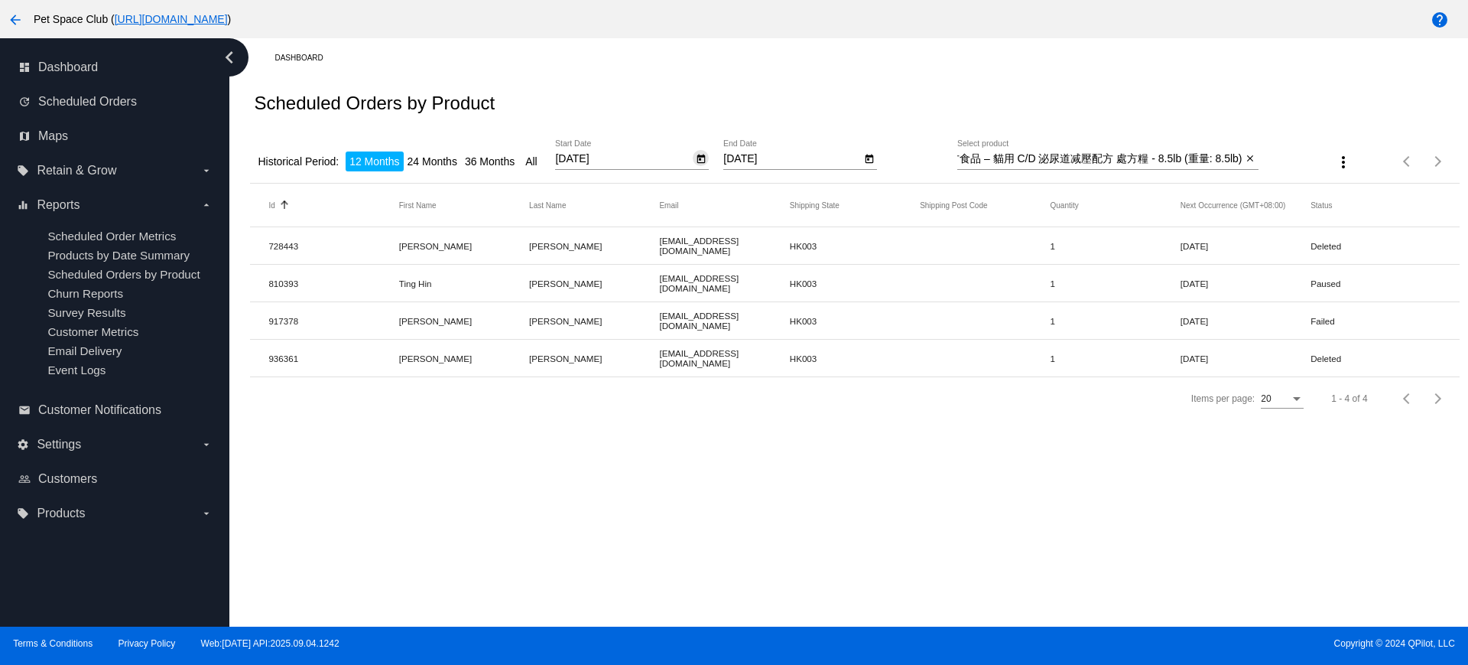
scroll to position [0, 0]
click at [698, 161] on icon "Open calendar" at bounding box center [701, 159] width 11 height 18
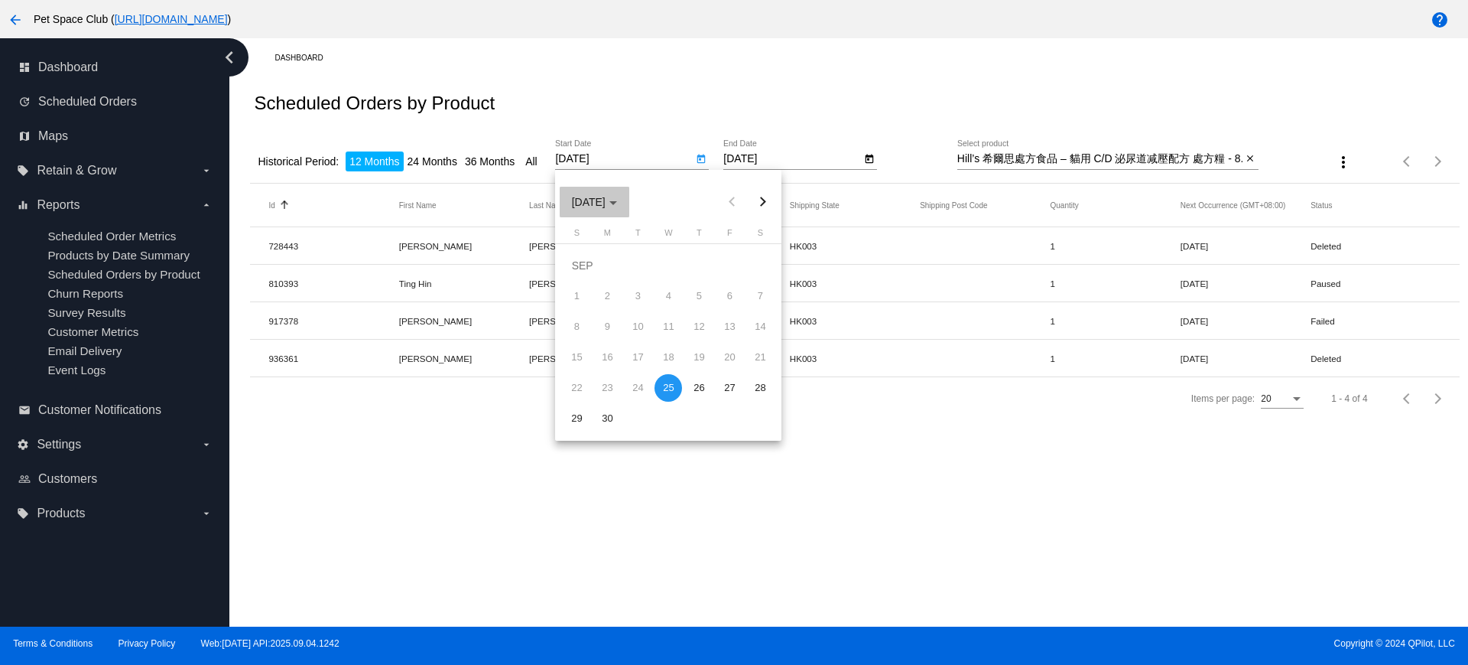
click at [617, 207] on span "SEP 2024" at bounding box center [594, 202] width 45 height 12
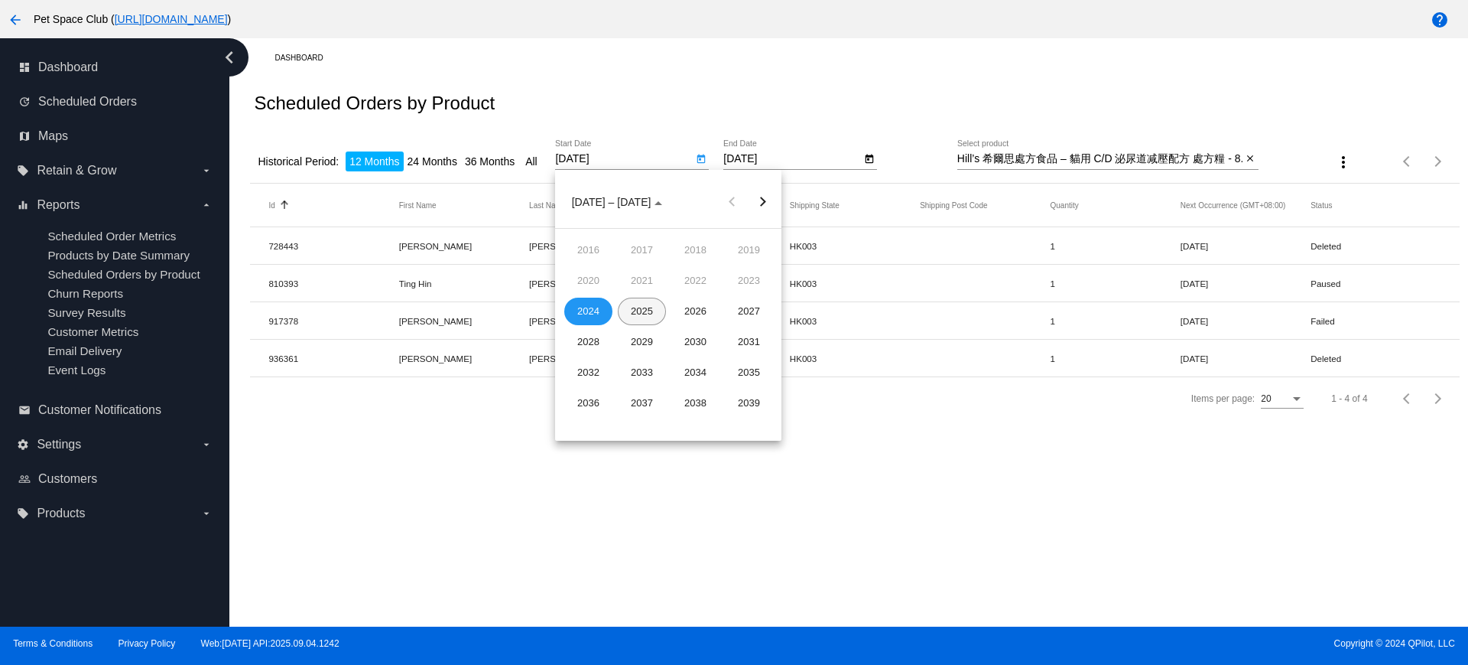
click at [653, 310] on div "2025" at bounding box center [642, 311] width 48 height 28
click at [691, 340] on div "NOV" at bounding box center [695, 342] width 48 height 28
click at [763, 262] on div "1" at bounding box center [760, 266] width 28 height 28
type input "11/1/2025"
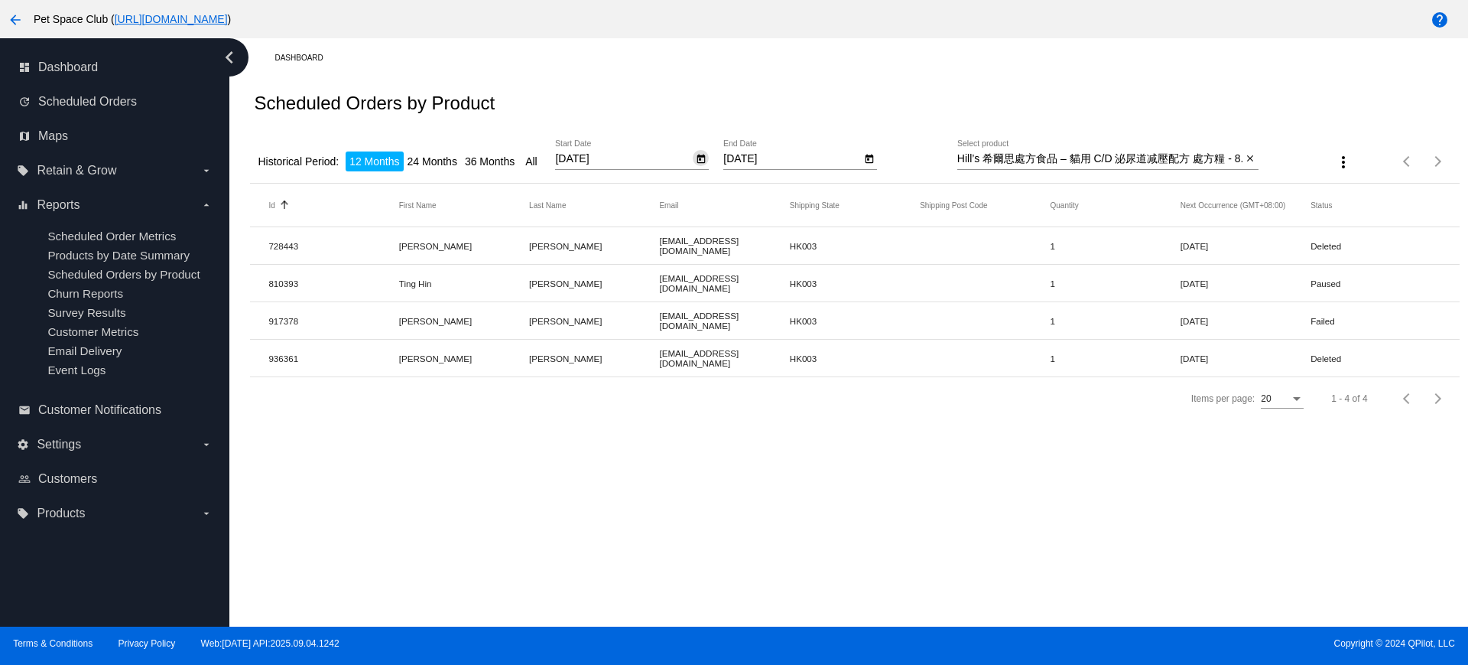
click at [761, 161] on app-dashboard-scheduled-orders-by-product-report "Scheduled Orders by Product Historical Period: 12 Months 24 Months 36 Months Al…" at bounding box center [854, 248] width 1209 height 343
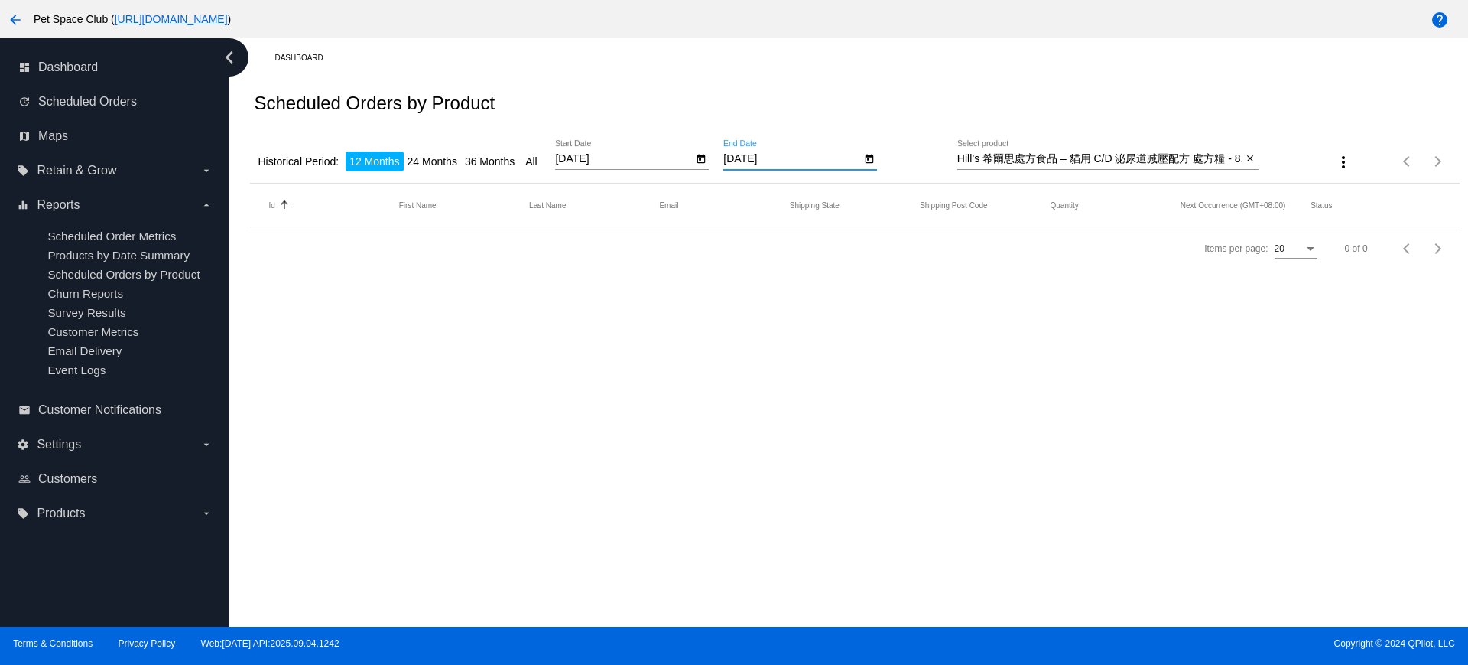
click at [866, 160] on icon "Open calendar" at bounding box center [869, 159] width 11 height 18
click at [785, 205] on span "SEP 2025" at bounding box center [762, 202] width 45 height 12
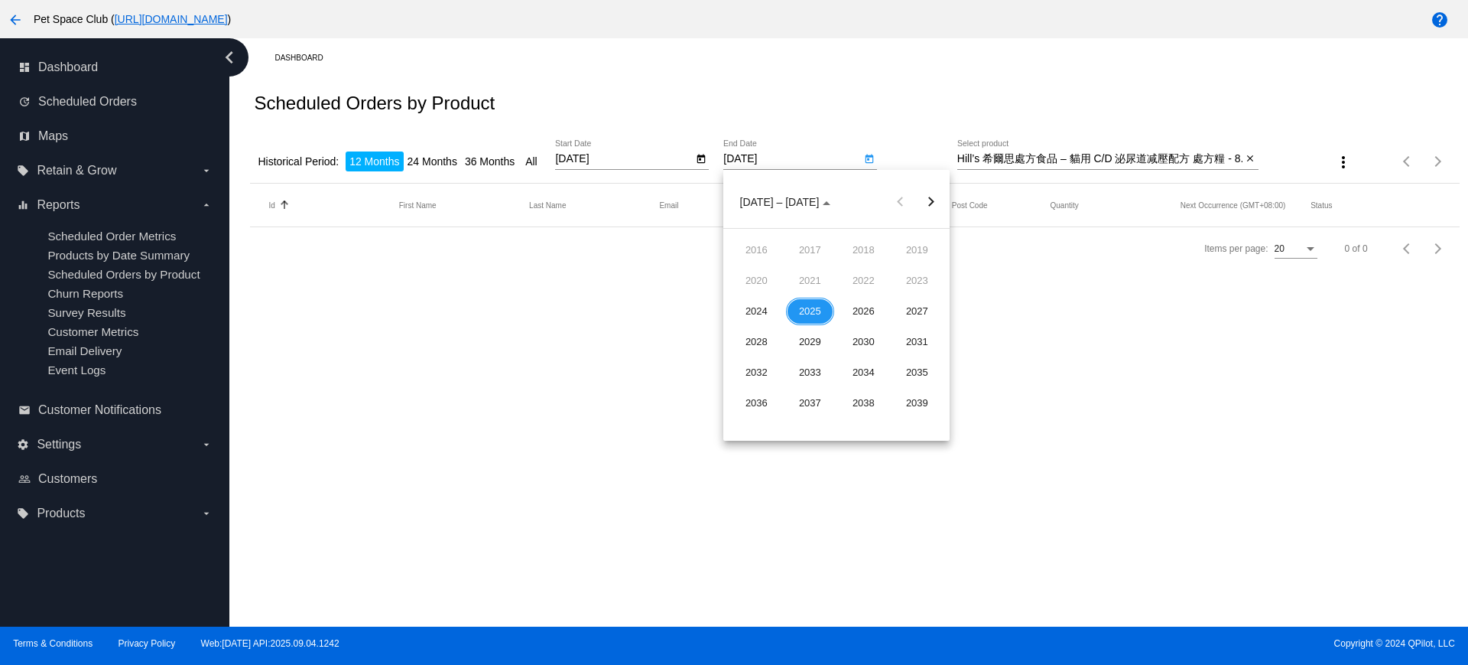
click at [821, 306] on div "2025" at bounding box center [810, 311] width 48 height 28
click at [853, 340] on div "NOV" at bounding box center [864, 342] width 48 height 28
click at [751, 418] on div "30" at bounding box center [745, 419] width 28 height 28
type input "11/30/2025"
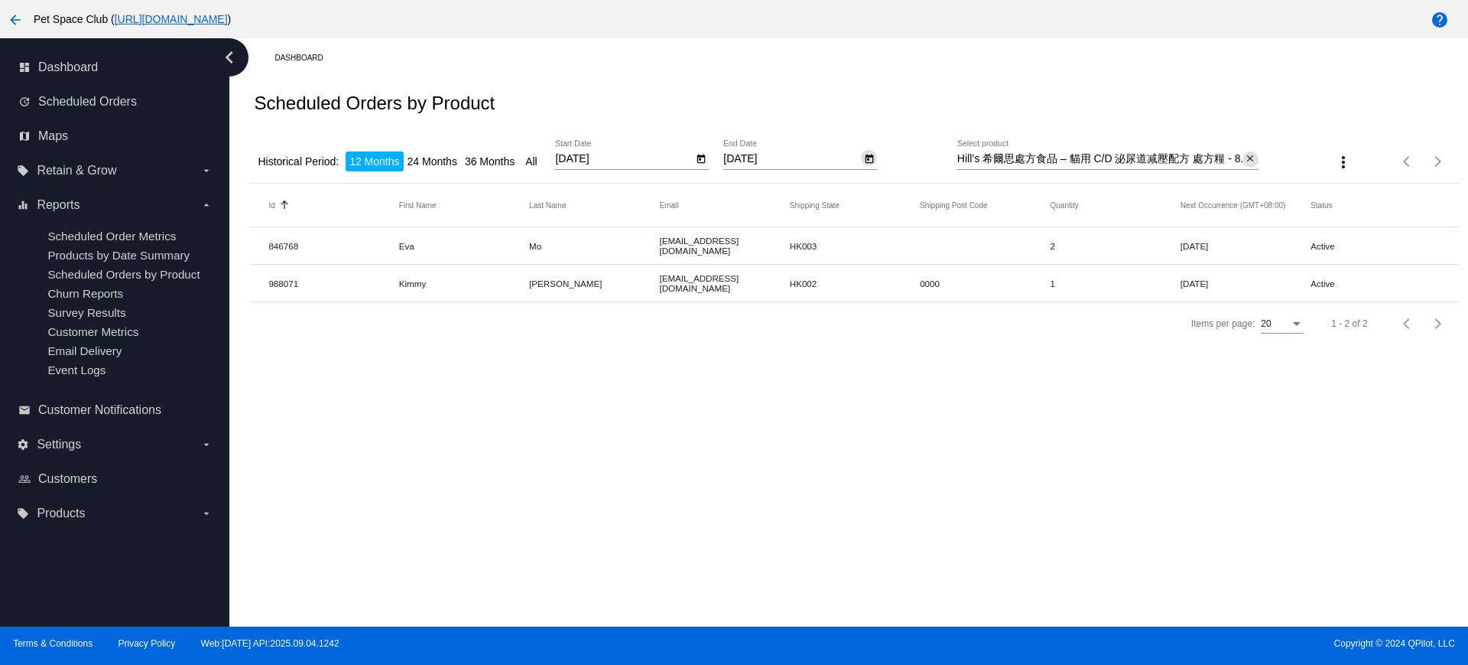
click at [1253, 161] on mat-icon "close" at bounding box center [1250, 159] width 11 height 12
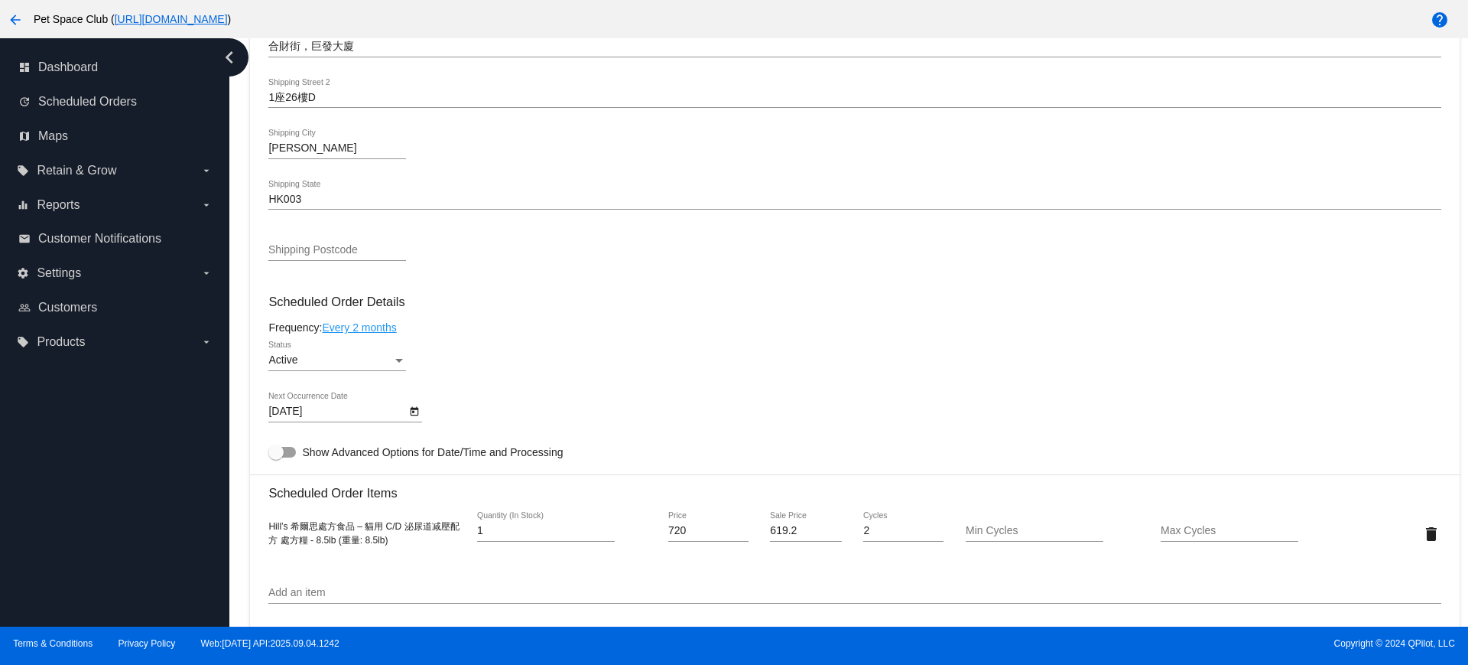
scroll to position [765, 0]
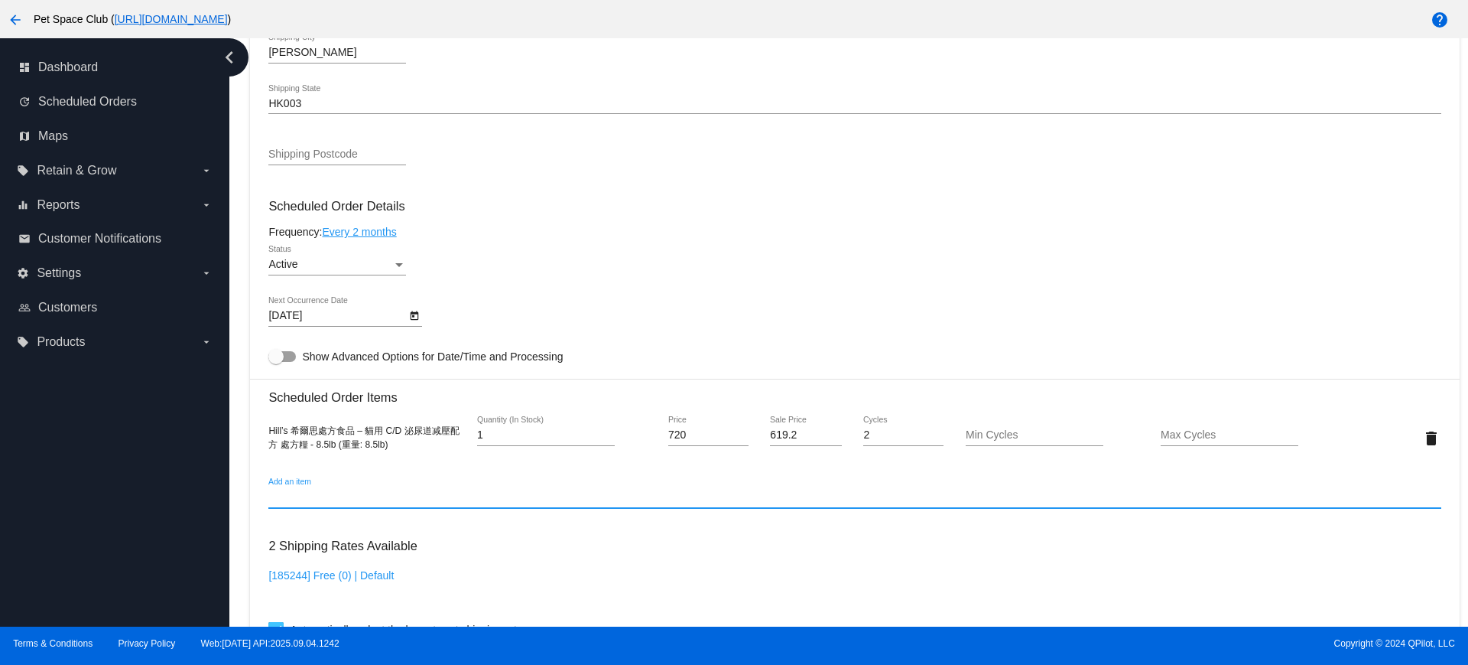
click at [304, 494] on input "Add an item" at bounding box center [854, 497] width 1172 height 12
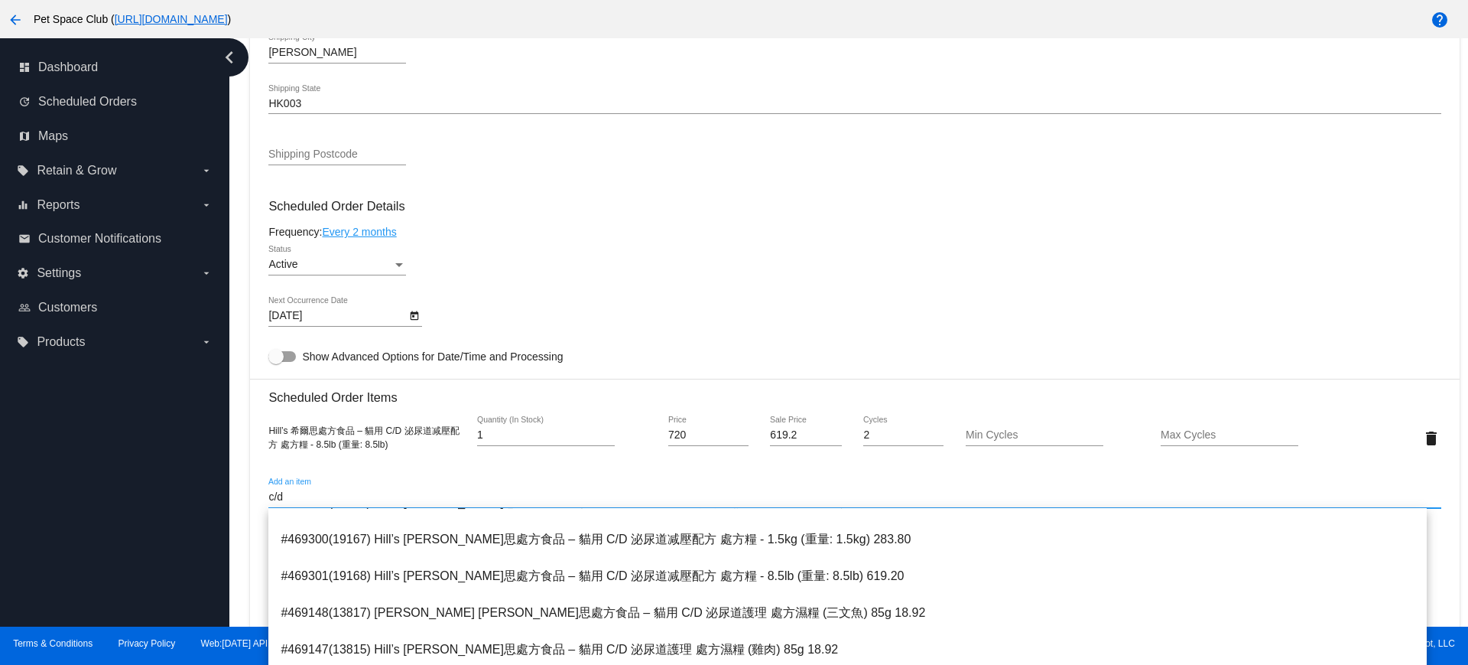
scroll to position [287, 0]
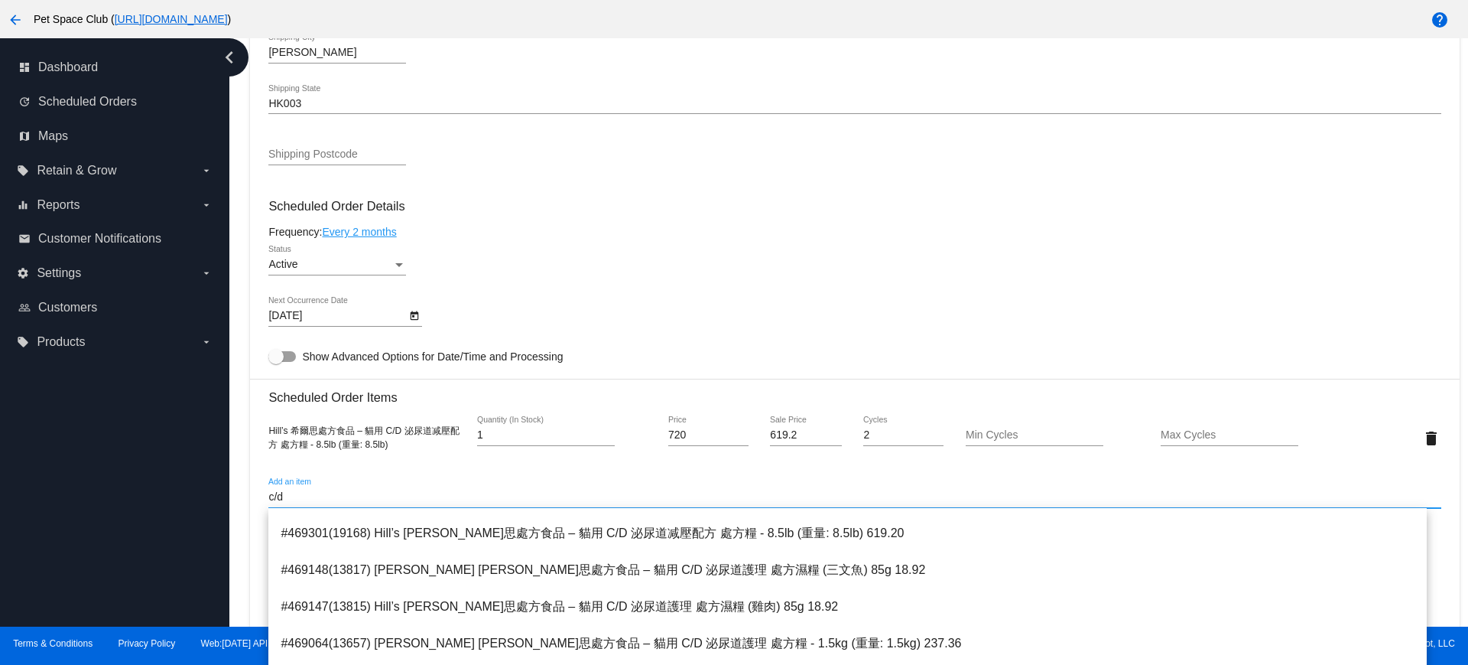
type input "c/d"
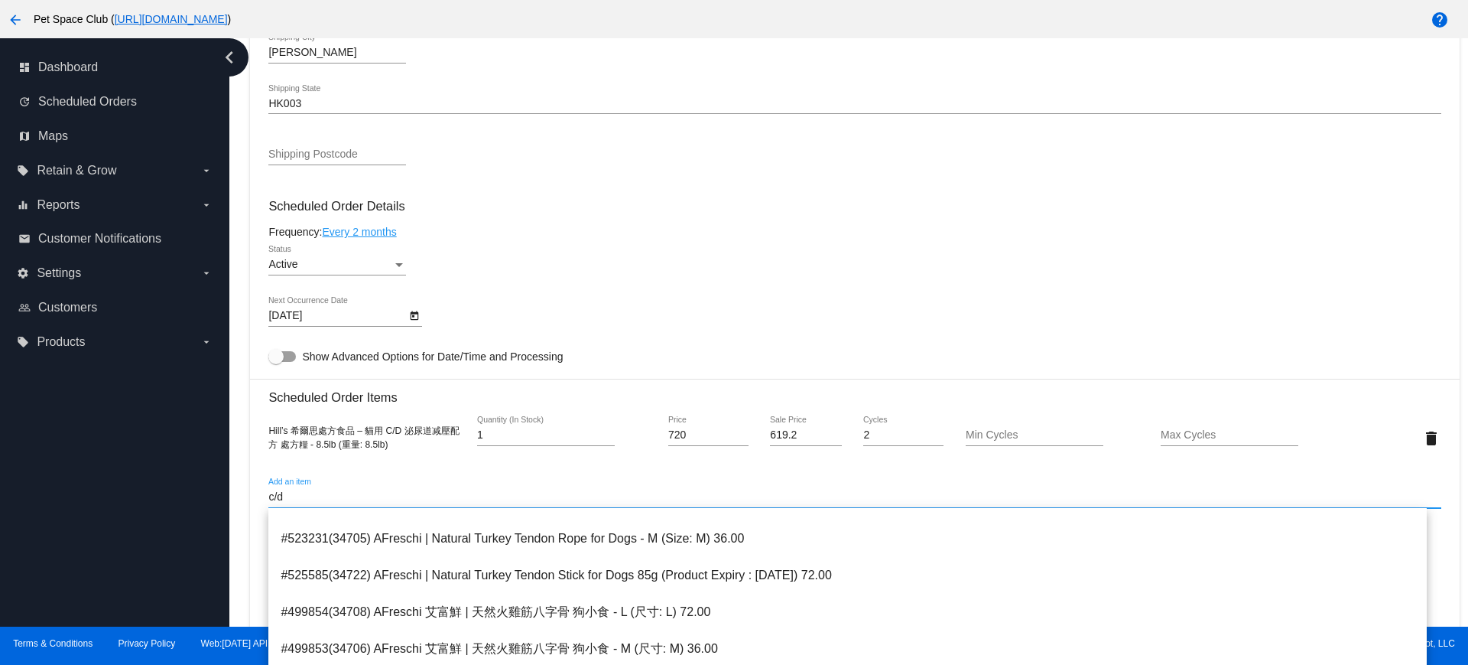
drag, startPoint x: 320, startPoint y: 497, endPoint x: 242, endPoint y: 492, distance: 77.4
click at [242, 492] on div "Dashboard Scheduled Orders arrow_back Scheduled Order #919593 Active more_vert …" at bounding box center [855, 220] width 1227 height 1893
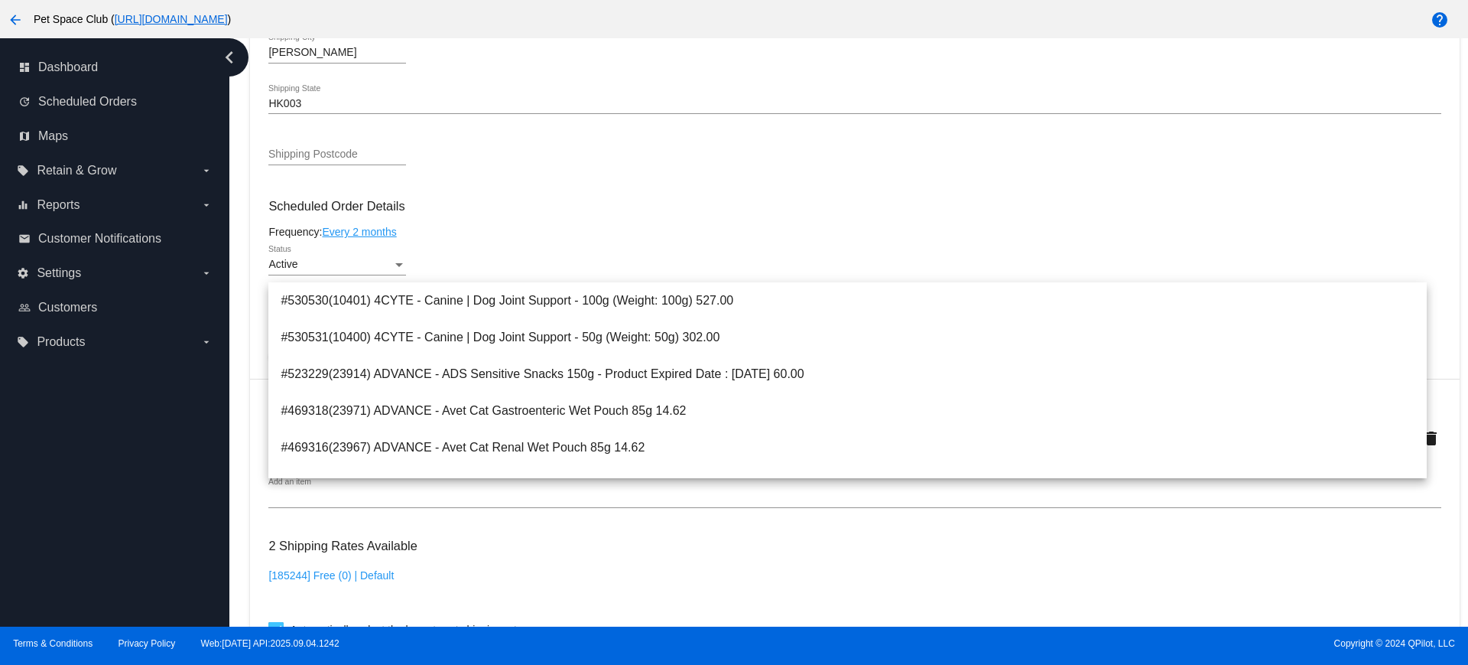
drag, startPoint x: 830, startPoint y: 553, endPoint x: 849, endPoint y: 521, distance: 37.4
click at [831, 553] on div "2 Shipping Rates Available [185244] Free (0) | Default Automatically select the…" at bounding box center [854, 584] width 1172 height 110
